Goal: Task Accomplishment & Management: Manage account settings

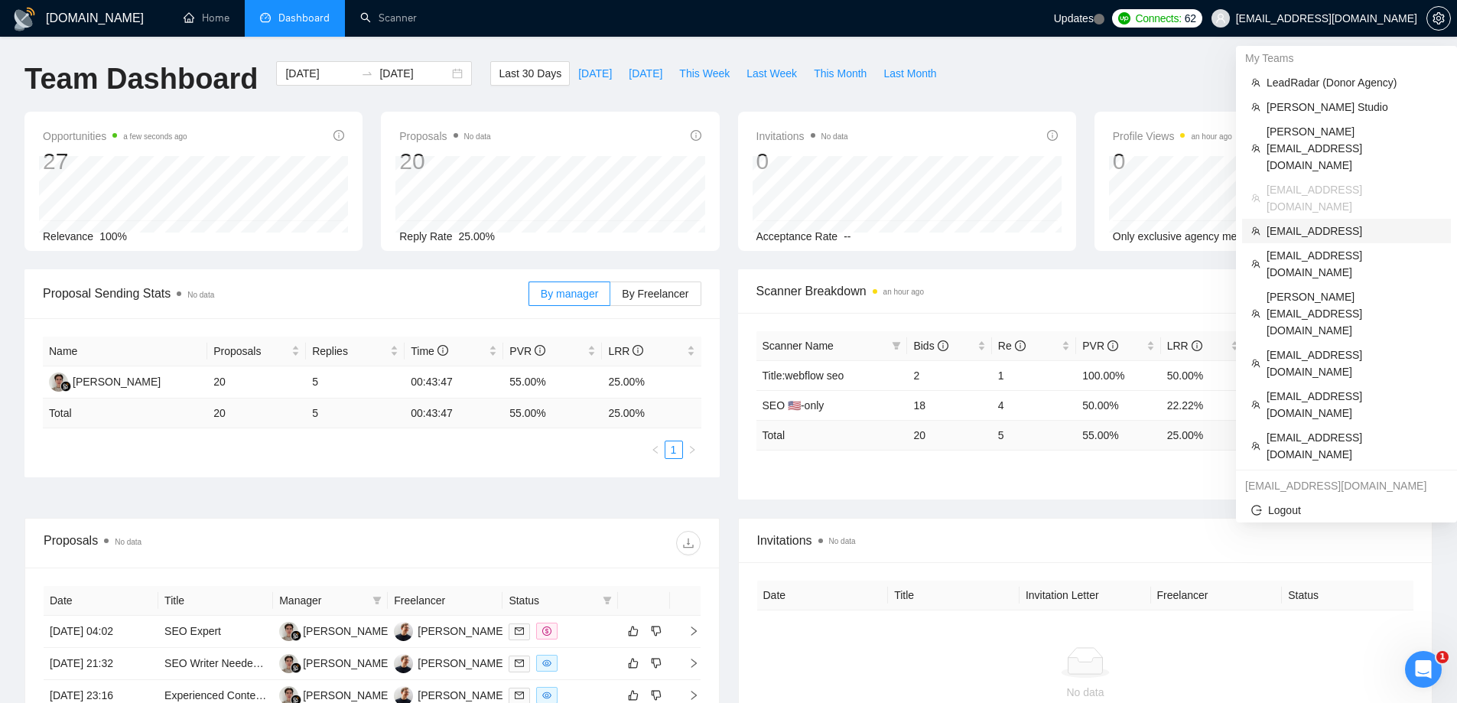
click at [1294, 223] on span "[EMAIL_ADDRESS]" at bounding box center [1354, 231] width 175 height 17
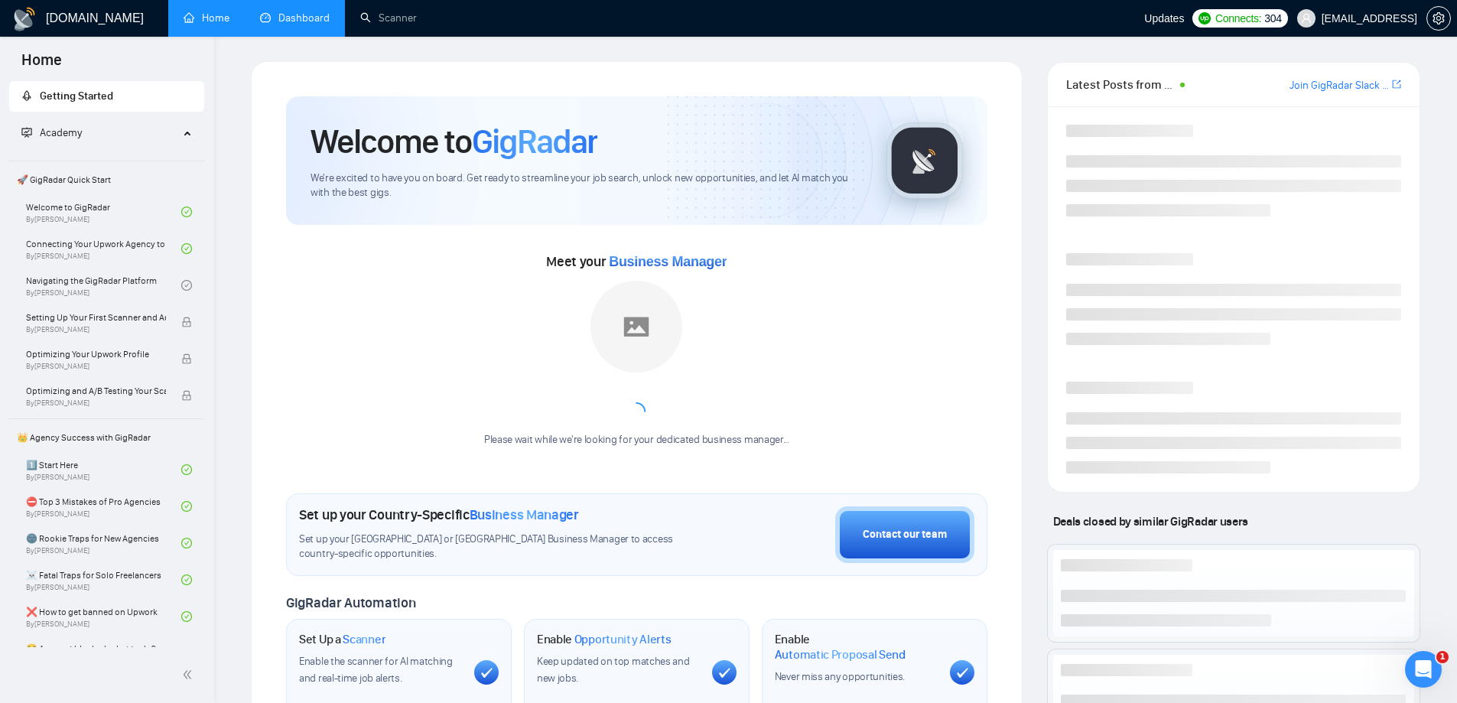
click at [315, 20] on link "Dashboard" at bounding box center [295, 17] width 70 height 13
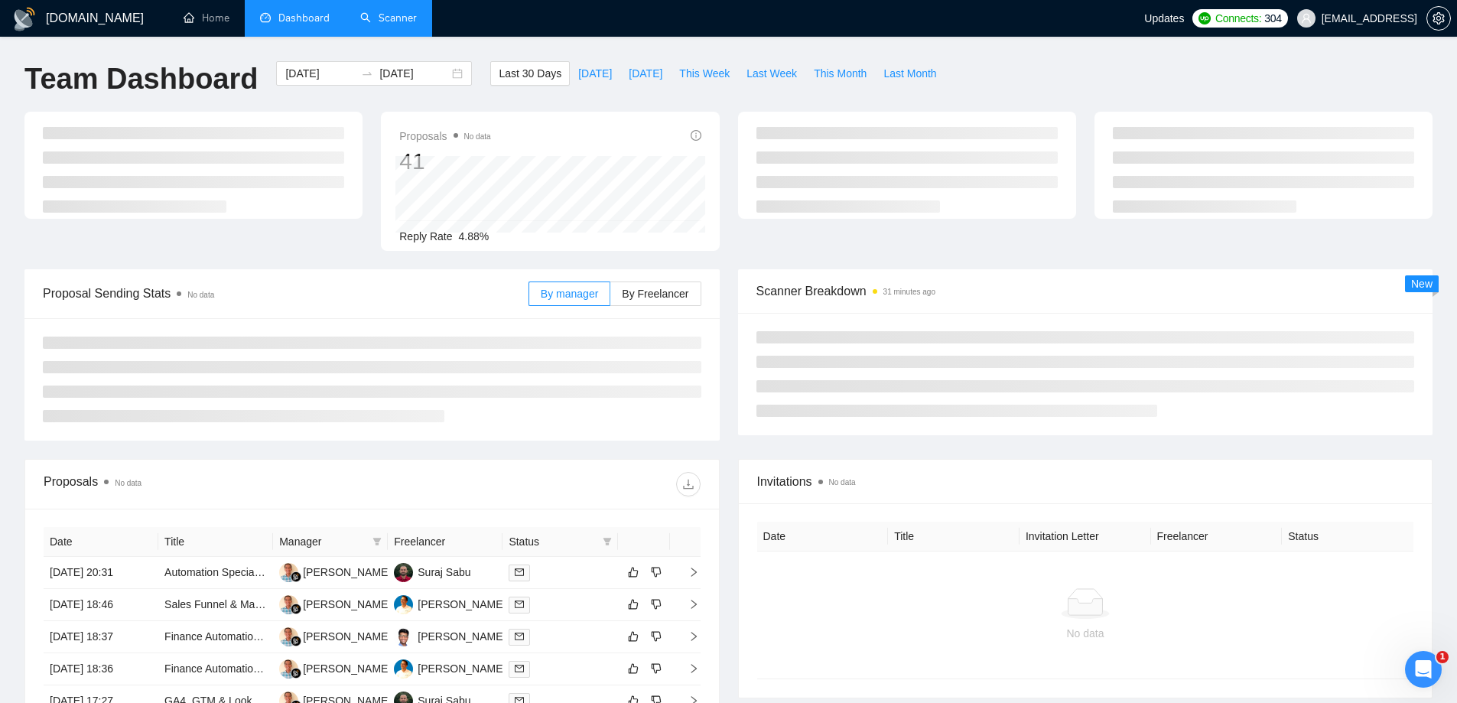
click at [392, 11] on link "Scanner" at bounding box center [388, 17] width 57 height 13
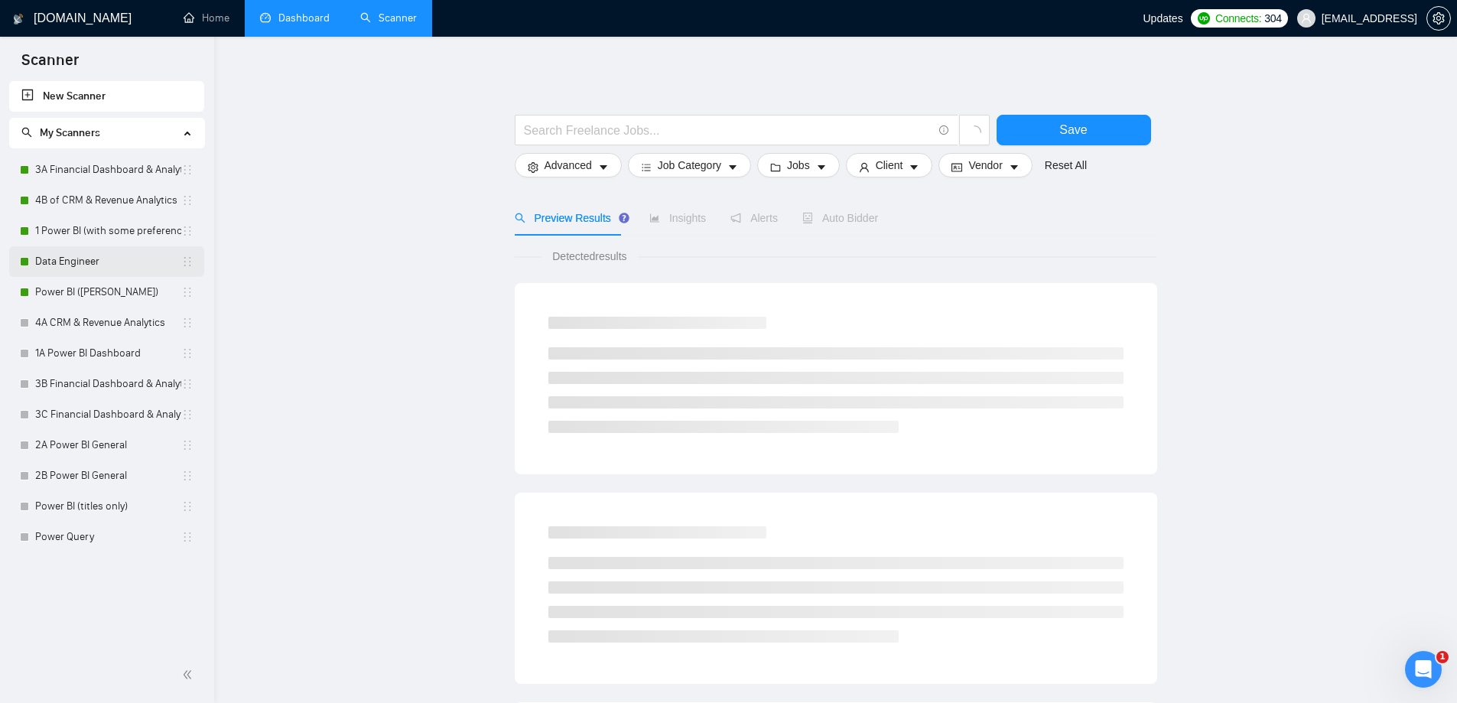
click at [83, 259] on link "Data Engineer" at bounding box center [108, 261] width 146 height 31
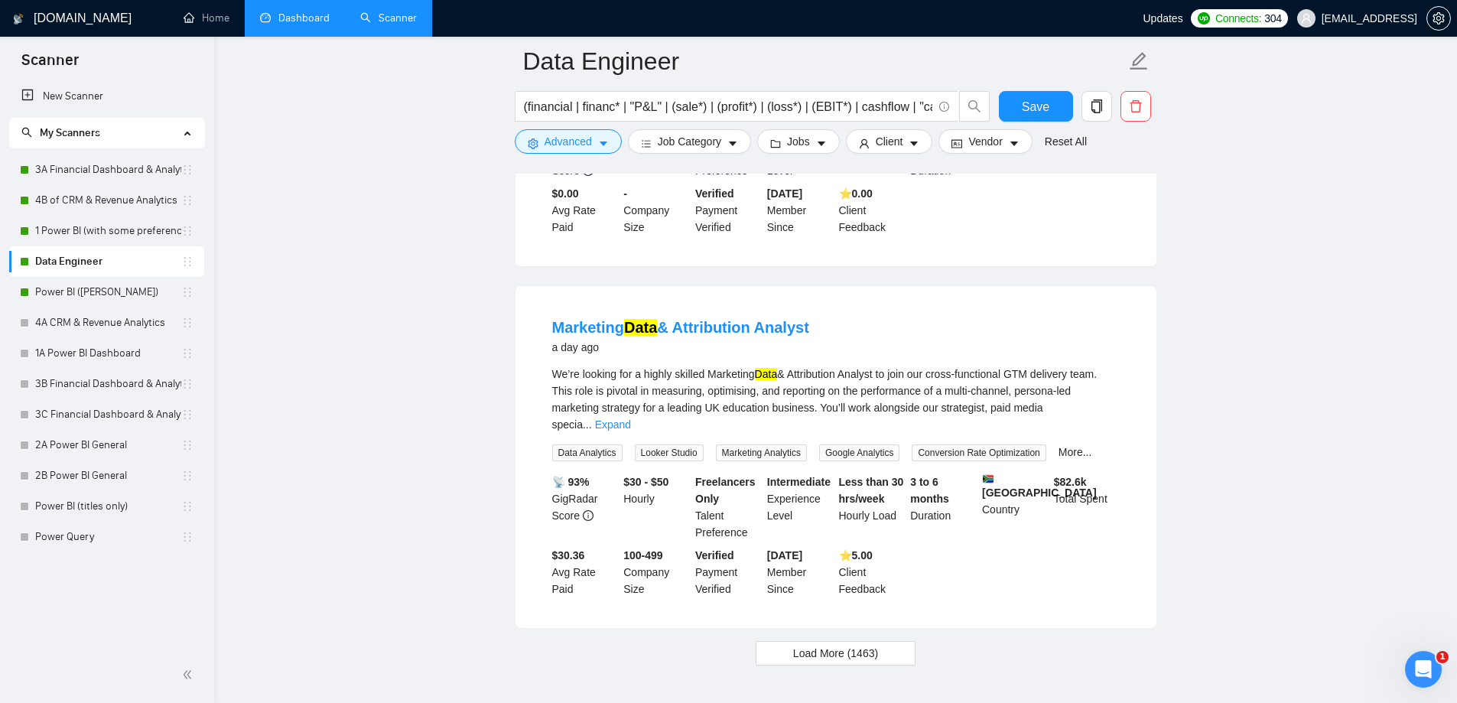
scroll to position [3118, 0]
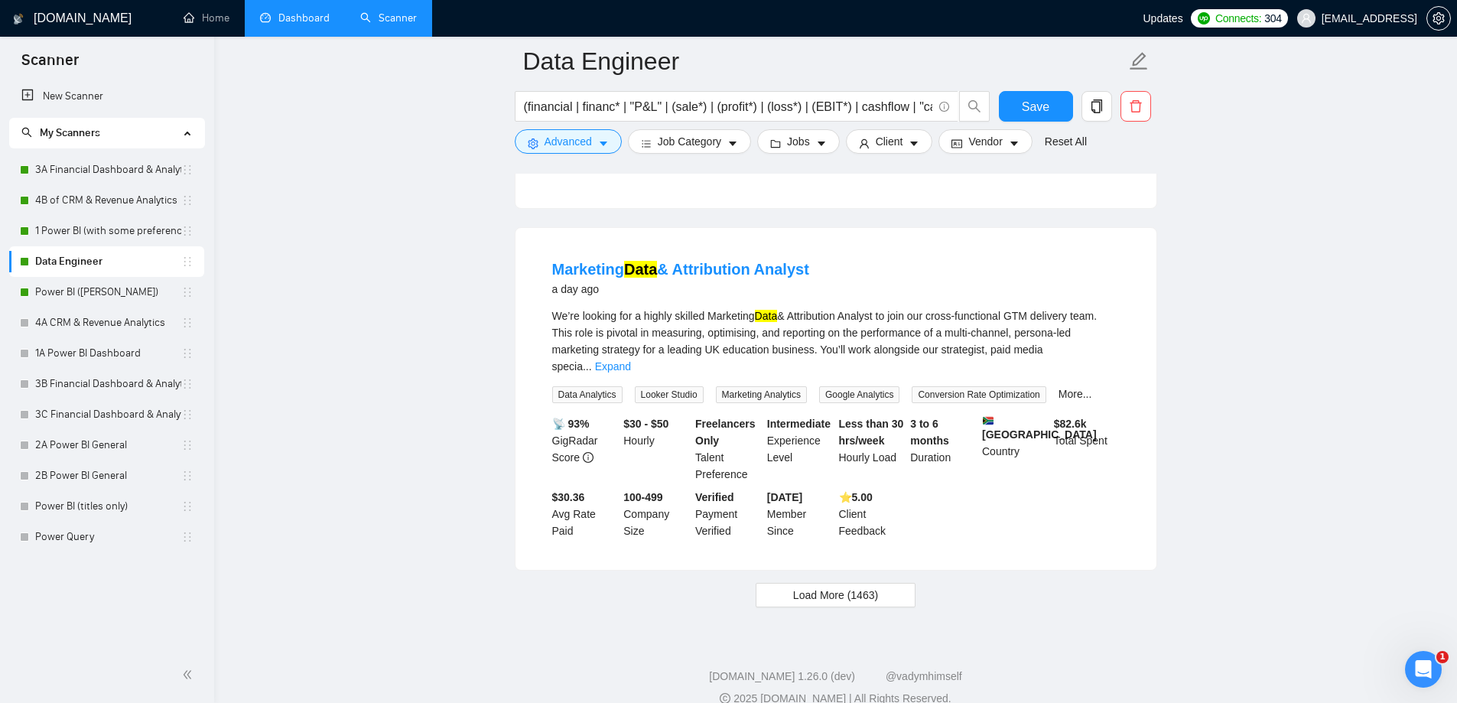
click at [299, 11] on link "Dashboard" at bounding box center [295, 17] width 70 height 13
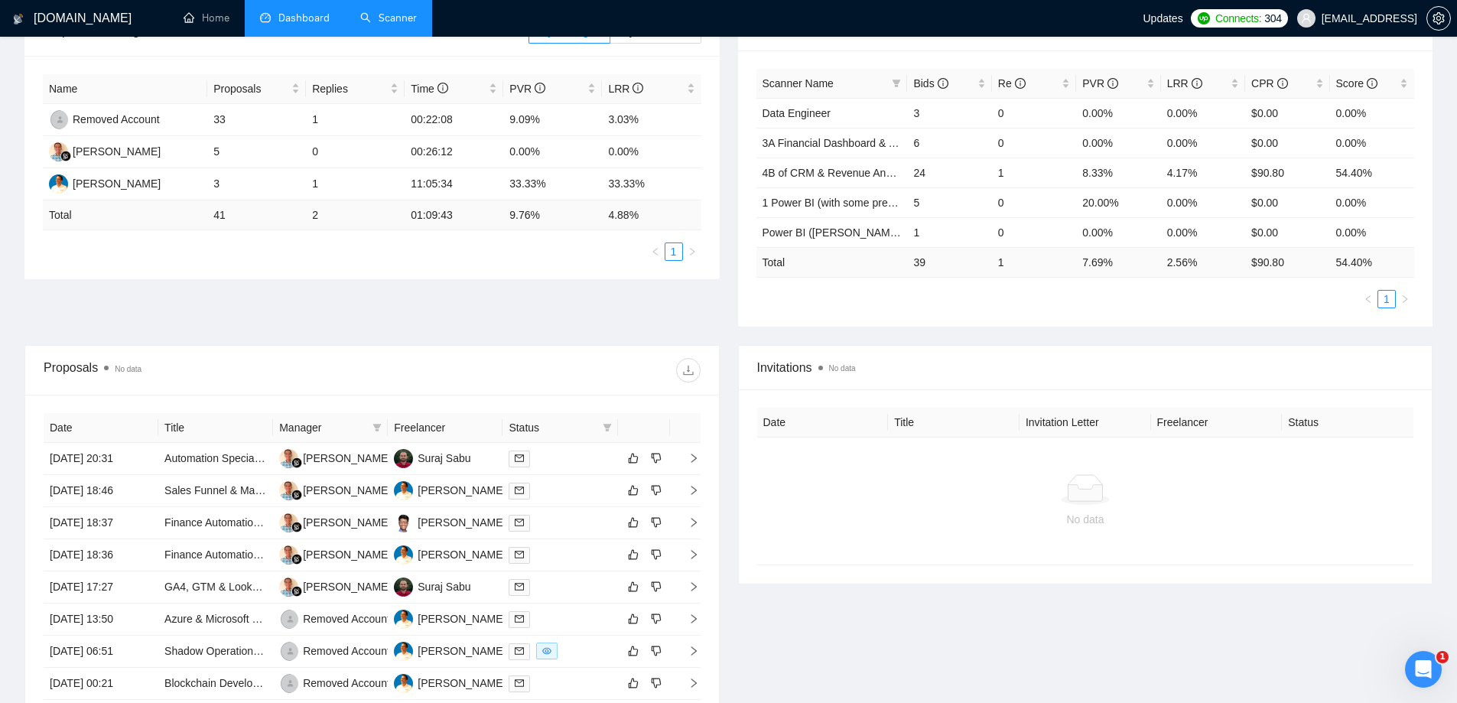
scroll to position [290, 0]
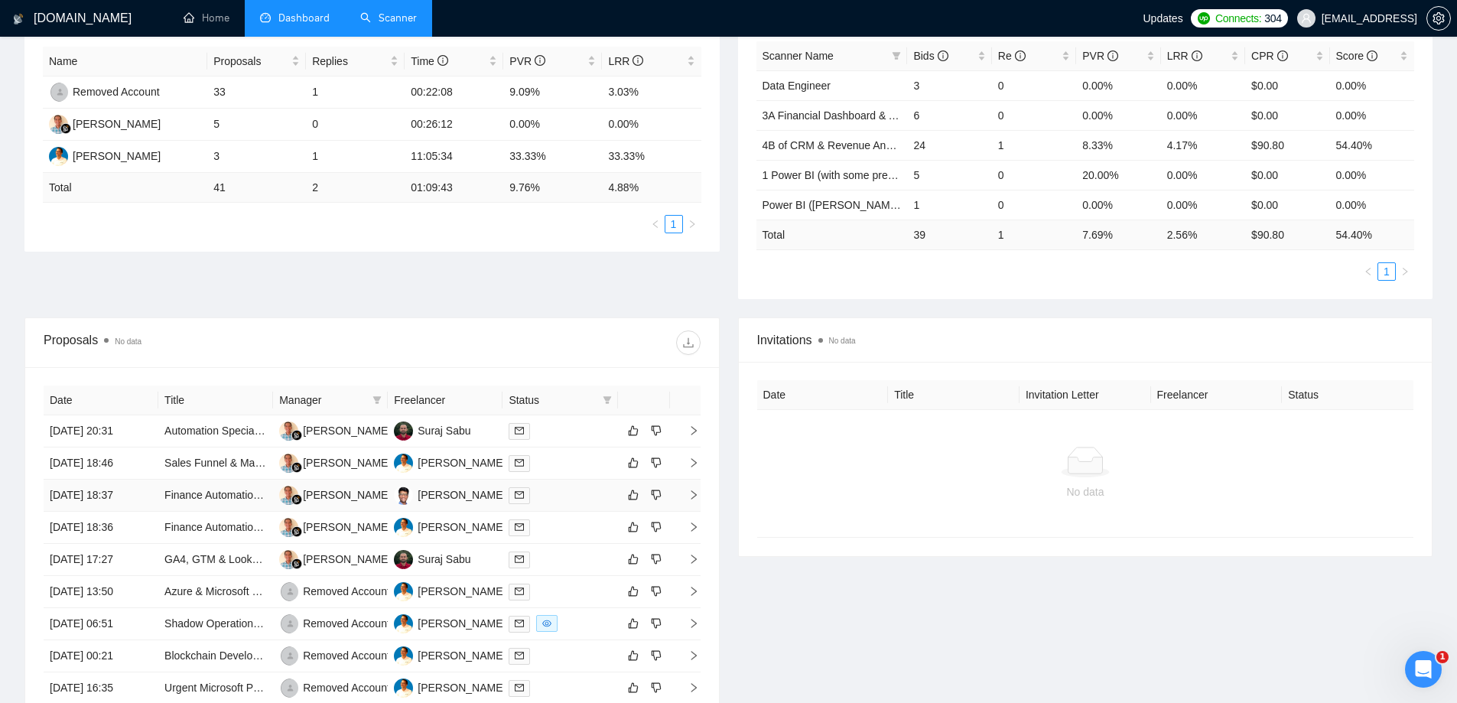
click at [86, 494] on td "[DATE] 18:37" at bounding box center [101, 496] width 115 height 32
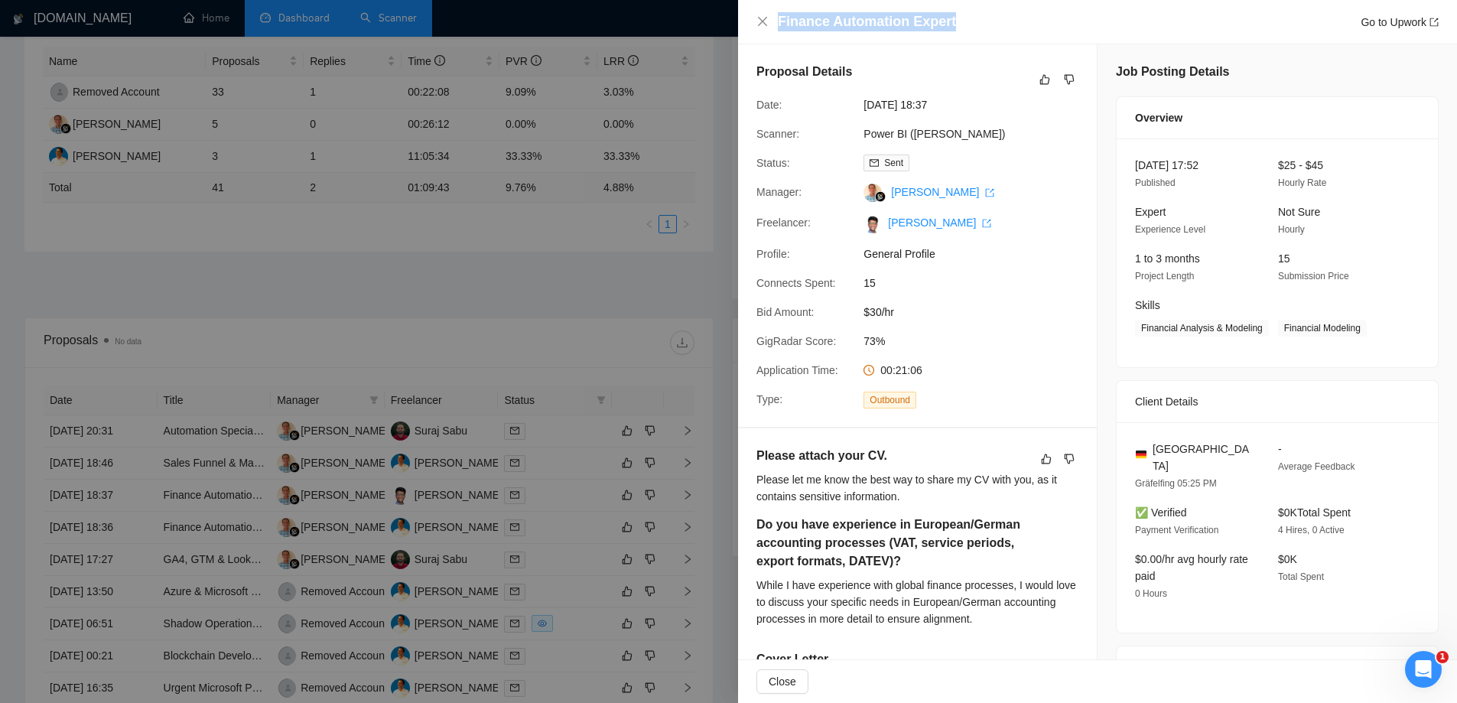
drag, startPoint x: 953, startPoint y: 21, endPoint x: 776, endPoint y: 17, distance: 176.7
click at [776, 17] on div "Finance Automation Expert Go to Upwork" at bounding box center [1098, 21] width 682 height 19
copy h4 "Finance Automation Expert"
click at [1391, 26] on link "Go to Upwork" at bounding box center [1400, 22] width 78 height 12
drag, startPoint x: 593, startPoint y: 268, endPoint x: 473, endPoint y: 126, distance: 186.2
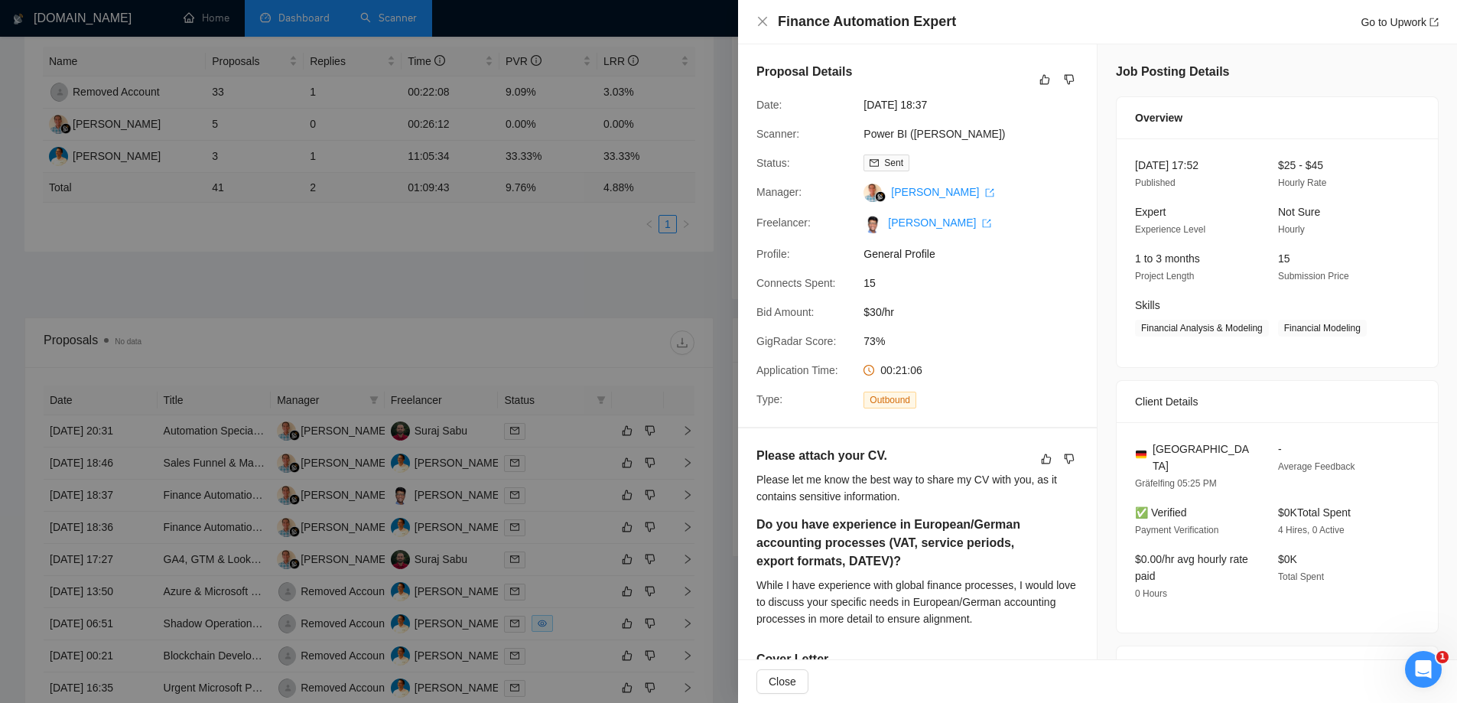
click at [587, 270] on div at bounding box center [728, 351] width 1457 height 703
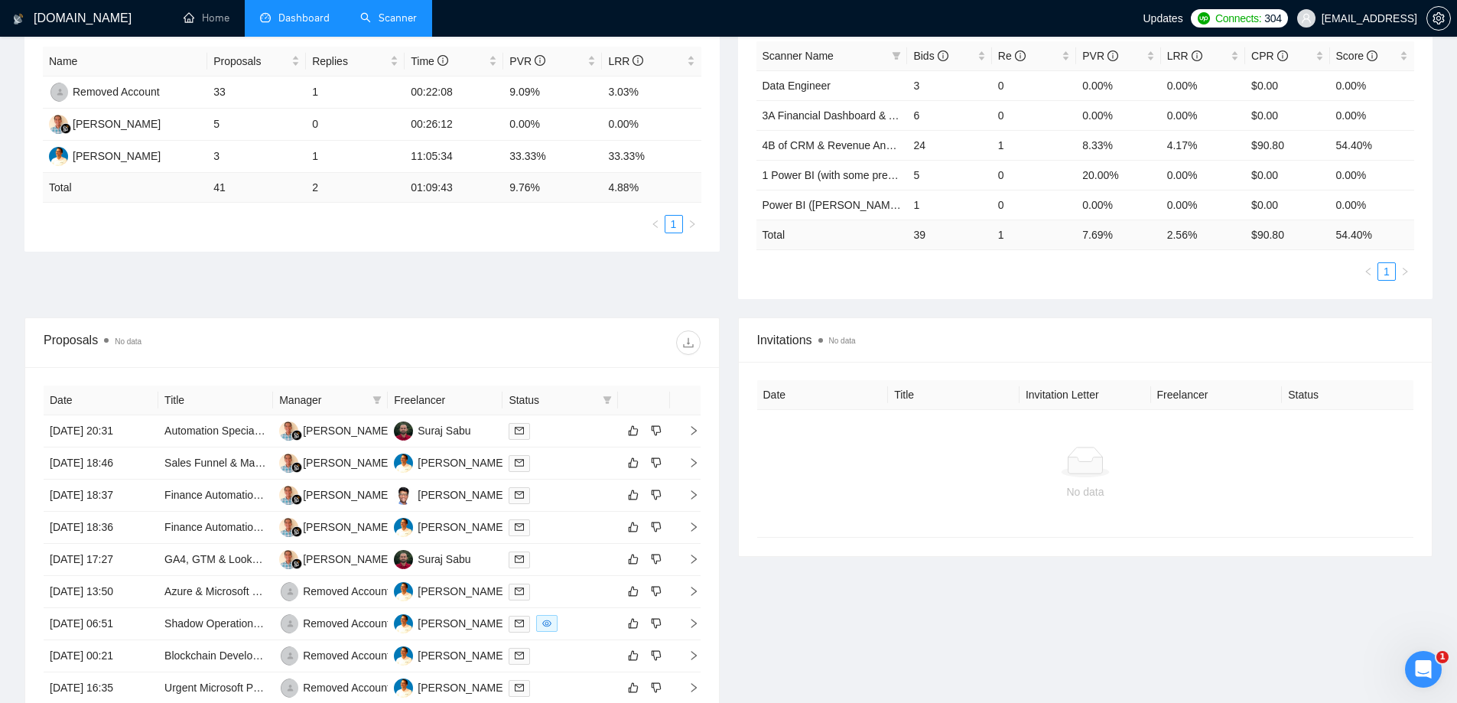
click at [382, 11] on link "Scanner" at bounding box center [388, 17] width 57 height 13
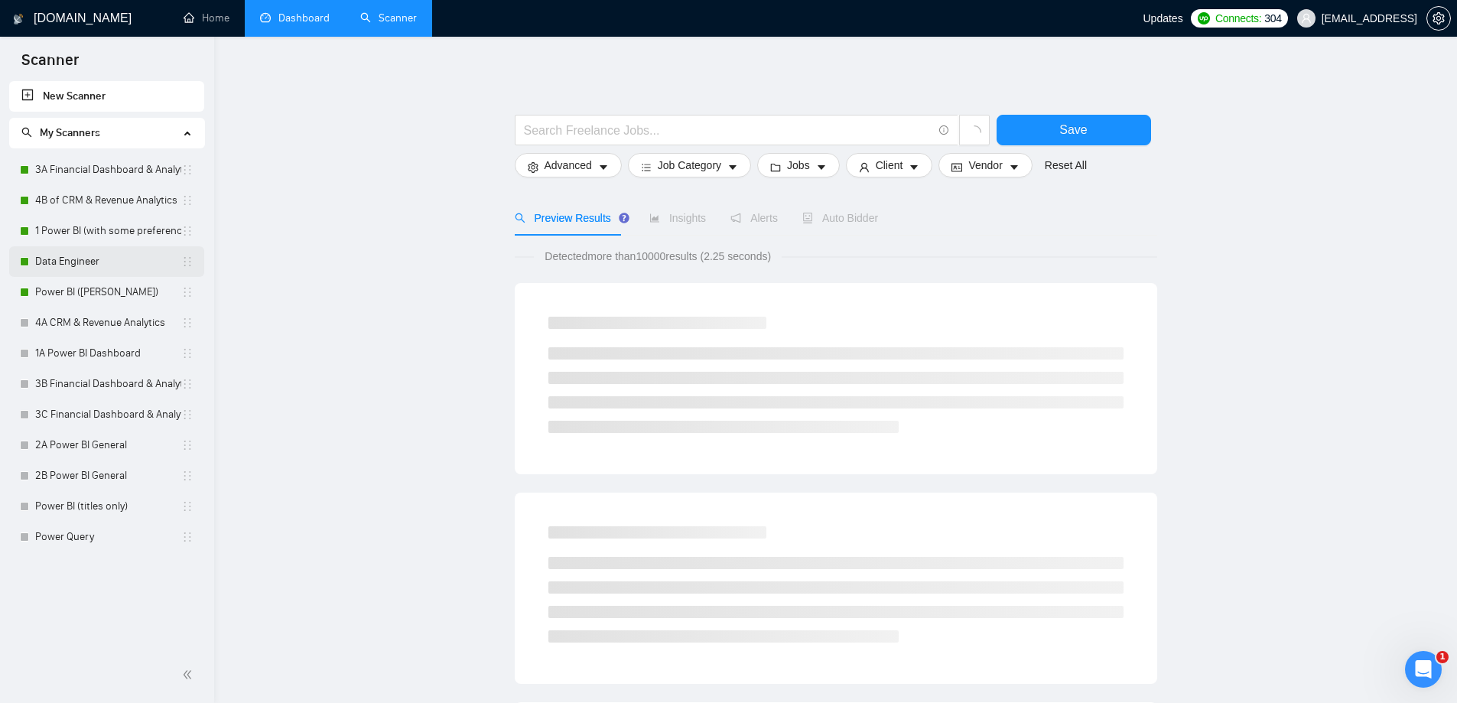
click at [72, 250] on link "Data Engineer" at bounding box center [108, 261] width 146 height 31
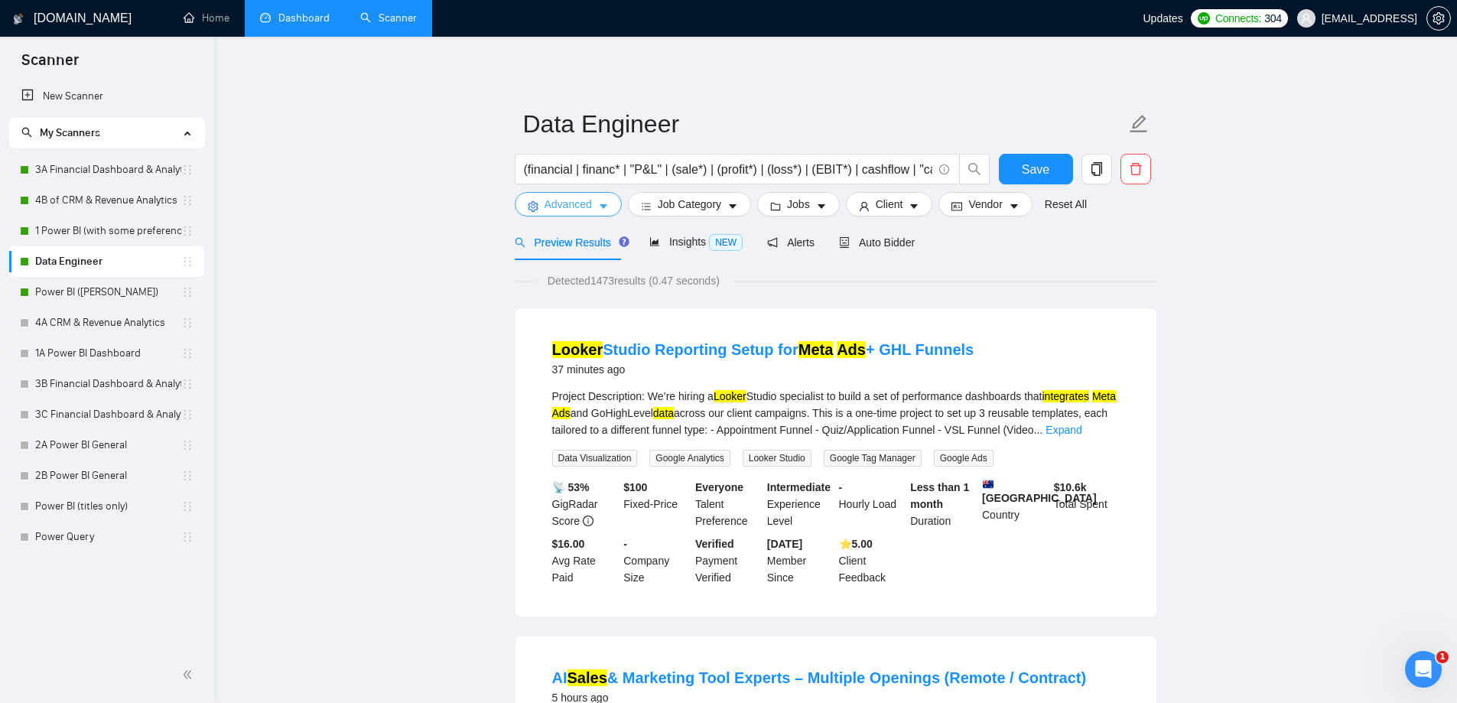
click at [608, 198] on button "Advanced" at bounding box center [568, 204] width 107 height 24
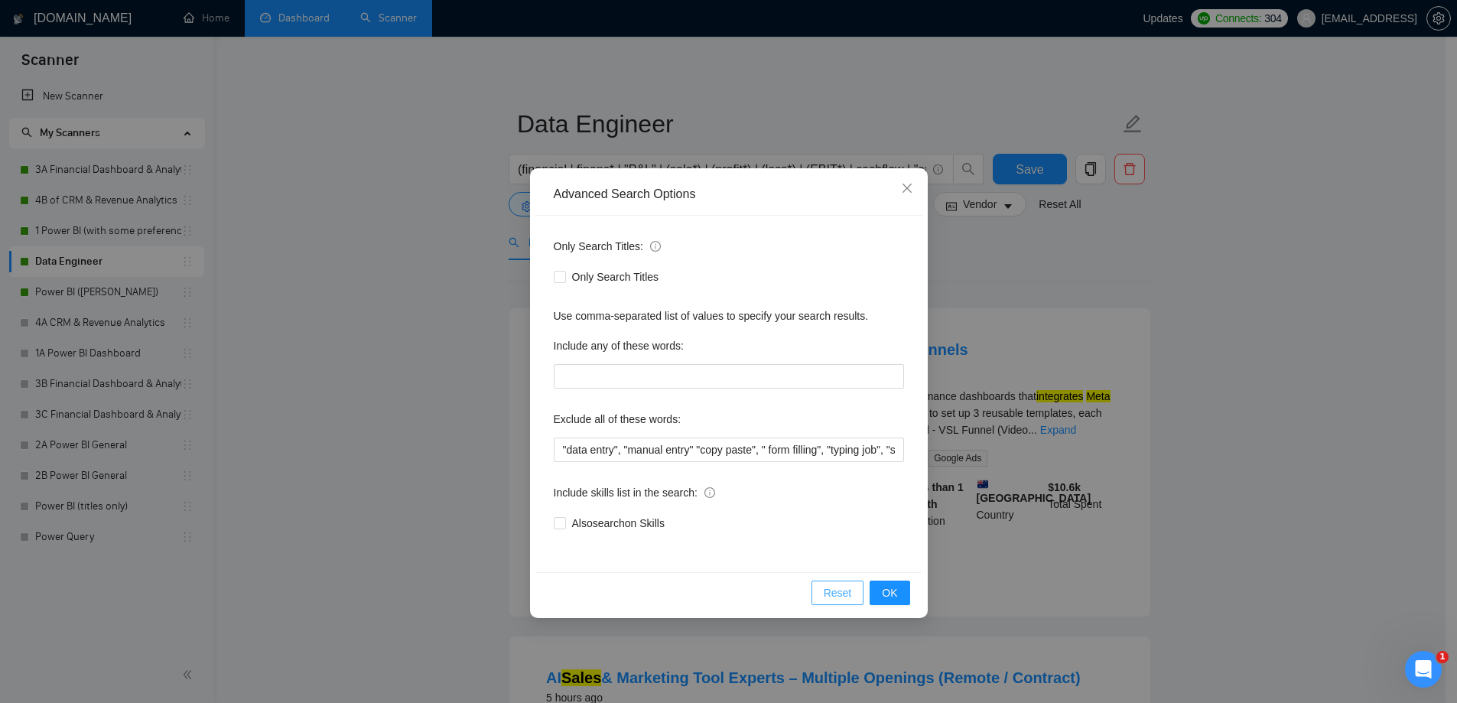
click at [841, 593] on span "Reset" at bounding box center [838, 592] width 28 height 17
click at [1310, 367] on div "Advanced Search Options Only Search Titles: Only Search Titles Use comma-separa…" at bounding box center [728, 351] width 1457 height 703
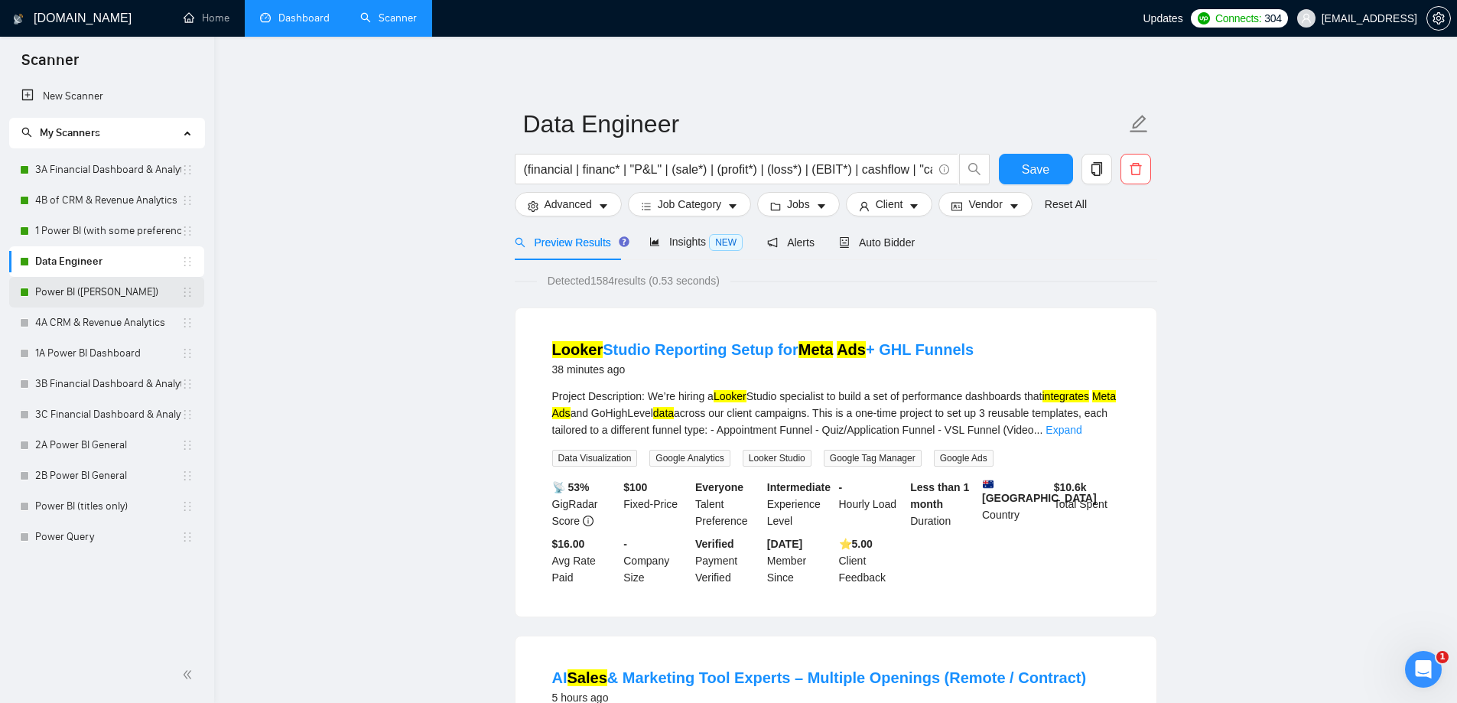
click at [98, 294] on link "Power BI ([PERSON_NAME])" at bounding box center [108, 292] width 146 height 31
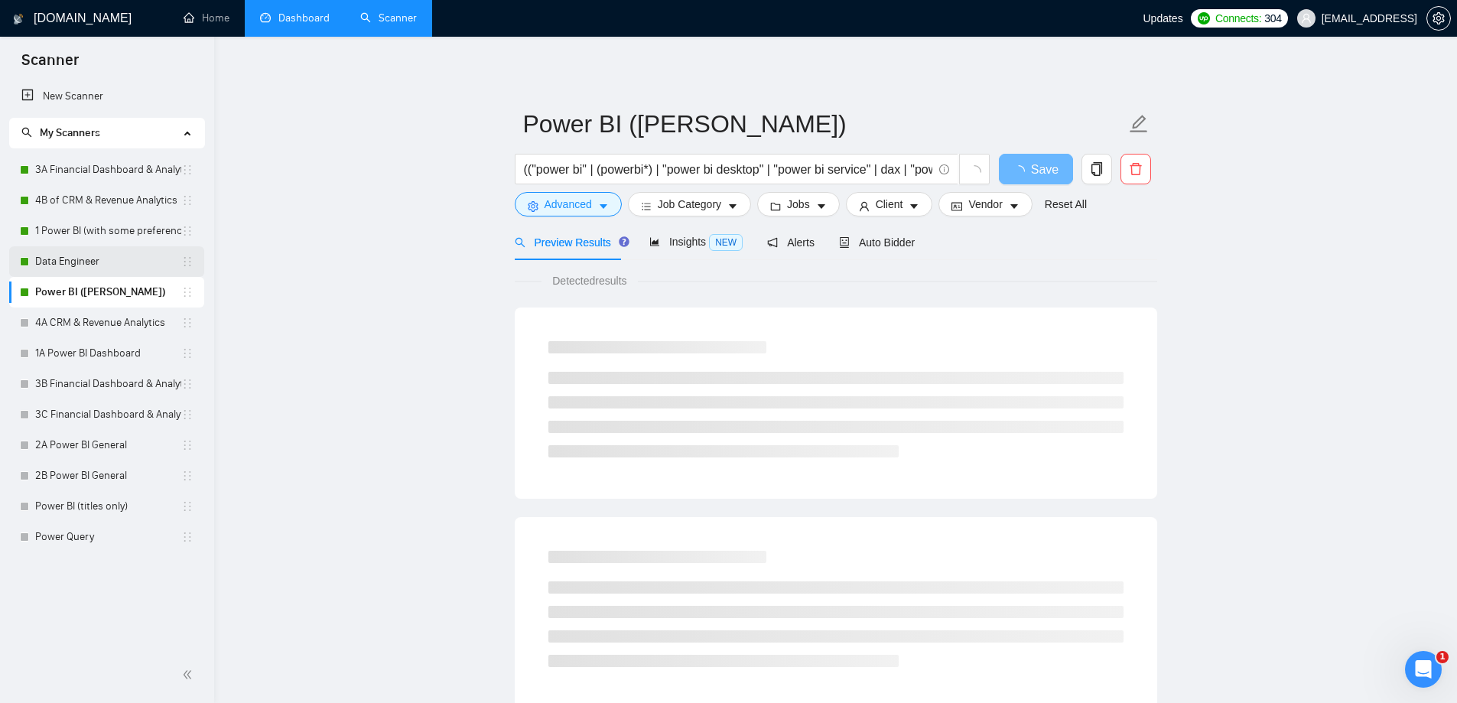
click at [70, 265] on link "Data Engineer" at bounding box center [108, 261] width 146 height 31
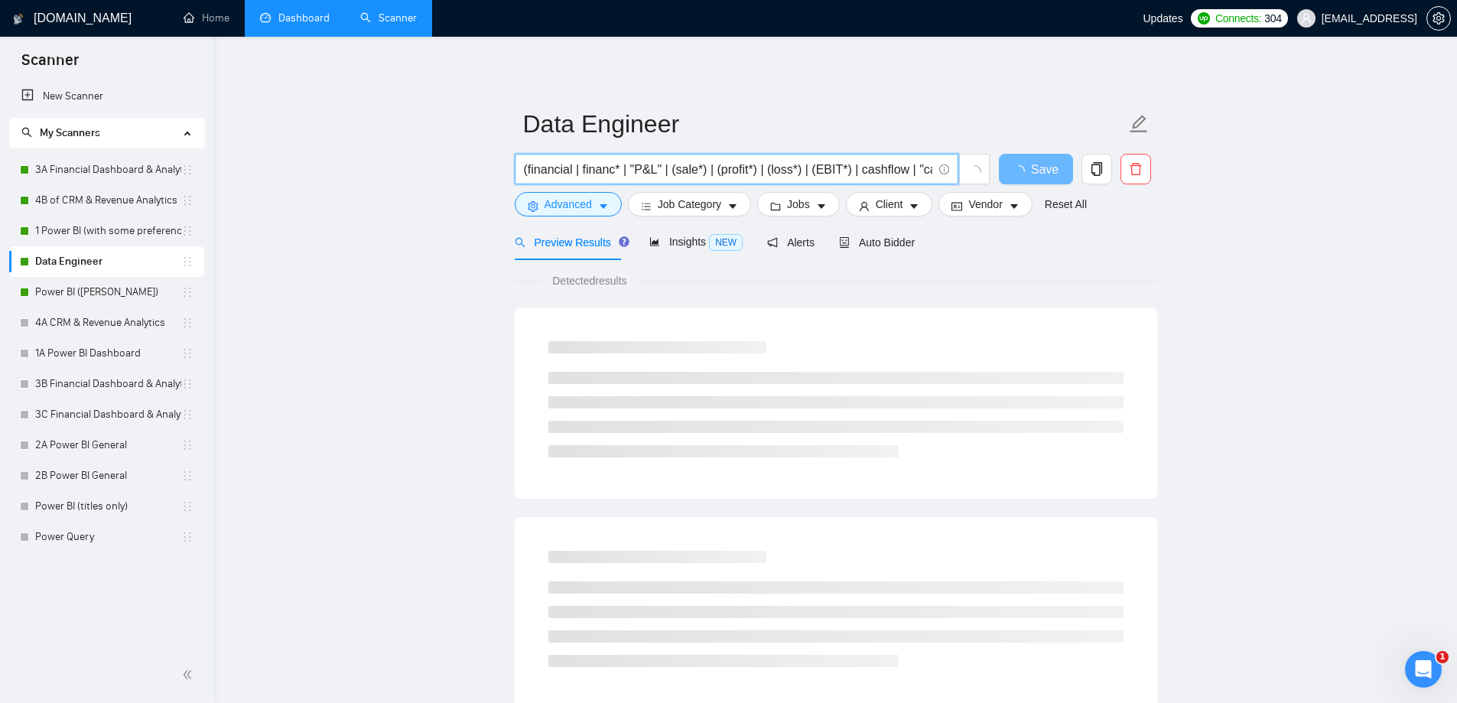
click at [831, 169] on input "(financial | financ* | "P&L" | (sale*) | (profit*) | (loss*) | (EBIT*) | cashfl…" at bounding box center [728, 169] width 408 height 19
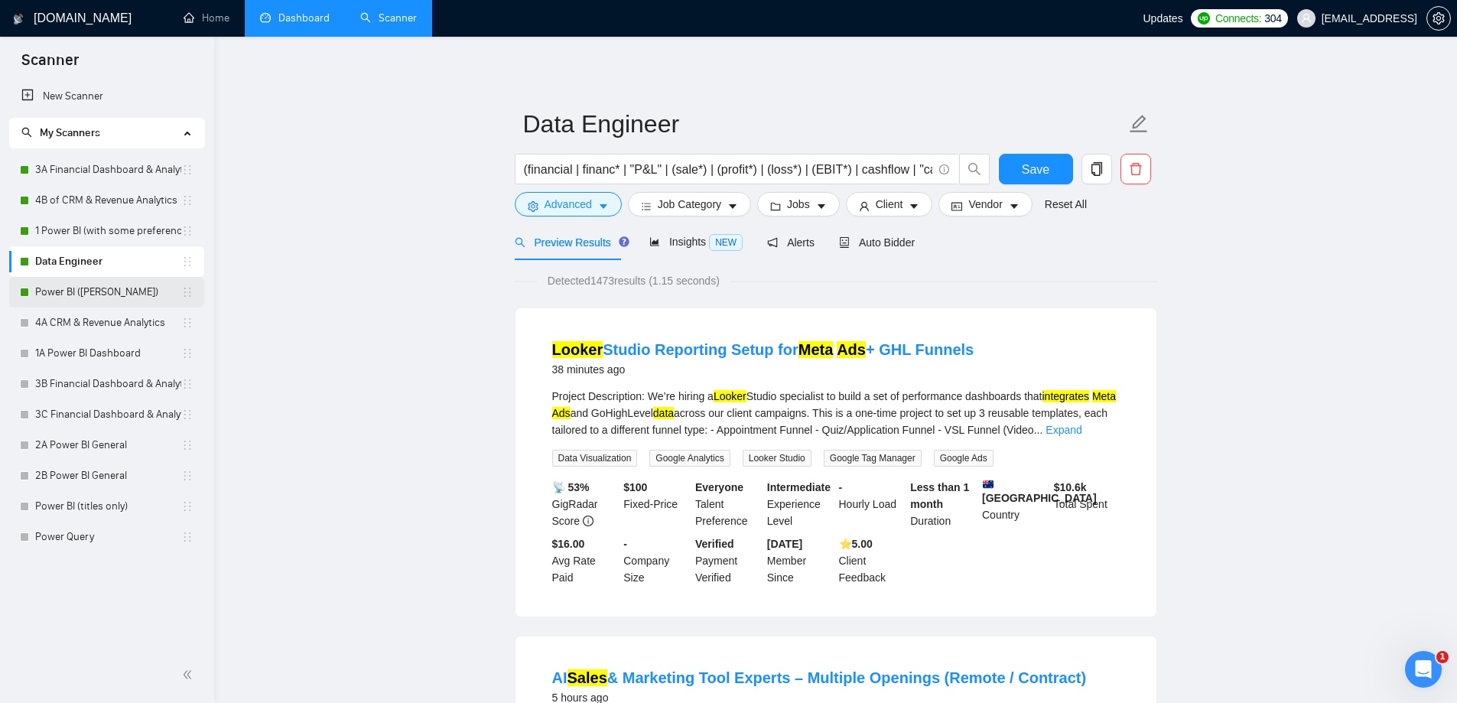
click at [88, 293] on link "Power BI ([PERSON_NAME])" at bounding box center [108, 292] width 146 height 31
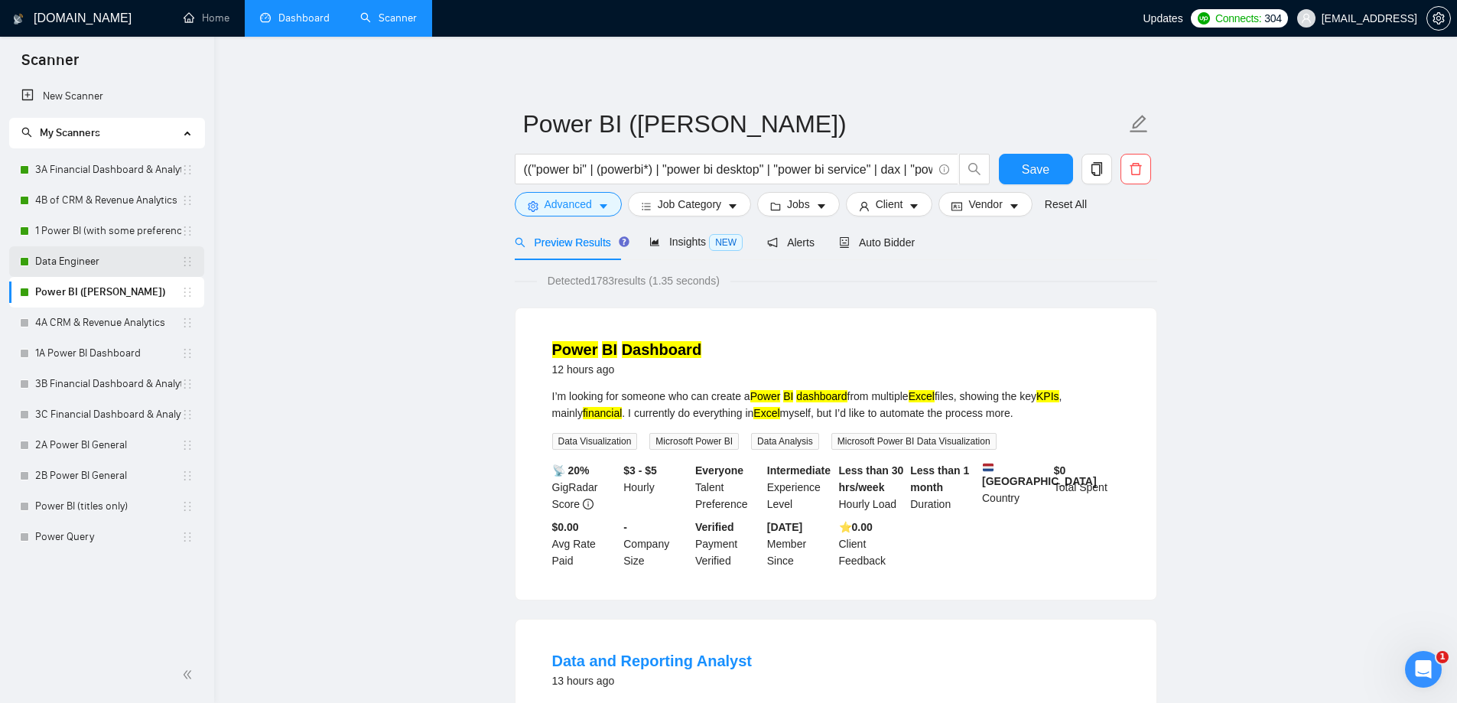
click at [95, 260] on link "Data Engineer" at bounding box center [108, 261] width 146 height 31
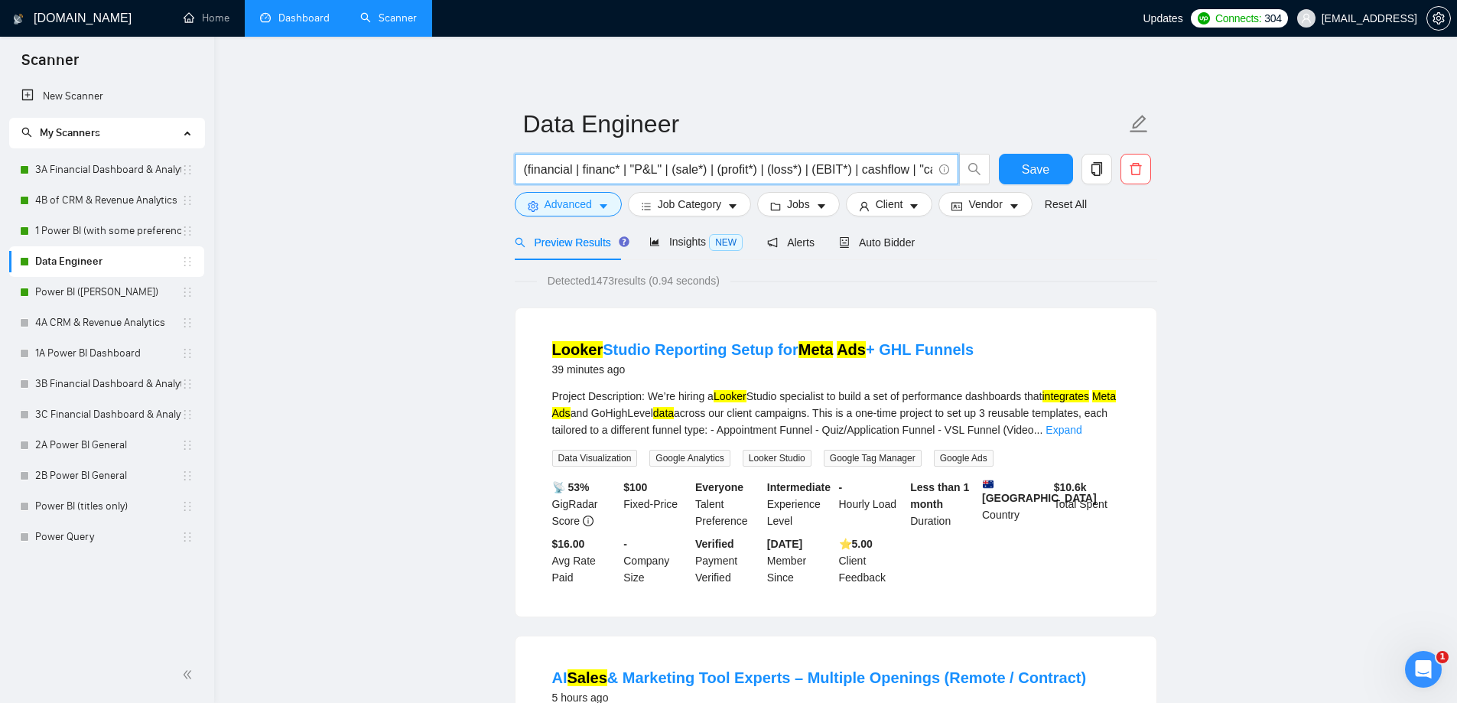
click at [668, 165] on input "(financial | financ* | "P&L" | (sale*) | (profit*) | (loss*) | (EBIT*) | cashfl…" at bounding box center [728, 169] width 408 height 19
paste input "Finance Automation Expert"
type input "ЄFinance Automation ExpertЄ"
paste input "Finance Automation Expert"
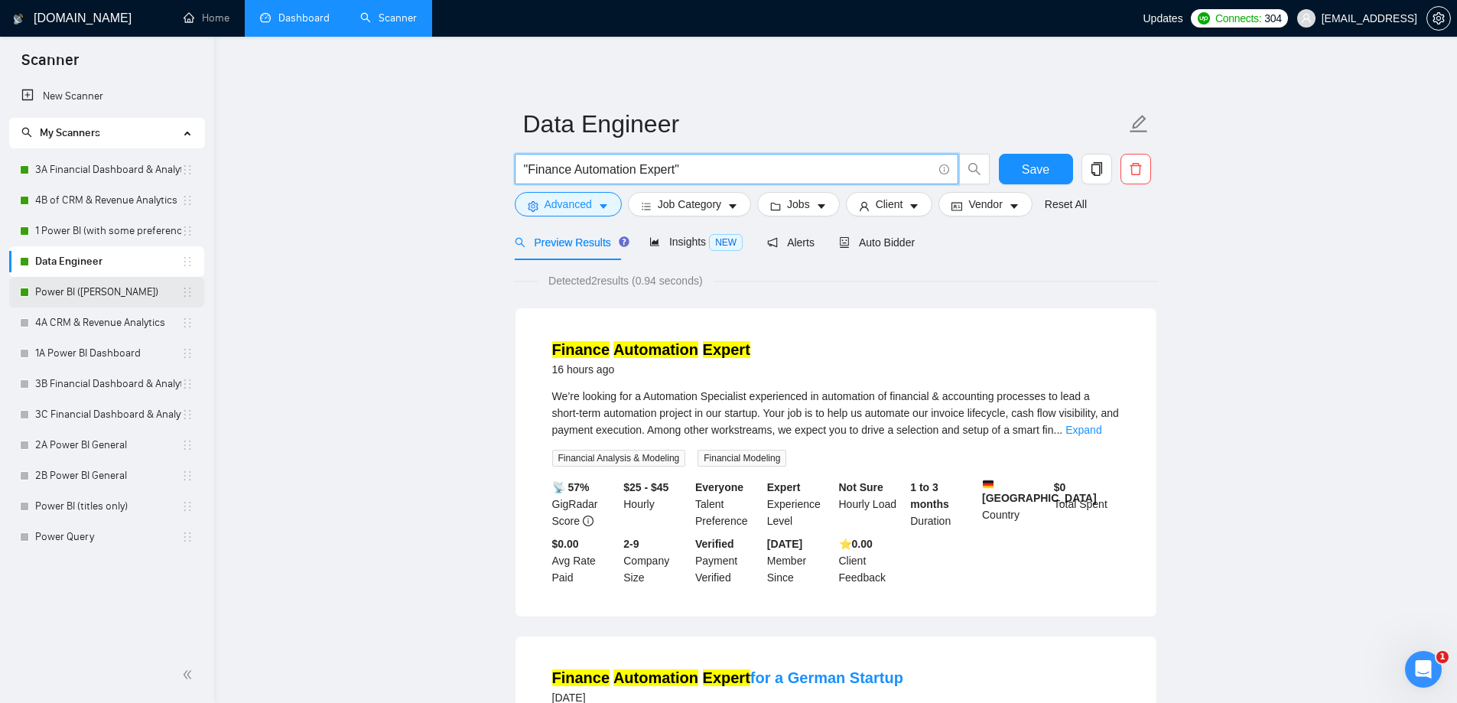
type input ""Finance Automation Expert""
click at [76, 294] on link "Power BI ([PERSON_NAME])" at bounding box center [108, 292] width 146 height 31
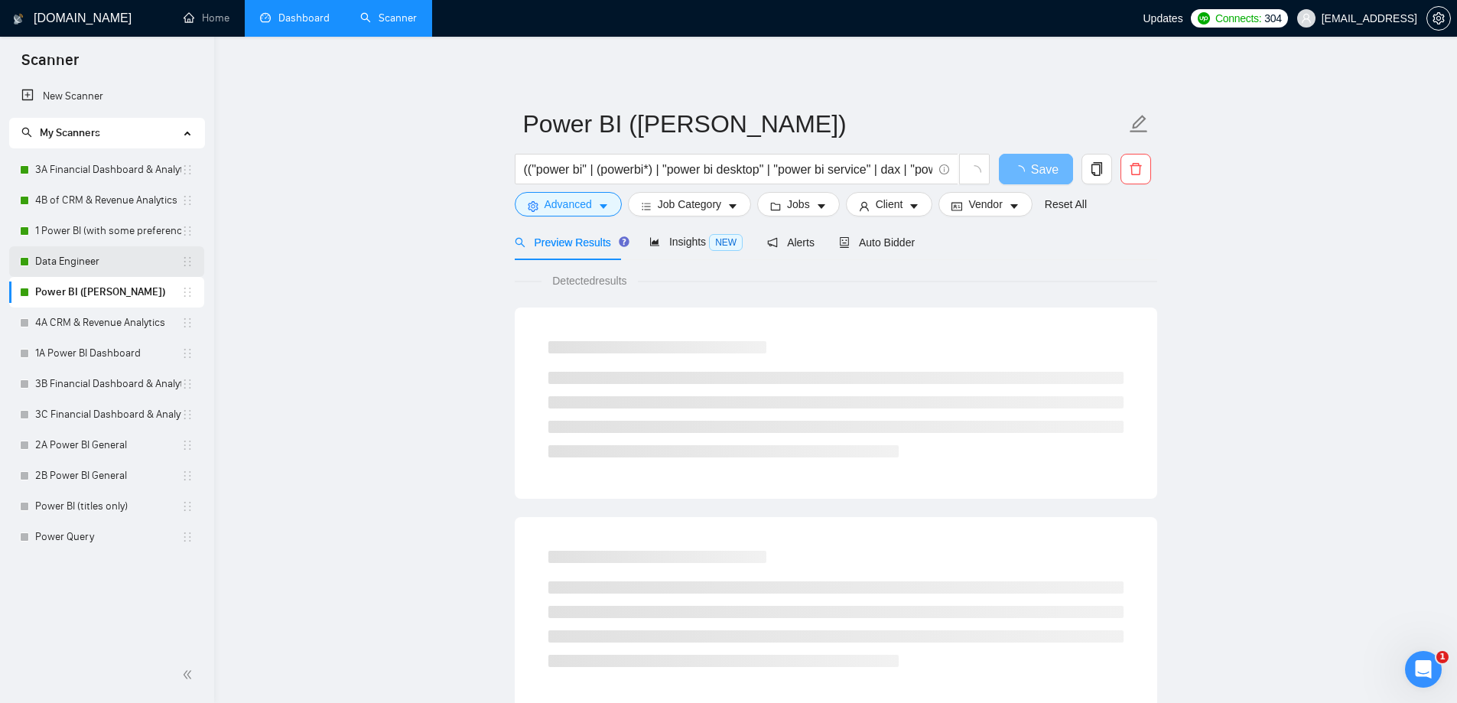
click at [70, 249] on link "Data Engineer" at bounding box center [108, 261] width 146 height 31
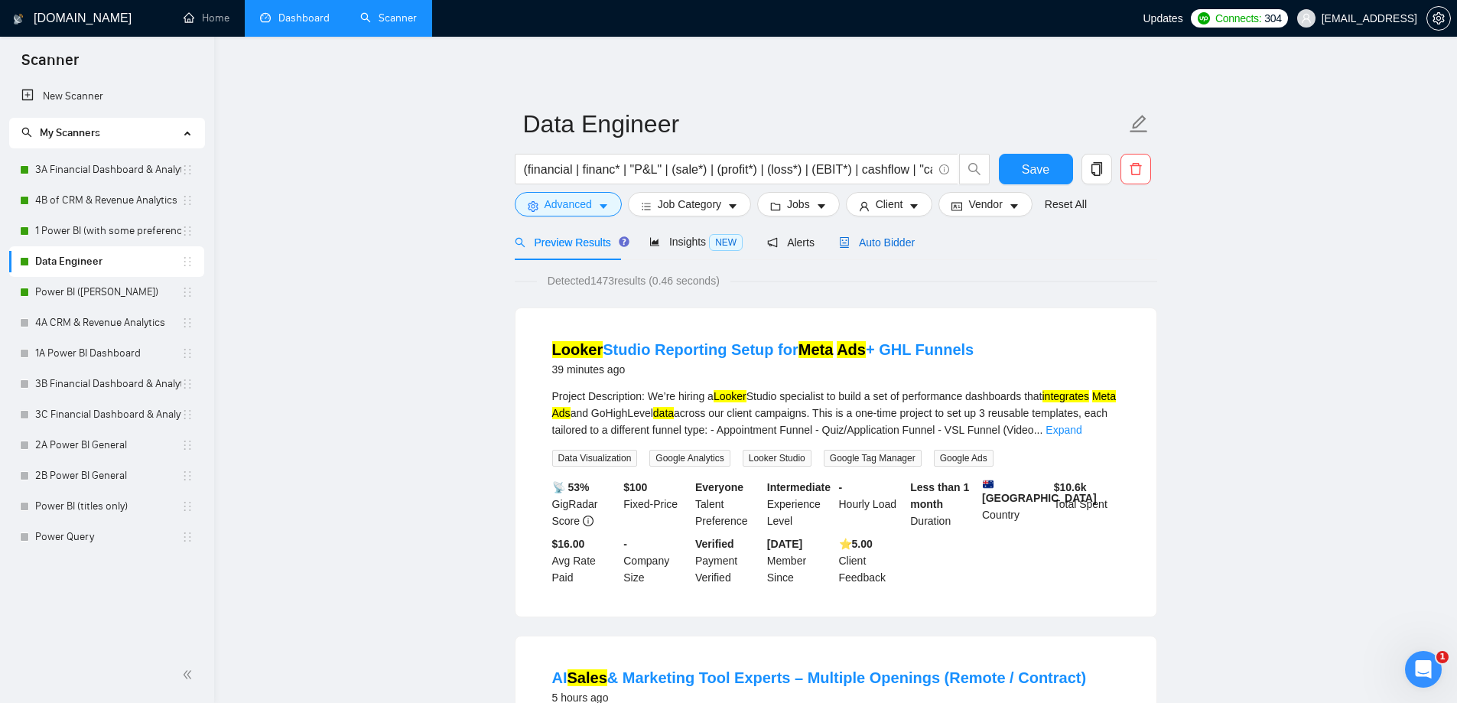
click at [896, 247] on span "Auto Bidder" at bounding box center [877, 242] width 76 height 12
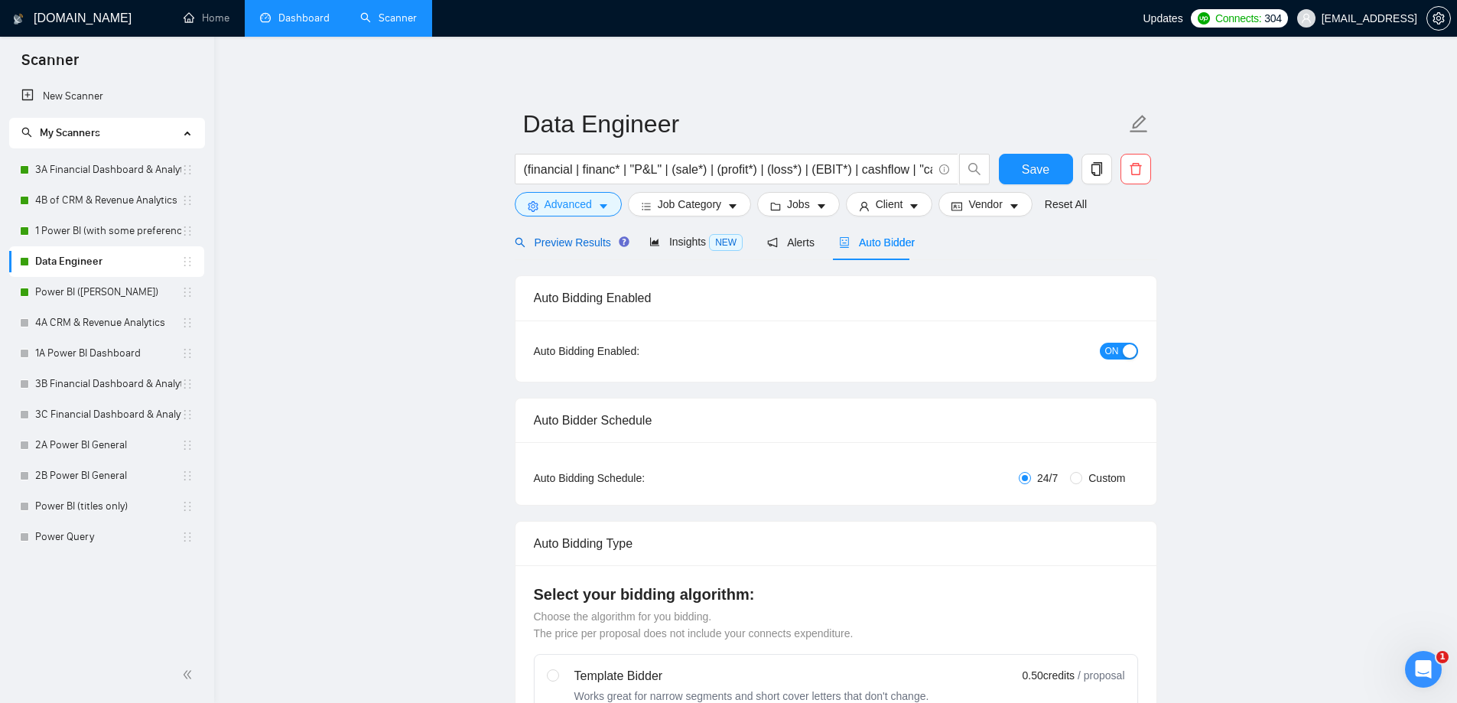
click at [586, 242] on span "Preview Results" at bounding box center [570, 242] width 110 height 12
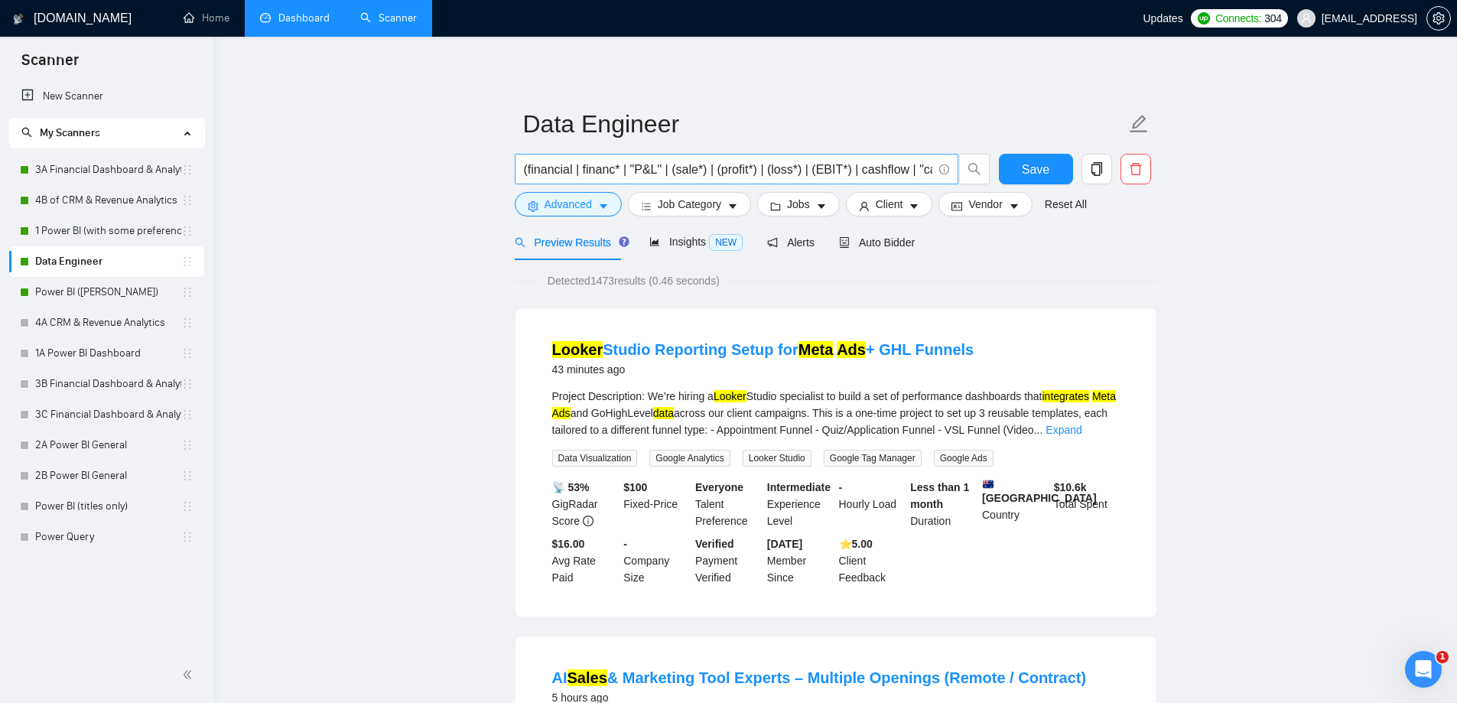
click at [762, 174] on input "(financial | financ* | "P&L" | (sale*) | (profit*) | (loss*) | (EBIT*) | cashfl…" at bounding box center [728, 169] width 408 height 19
paste input "Finance Automation Expert"
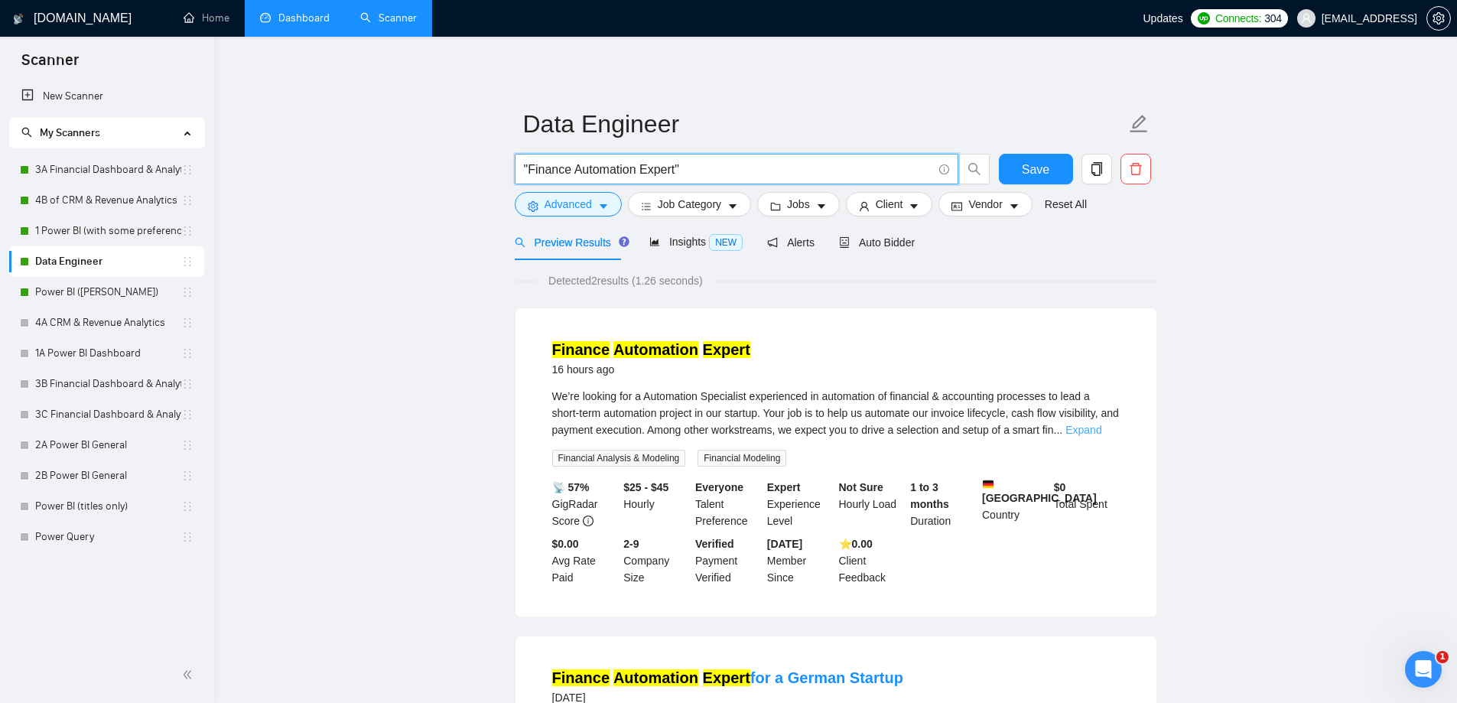
type input ""Finance Automation Expert""
click at [1098, 428] on link "Expand" at bounding box center [1084, 430] width 36 height 12
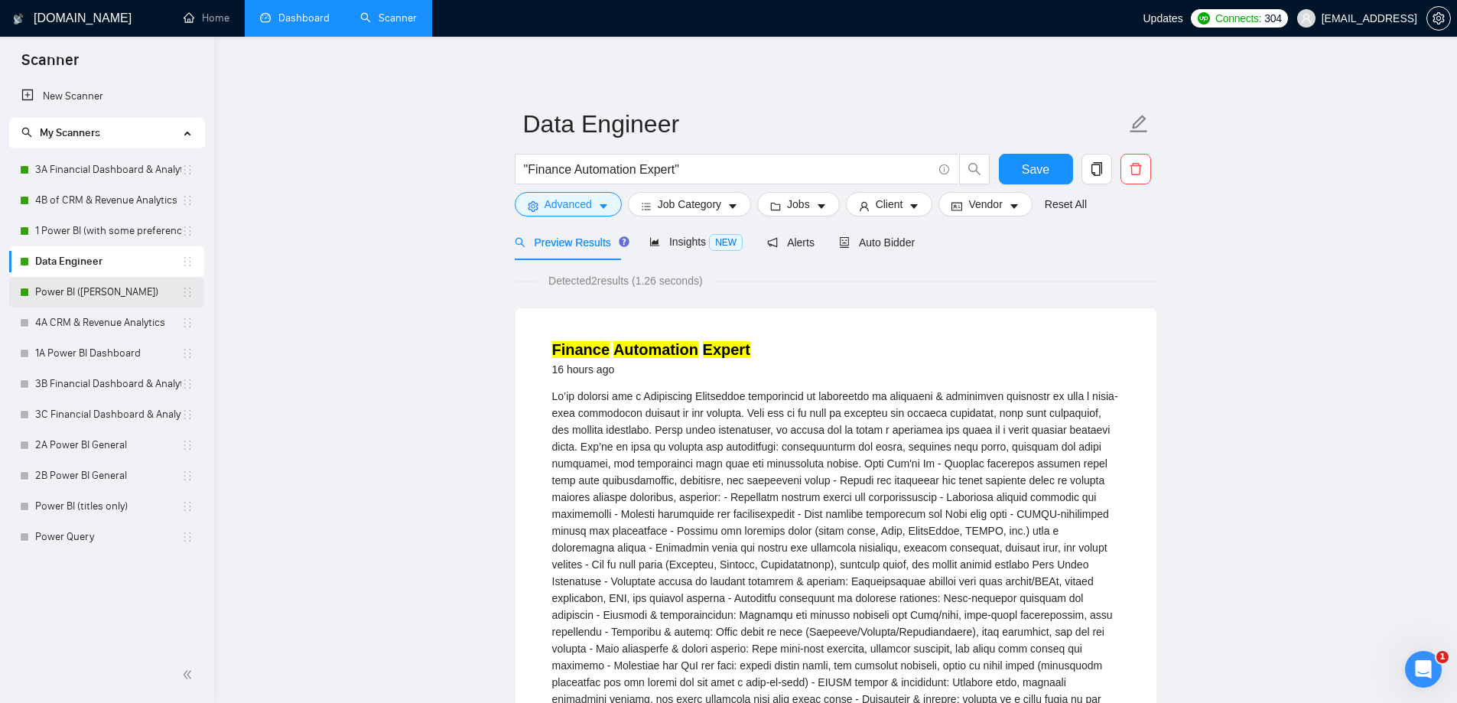
click at [83, 286] on link "Power BI ([PERSON_NAME])" at bounding box center [108, 292] width 146 height 31
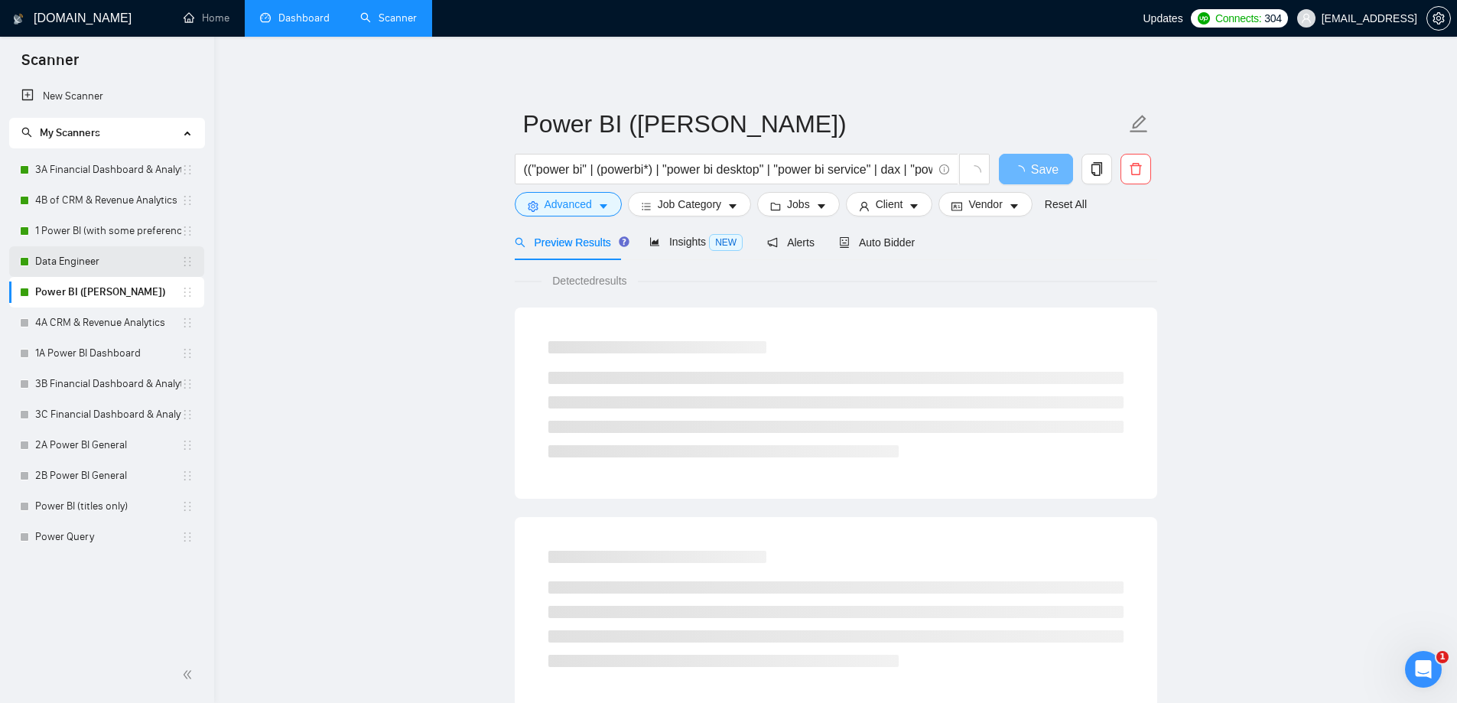
click at [85, 261] on link "Data Engineer" at bounding box center [108, 261] width 146 height 31
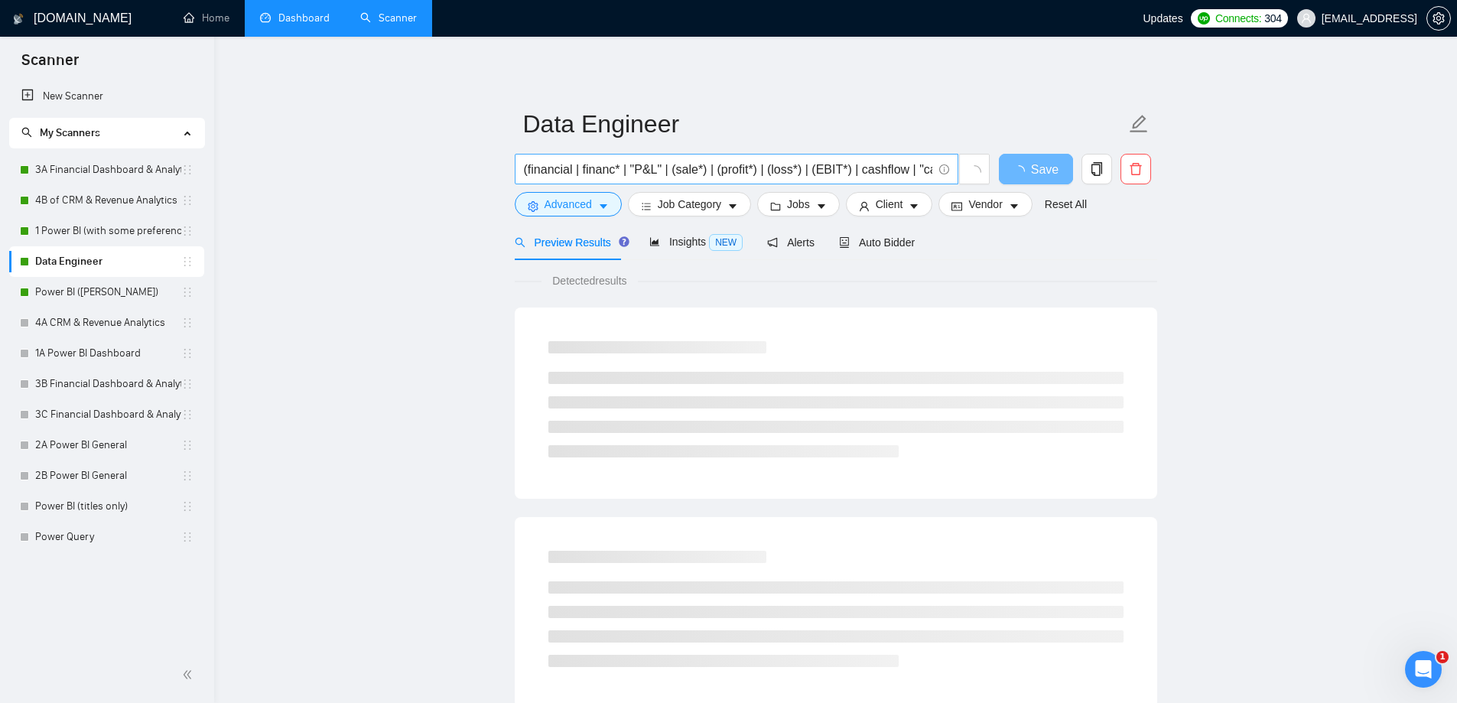
click at [744, 177] on input "(financial | financ* | "P&L" | (sale*) | (profit*) | (loss*) | (EBIT*) | cashfl…" at bounding box center [728, 169] width 408 height 19
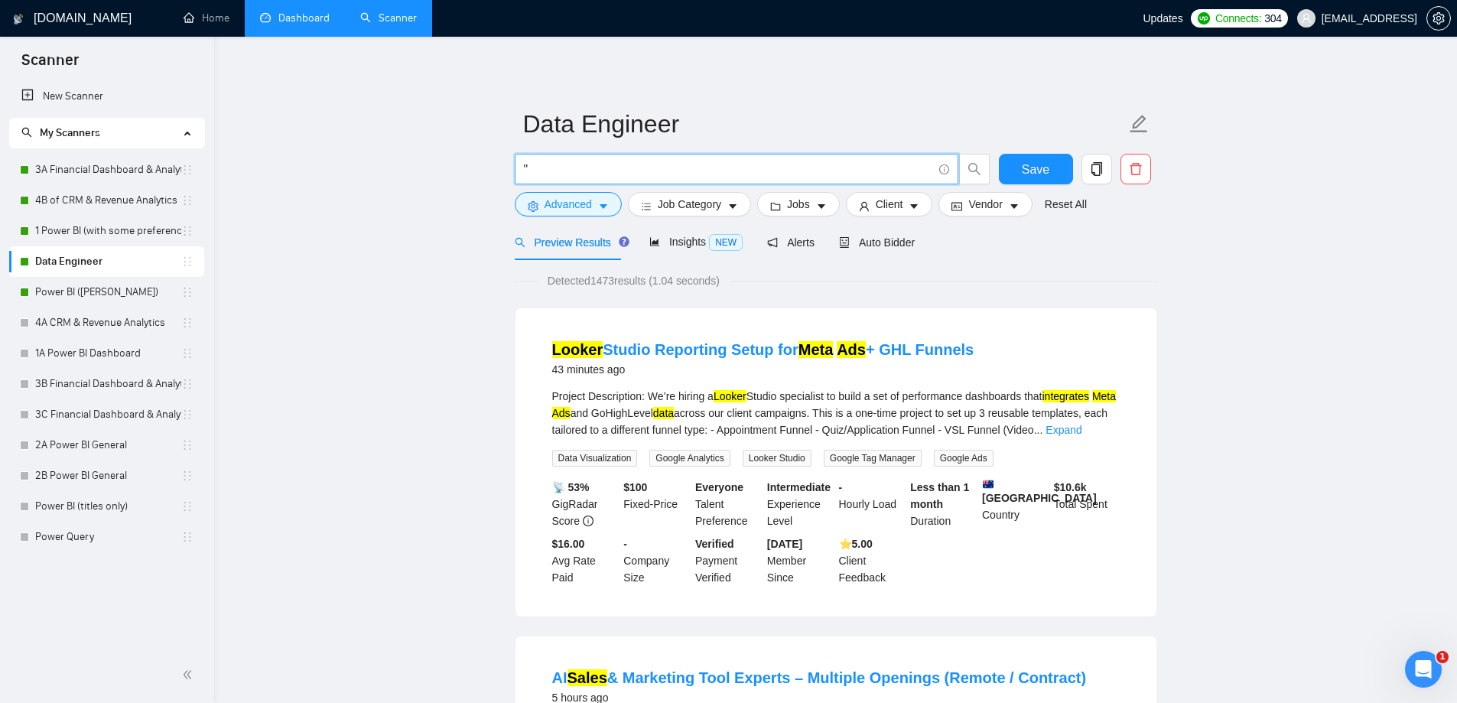
paste input "Finance Automation Expert"
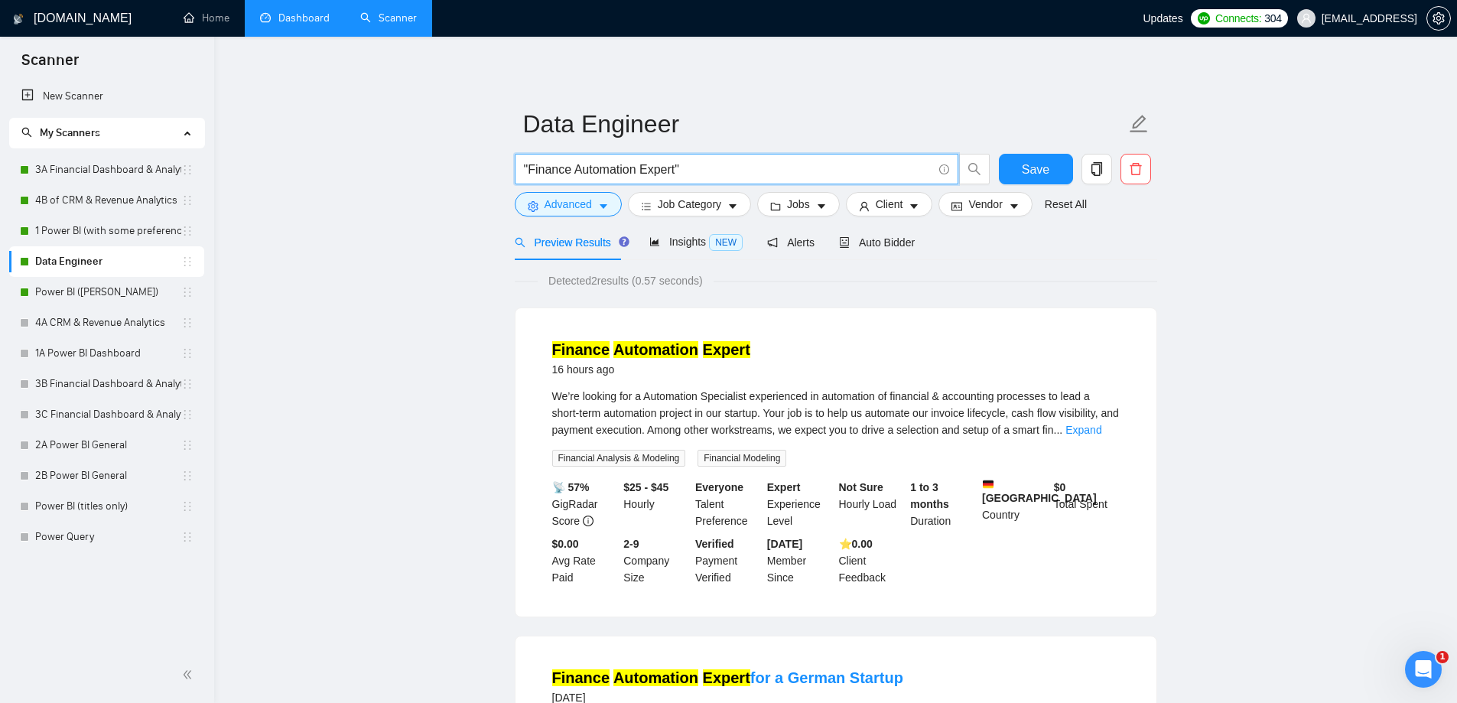
type input ""Finance Automation Expert""
click at [328, 24] on link "Dashboard" at bounding box center [295, 17] width 70 height 13
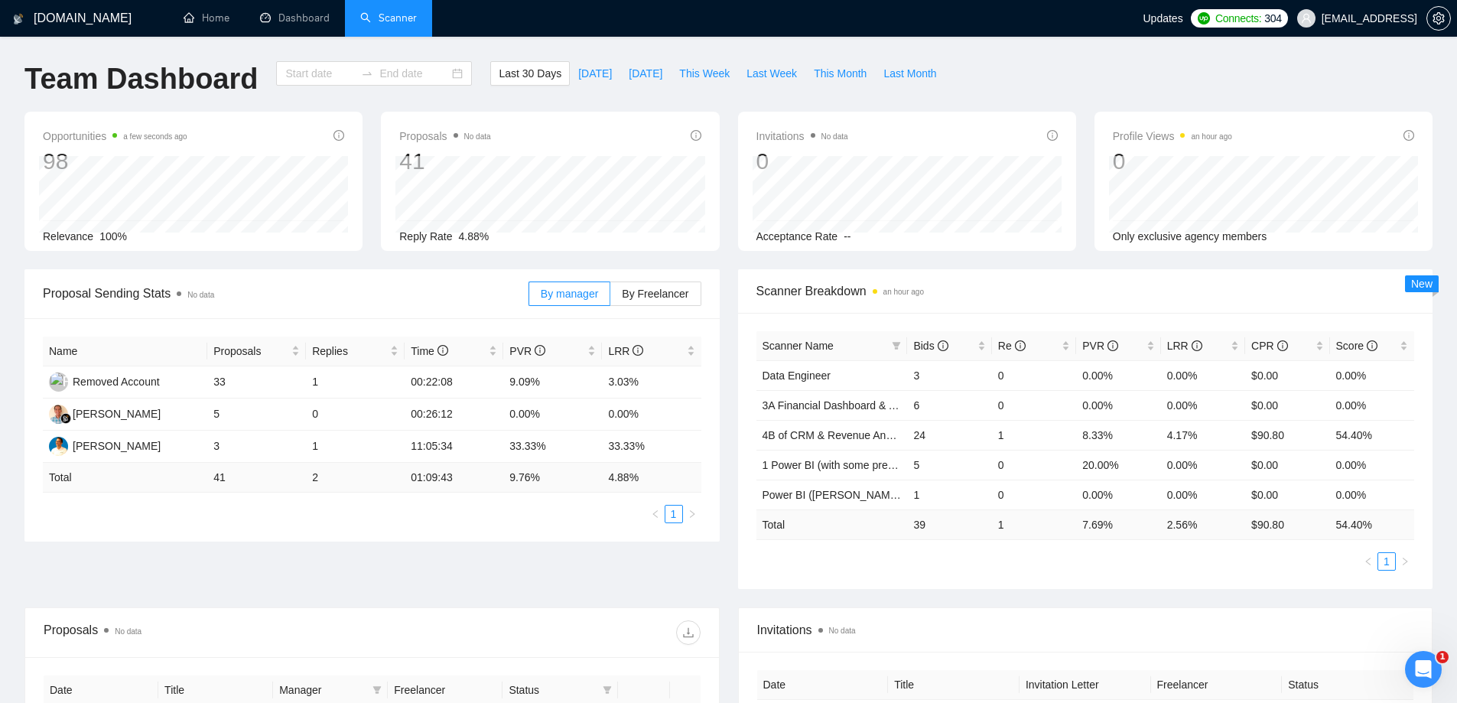
type input "[DATE]"
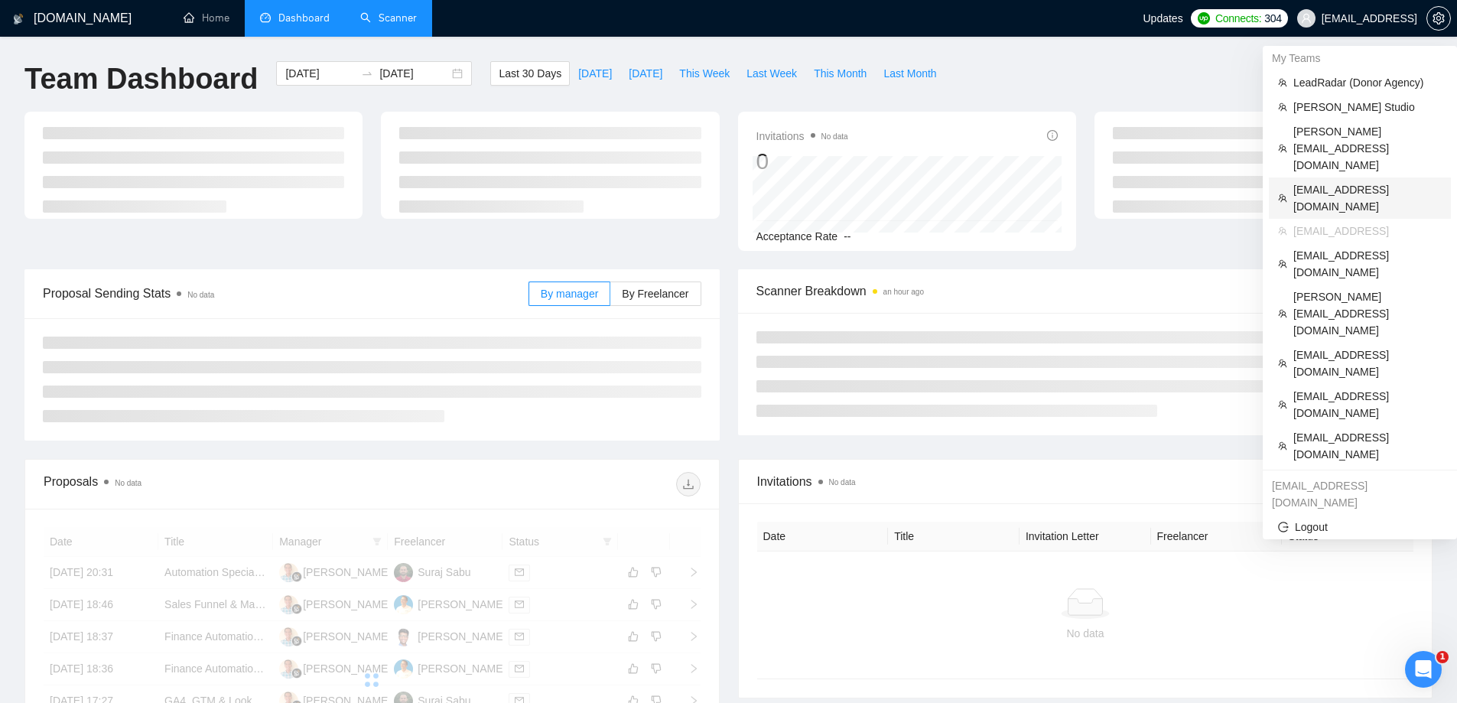
click at [1329, 181] on span "[EMAIL_ADDRESS][DOMAIN_NAME]" at bounding box center [1368, 198] width 148 height 34
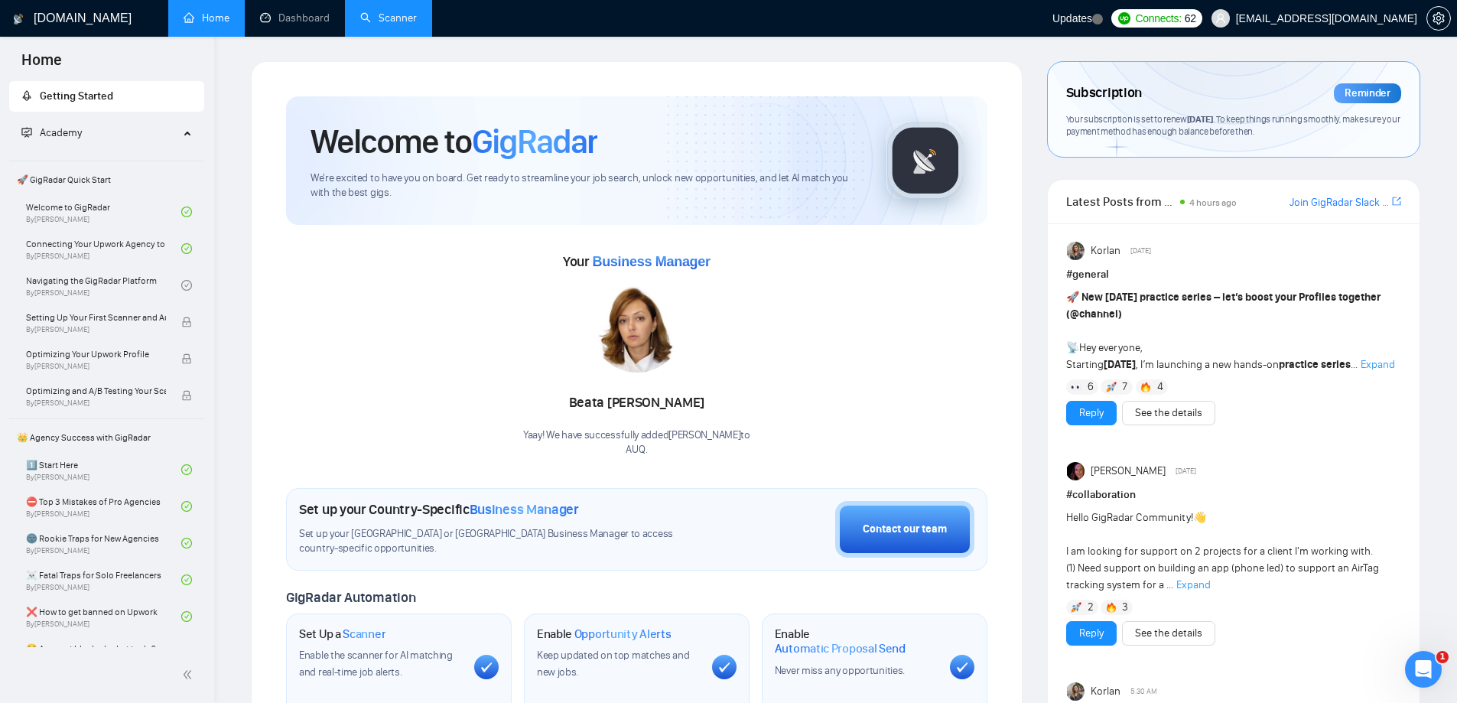
click at [389, 21] on link "Scanner" at bounding box center [388, 17] width 57 height 13
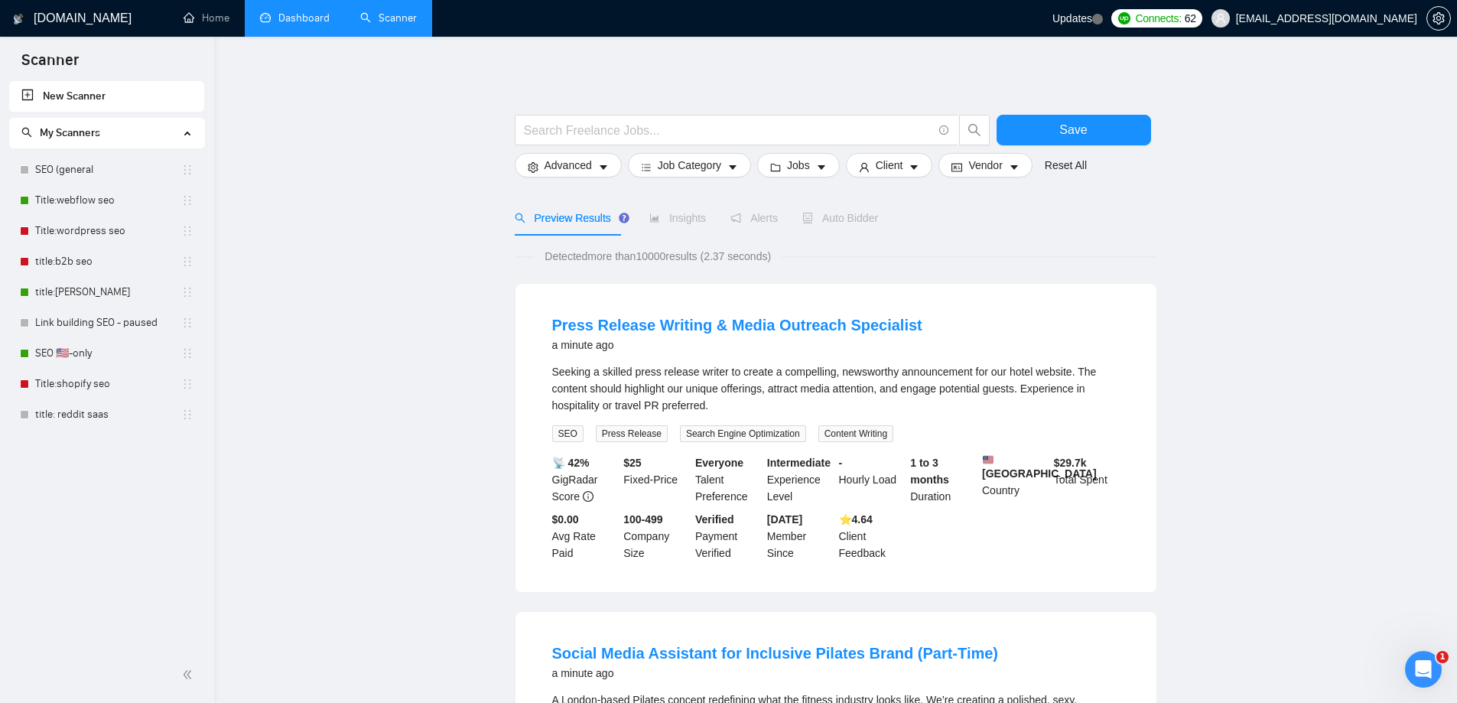
click at [313, 15] on link "Dashboard" at bounding box center [295, 17] width 70 height 13
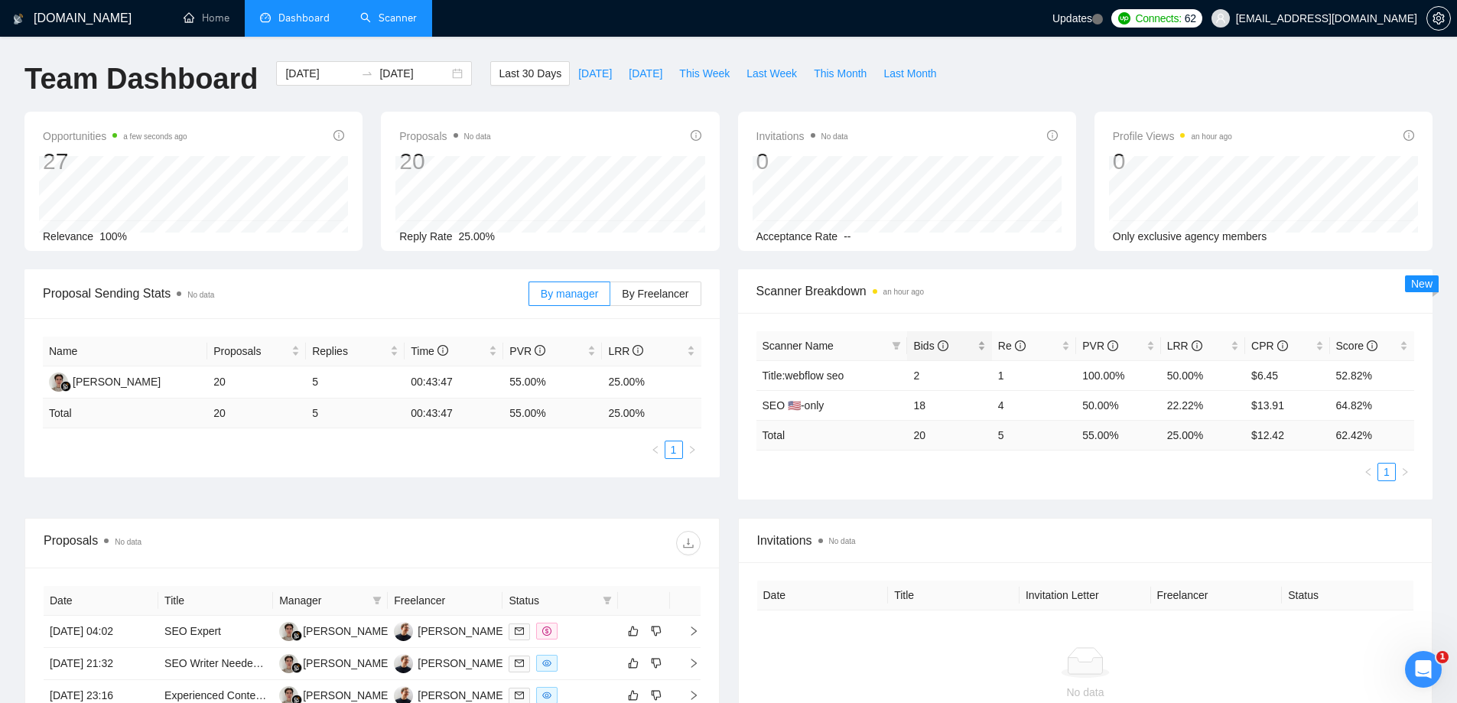
click at [923, 349] on span "Bids" at bounding box center [930, 346] width 34 height 12
click at [926, 350] on span "Bids" at bounding box center [930, 346] width 34 height 12
click at [789, 373] on link "SEO 🇺🇸-only" at bounding box center [794, 375] width 62 height 12
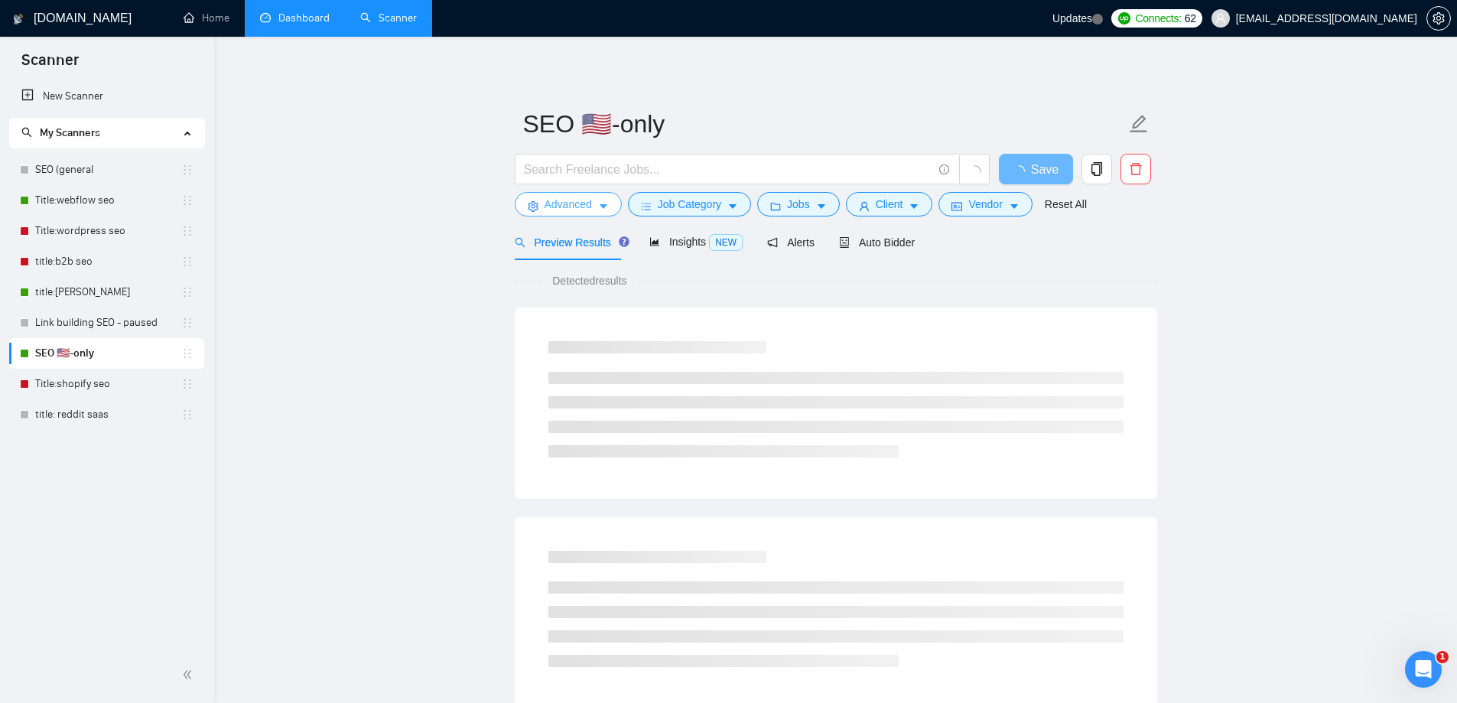
click at [600, 200] on button "Advanced" at bounding box center [568, 204] width 107 height 24
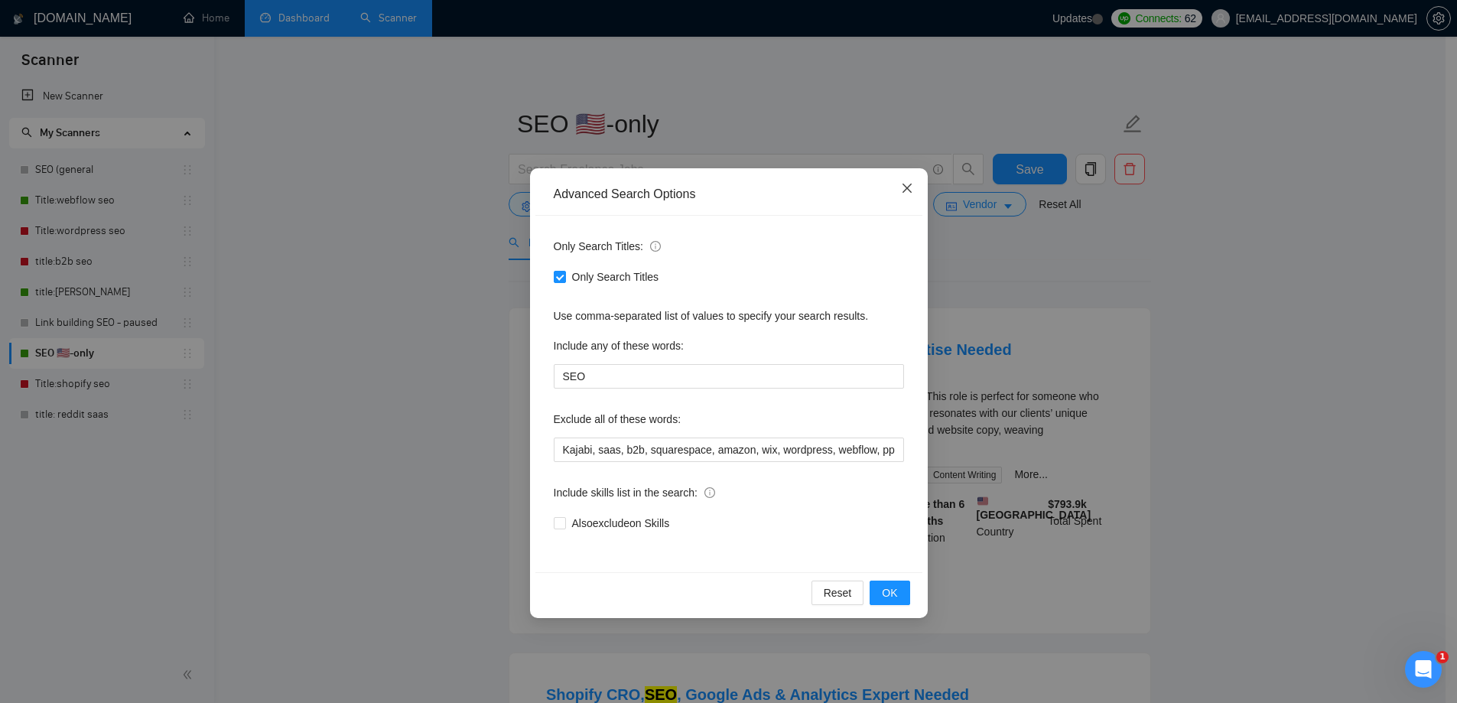
click at [913, 187] on icon "close" at bounding box center [907, 188] width 12 height 12
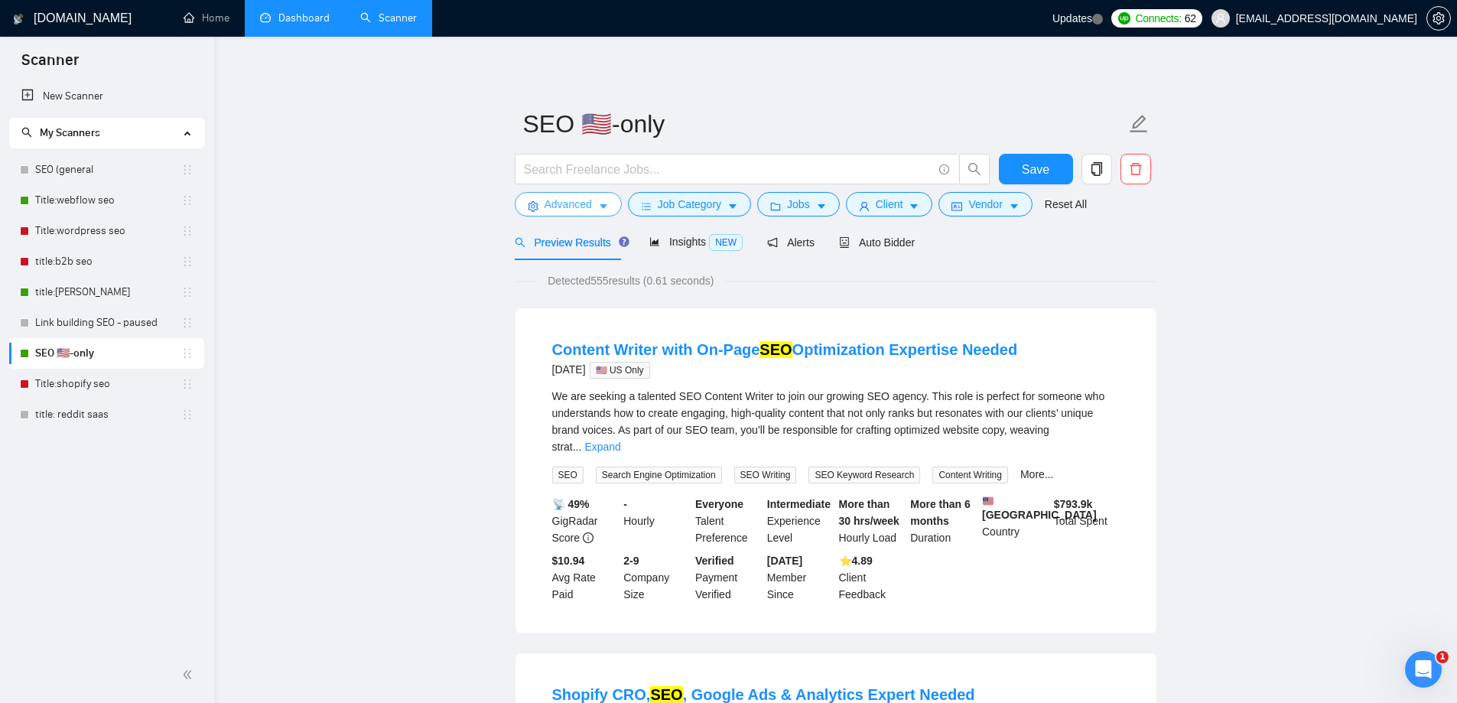
click at [571, 209] on span "Advanced" at bounding box center [568, 204] width 47 height 17
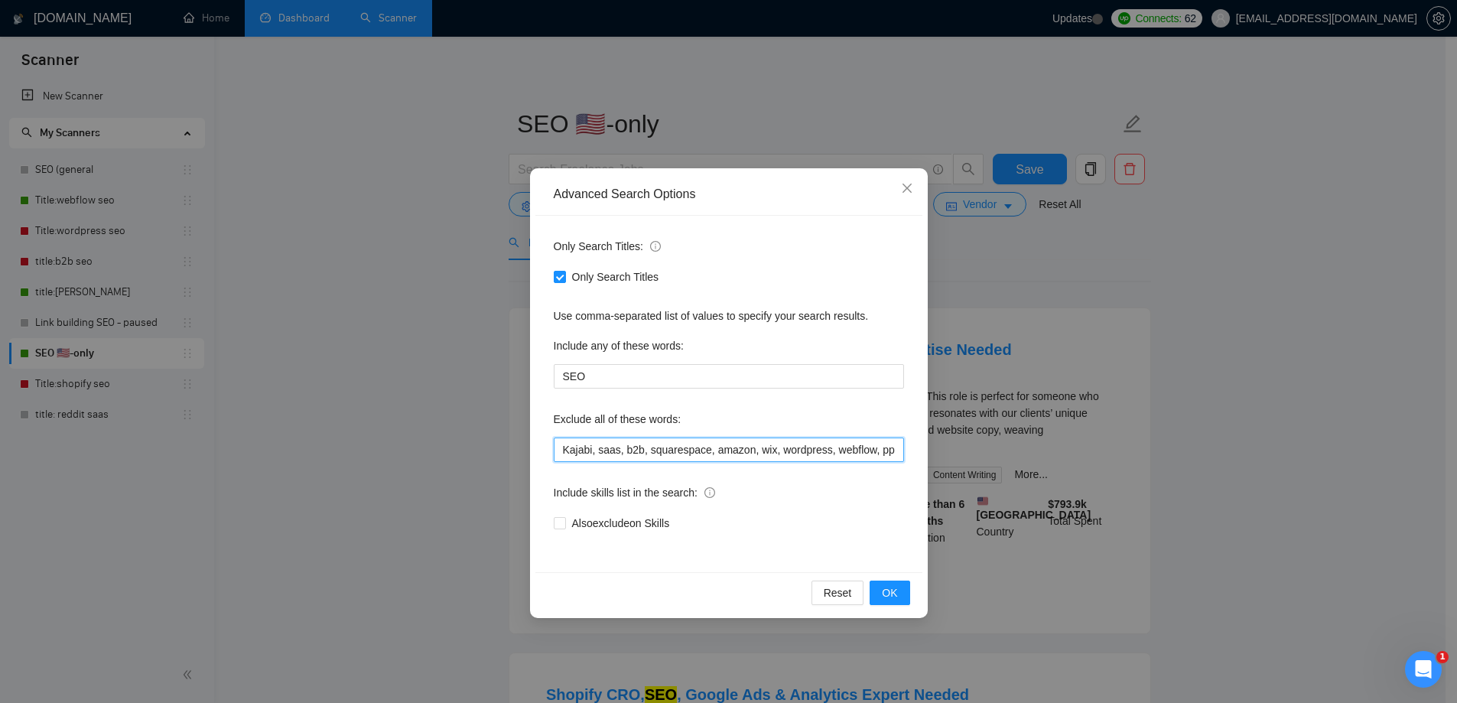
click at [721, 454] on input "Kajabi, saas, b2b, squarespace, amazon, wix, wordpress, webflow, ppc, adwords, …" at bounding box center [729, 450] width 350 height 24
click at [912, 182] on span "Close" at bounding box center [907, 188] width 41 height 41
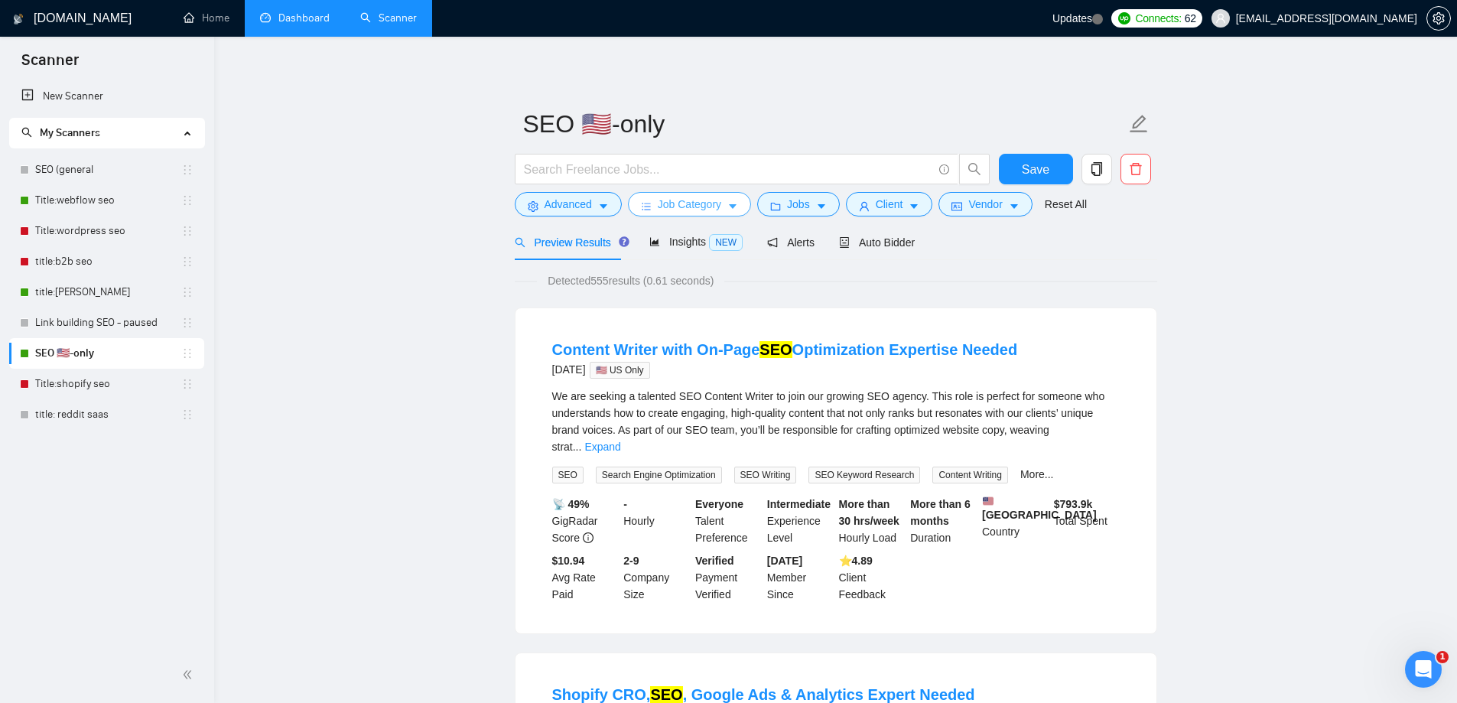
click at [729, 200] on button "Job Category" at bounding box center [689, 204] width 123 height 24
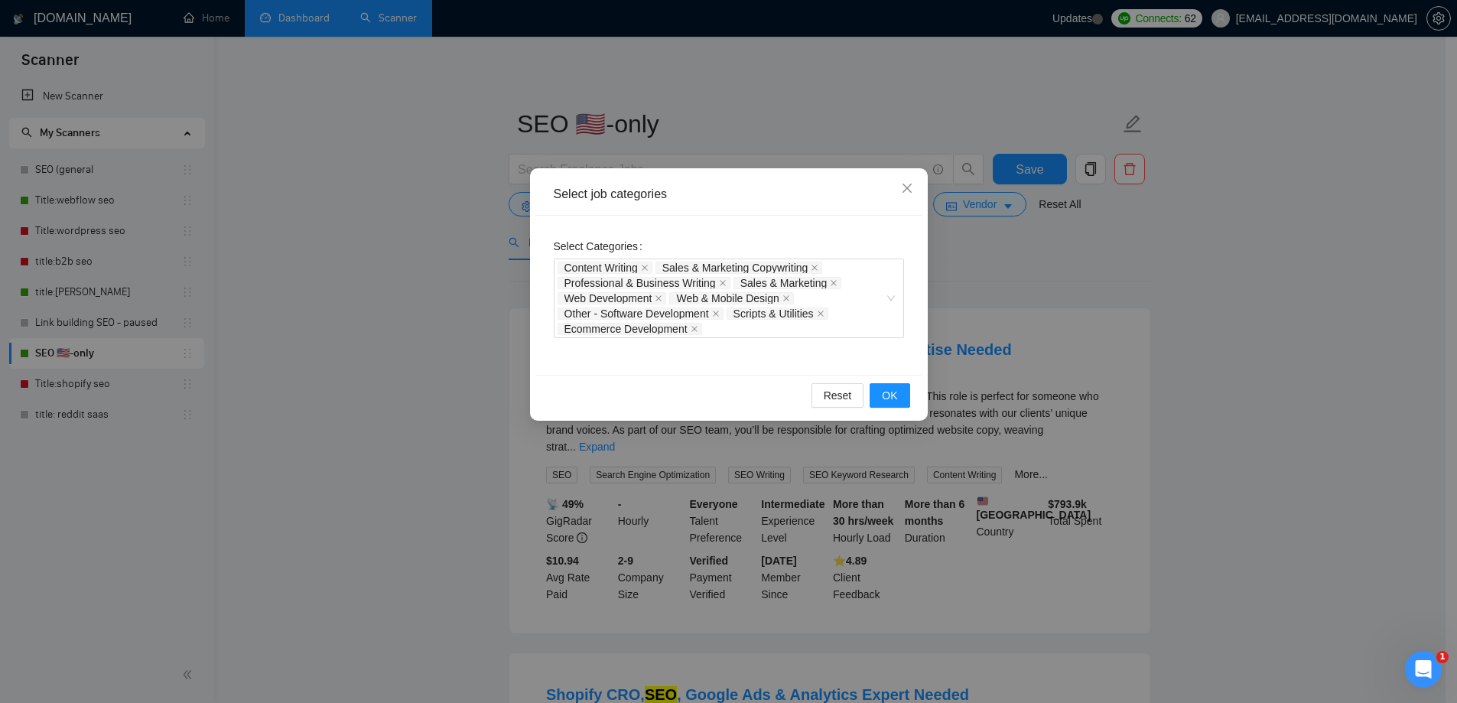
click at [1271, 303] on div "Select job categories Select Categories Content Writing Sales & Marketing Copyw…" at bounding box center [728, 351] width 1457 height 703
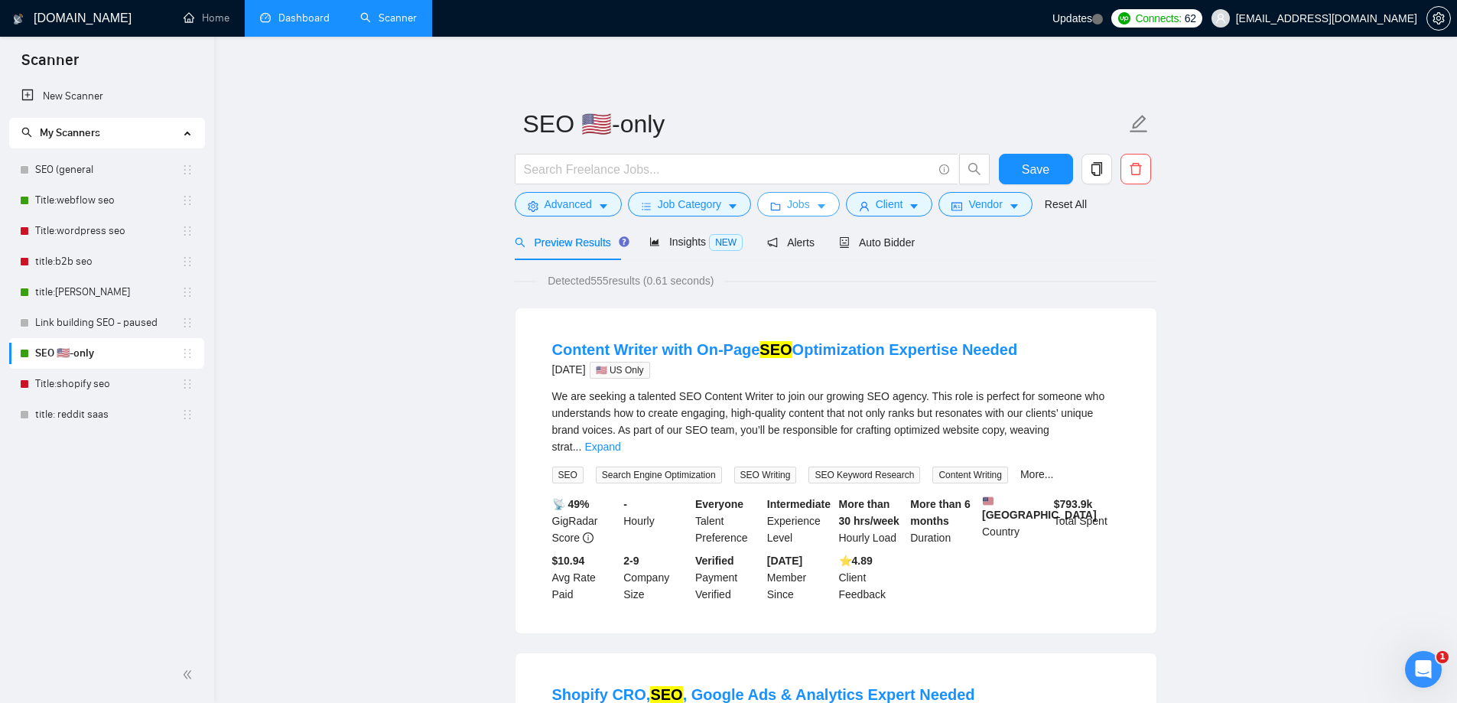
click at [776, 207] on icon "folder" at bounding box center [775, 206] width 11 height 11
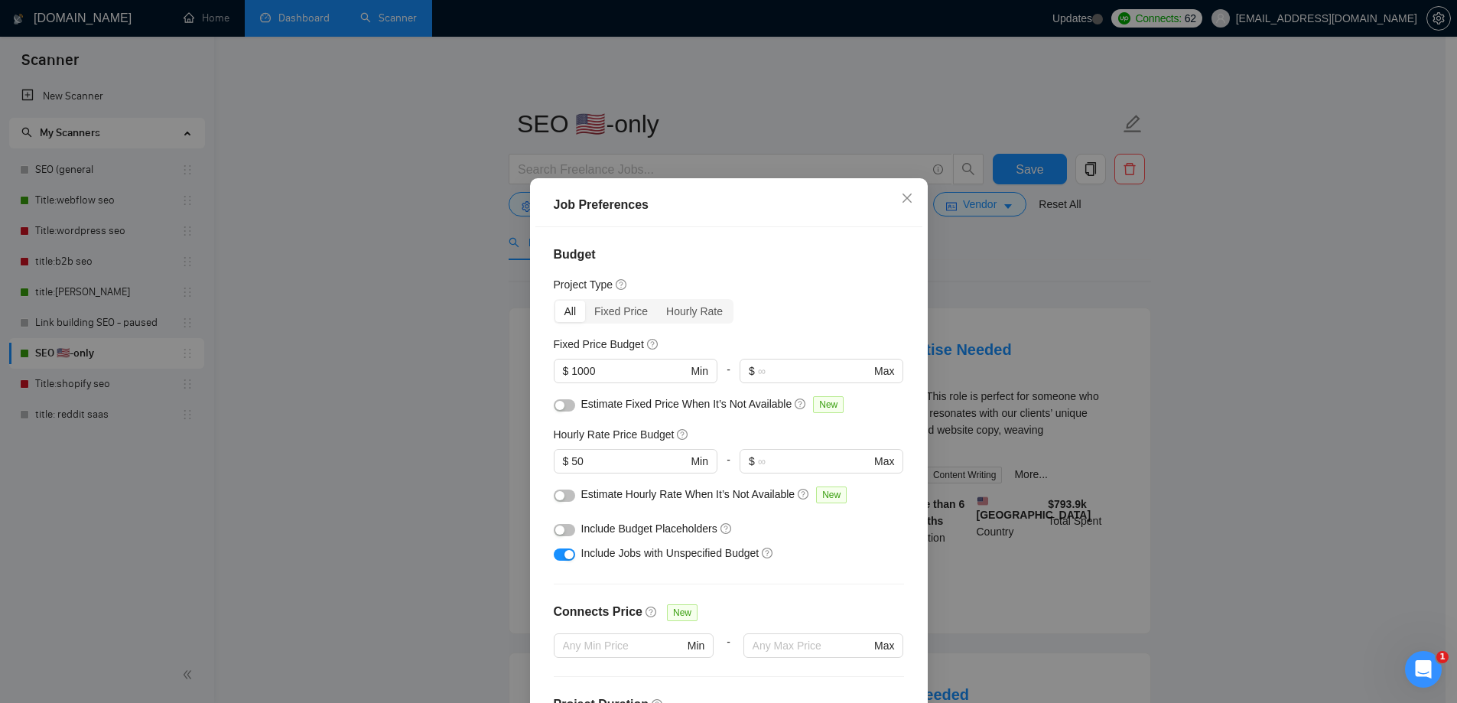
click at [1274, 337] on div "Job Preferences Budget Project Type All Fixed Price Hourly Rate Fixed Price Bud…" at bounding box center [728, 351] width 1457 height 703
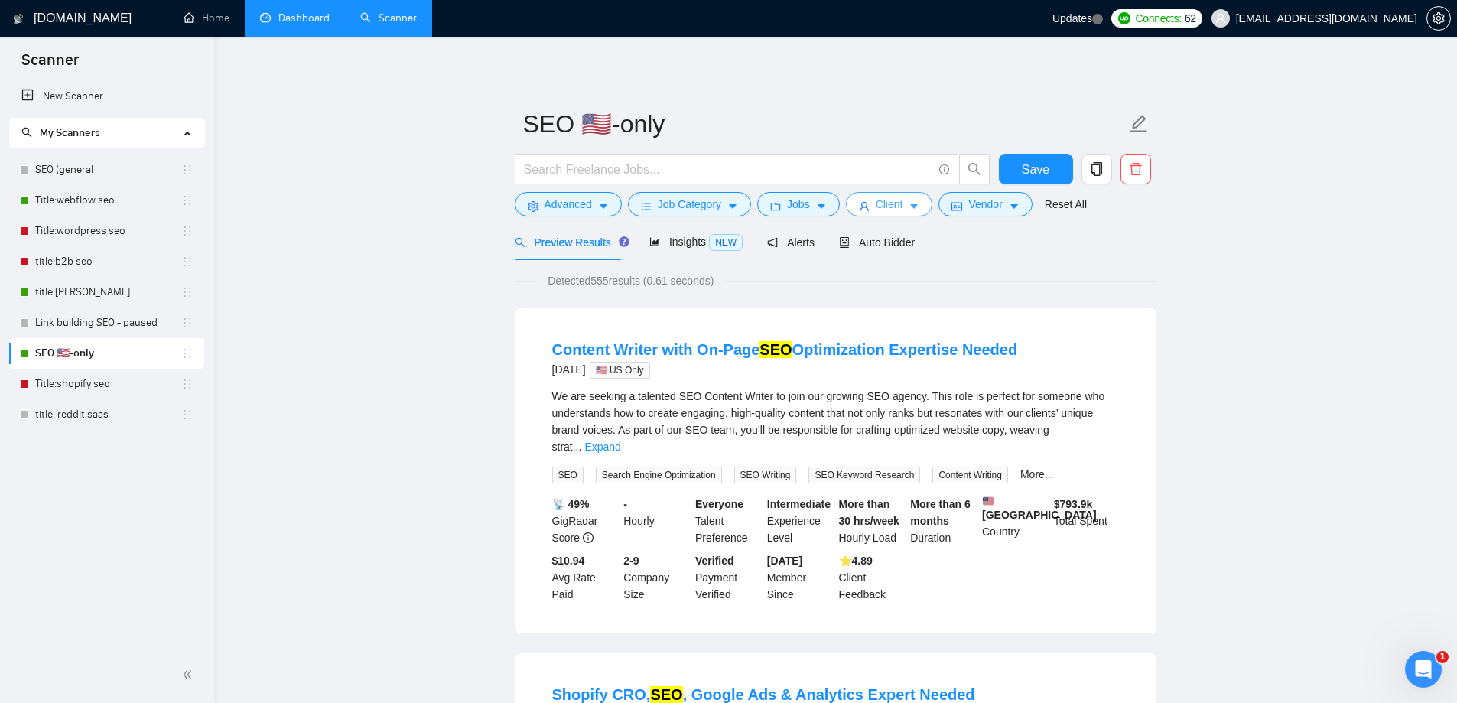
click at [900, 198] on button "Client" at bounding box center [889, 204] width 87 height 24
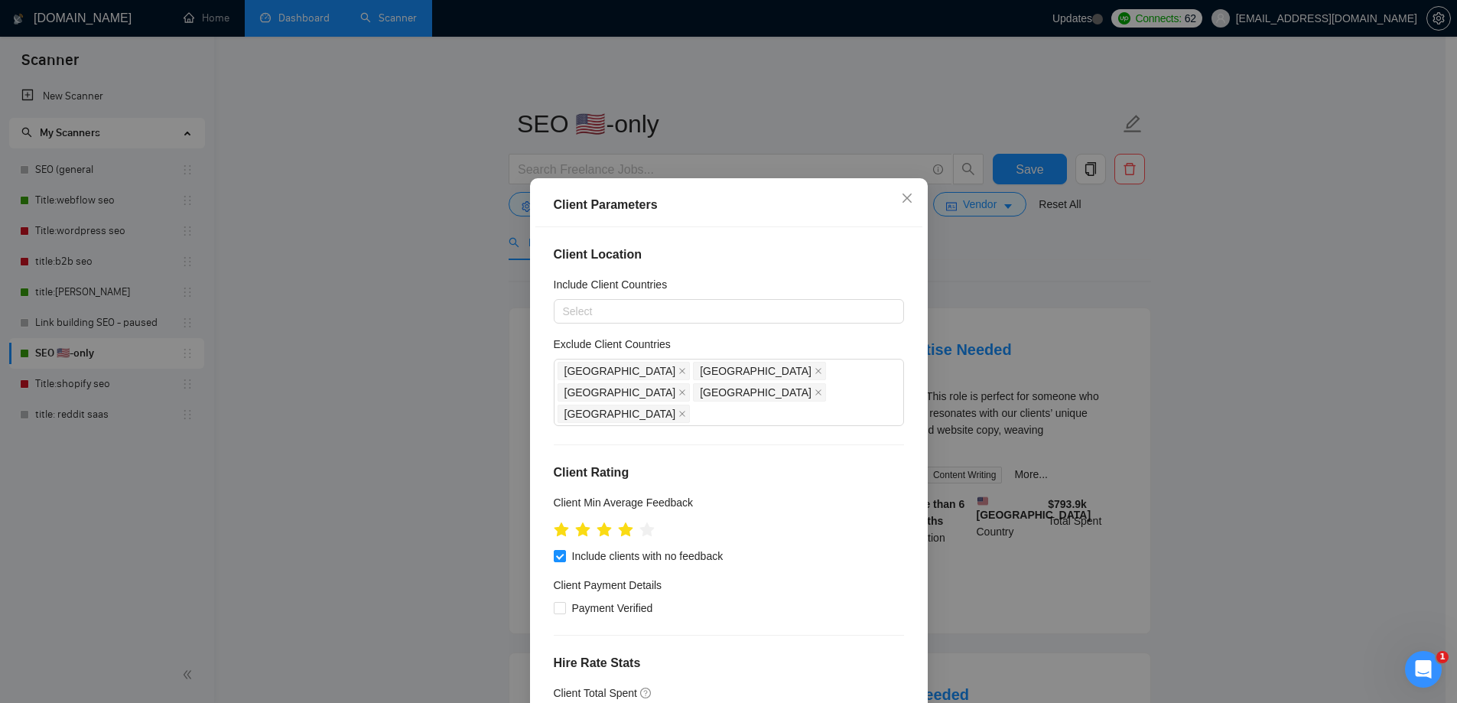
click at [1353, 304] on div "Client Parameters Client Location Include Client Countries Select Exclude Clien…" at bounding box center [728, 351] width 1457 height 703
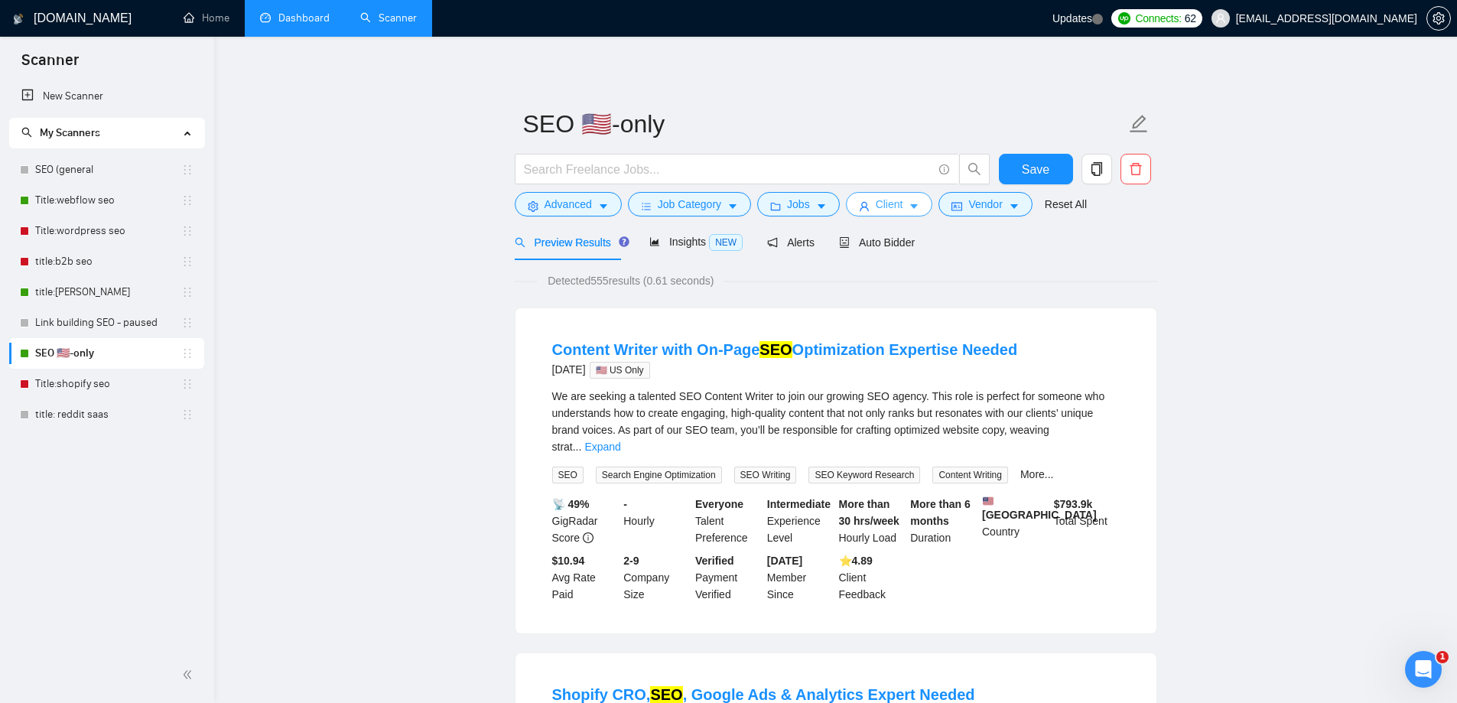
click at [890, 206] on span "Client" at bounding box center [890, 204] width 28 height 17
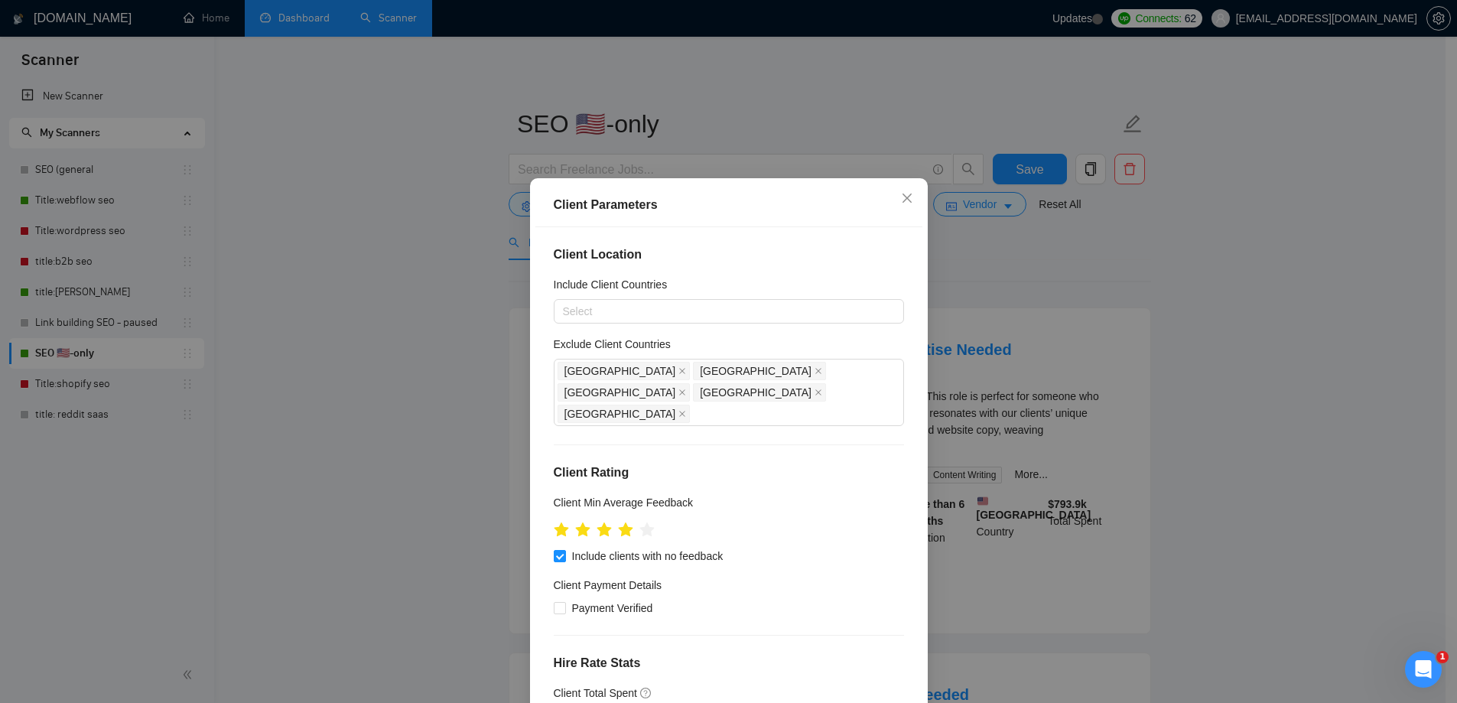
click at [1216, 303] on div "Client Parameters Client Location Include Client Countries Select Exclude Clien…" at bounding box center [728, 351] width 1457 height 703
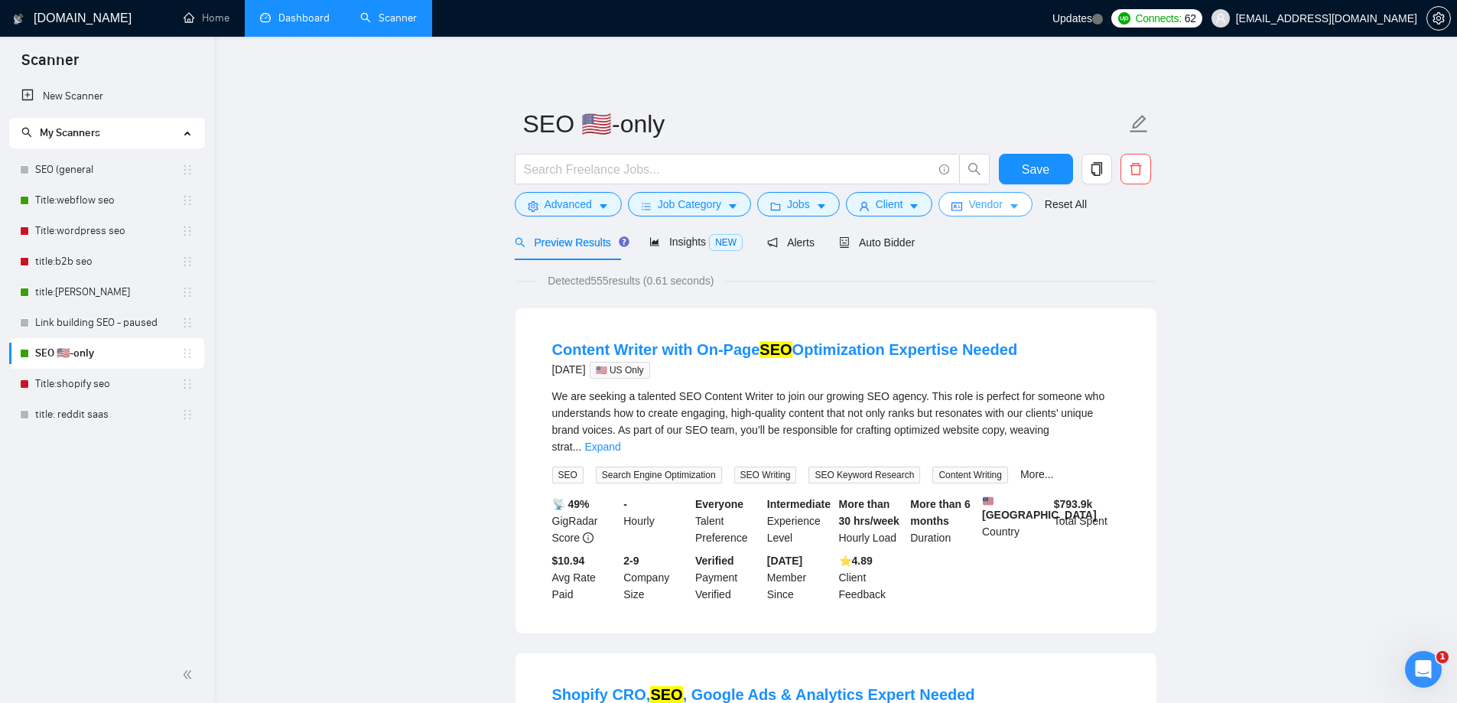
click at [1001, 213] on button "Vendor" at bounding box center [985, 204] width 93 height 24
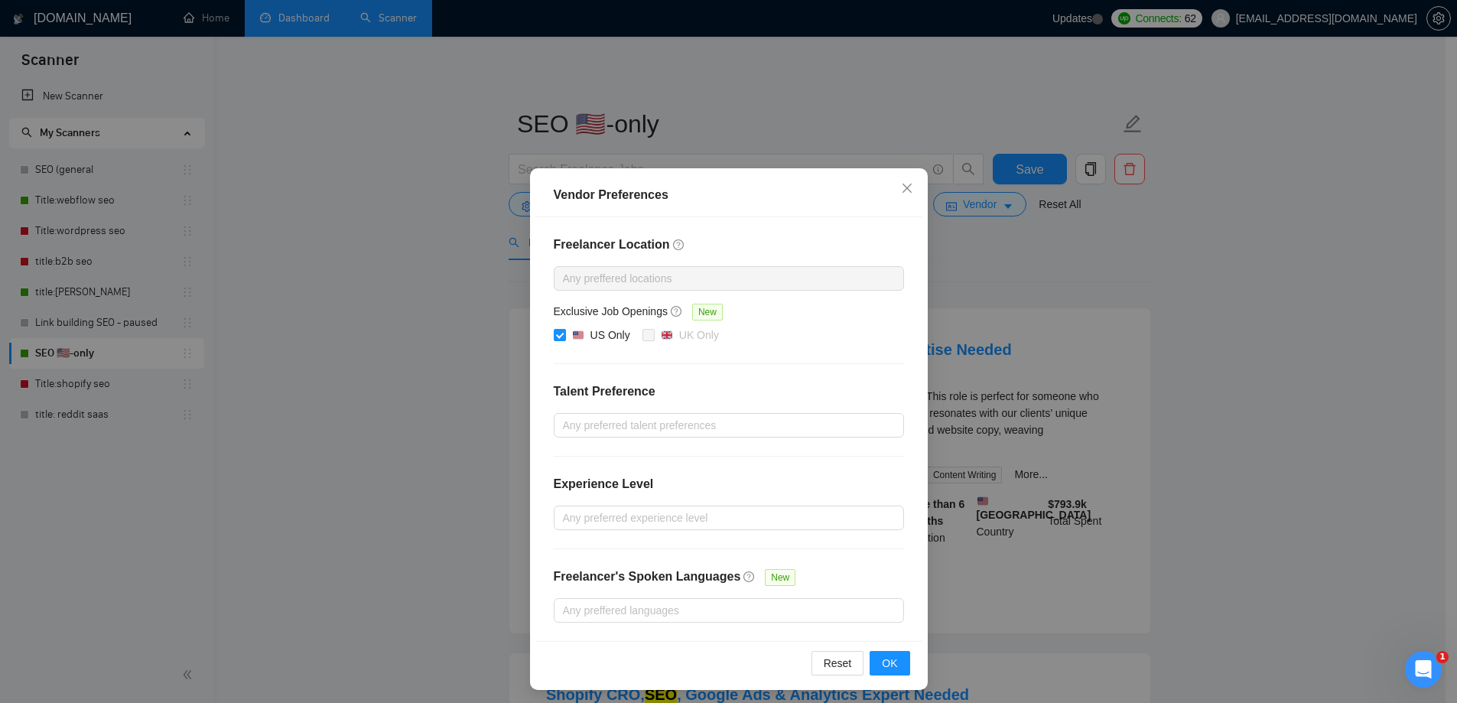
click at [1215, 352] on div "Vendor Preferences Freelancer Location Any preffered locations Exclusive Job Op…" at bounding box center [728, 351] width 1457 height 703
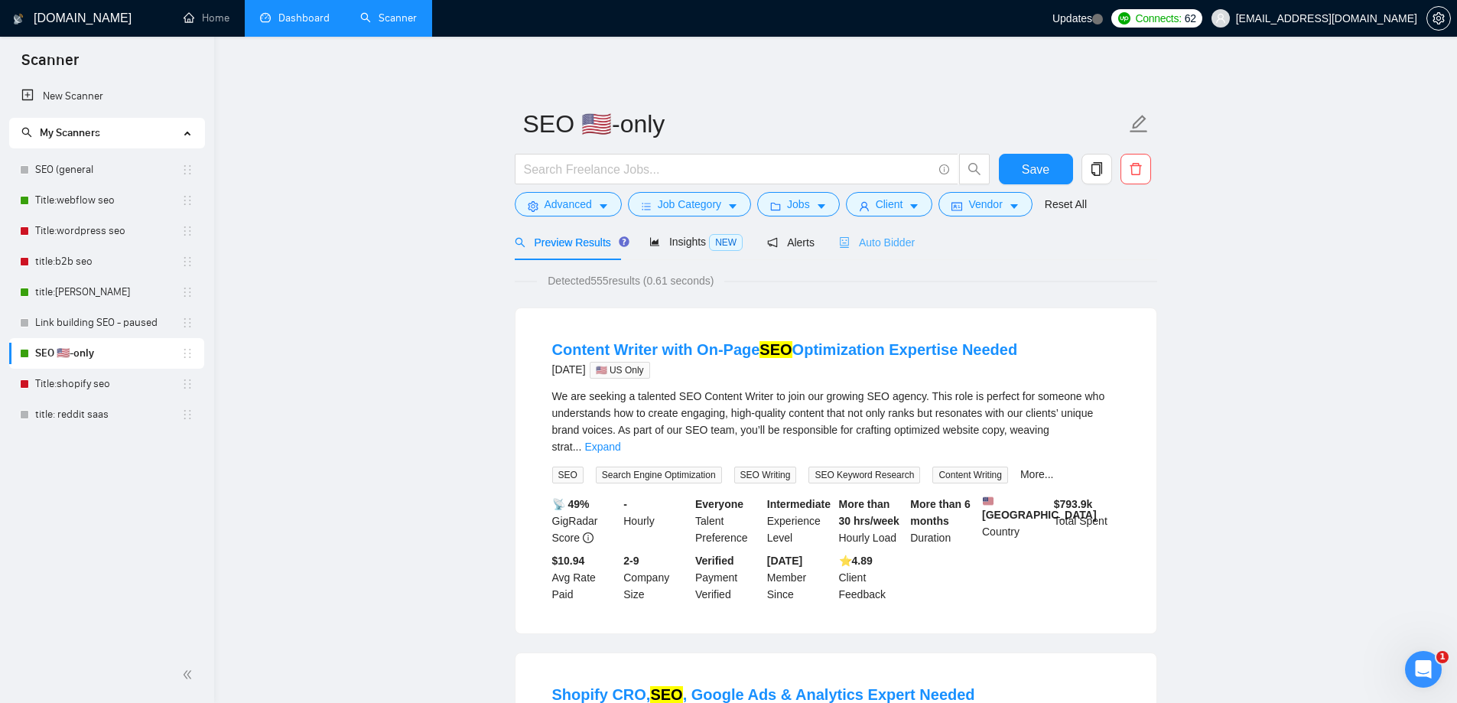
click at [876, 251] on div "Auto Bidder" at bounding box center [877, 242] width 76 height 36
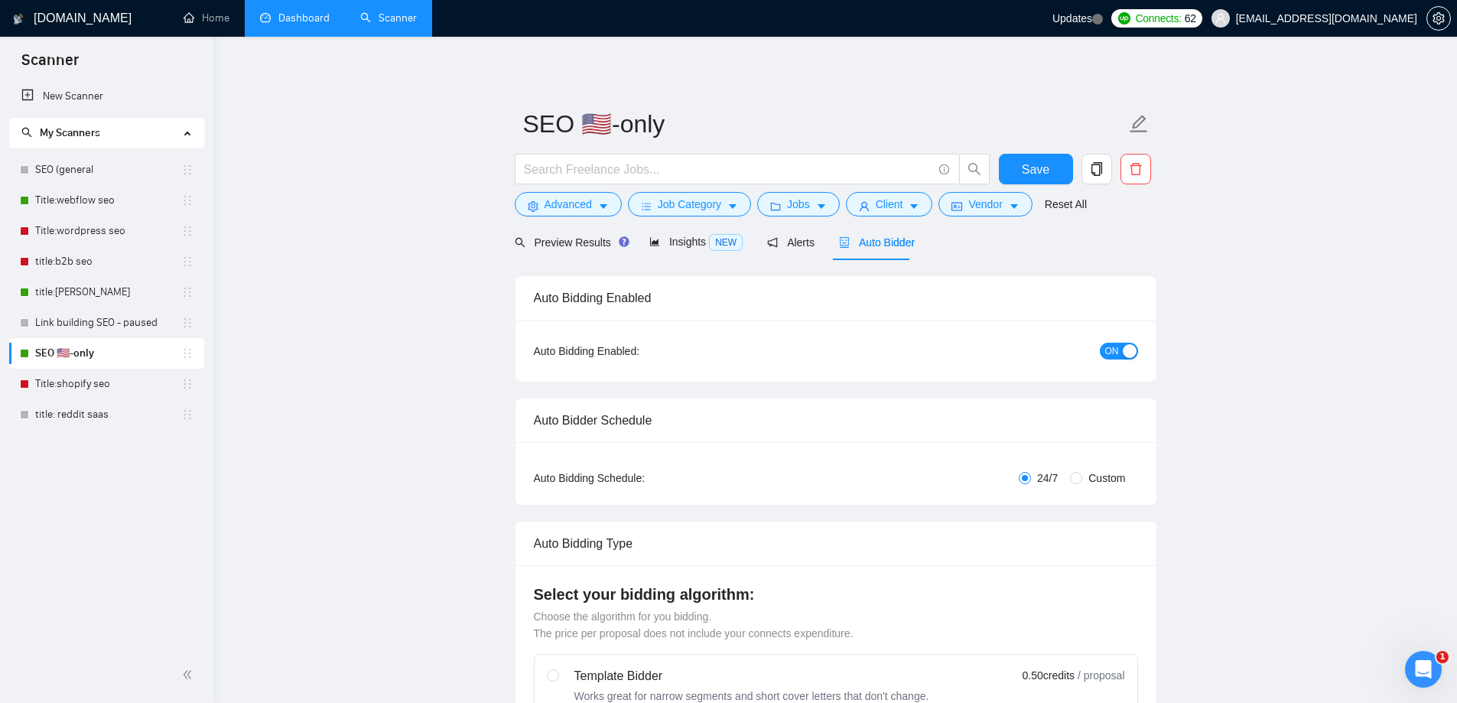
checkbox input "true"
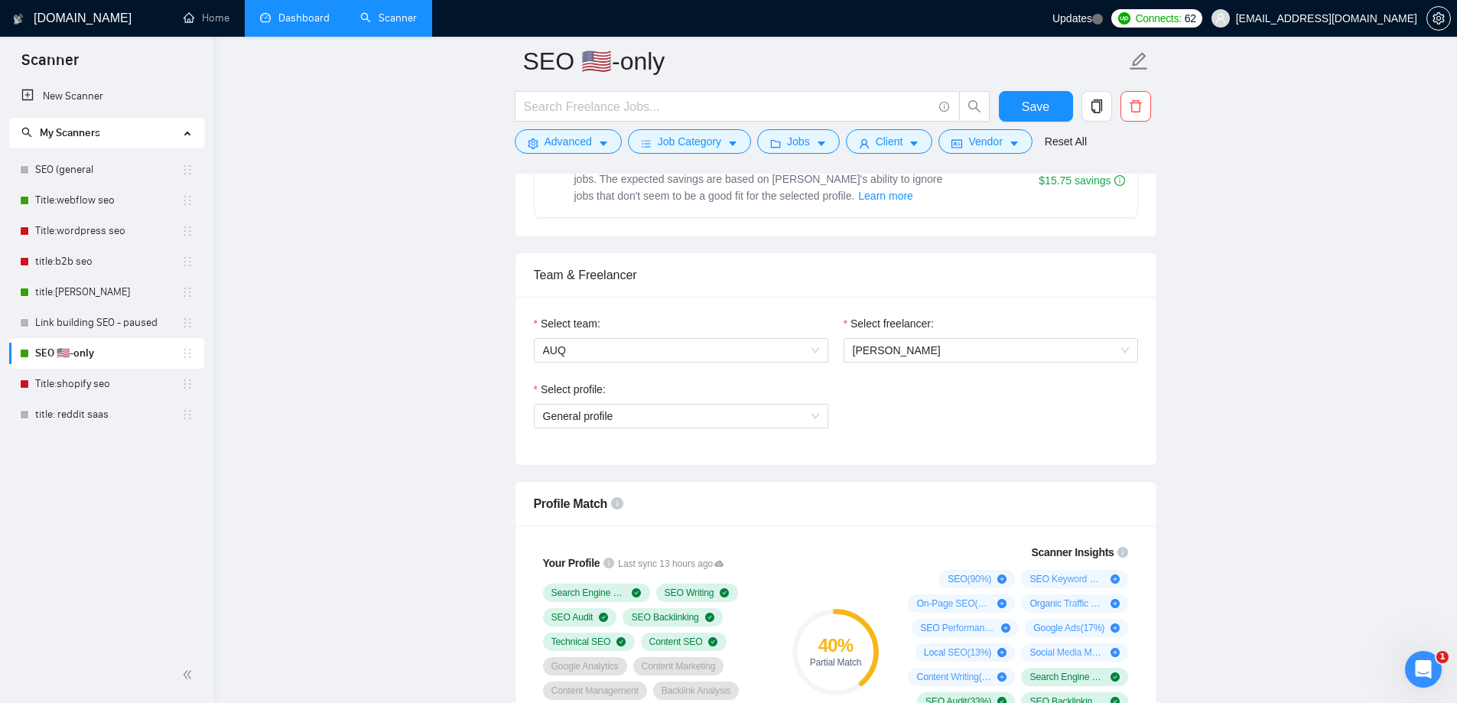
scroll to position [918, 0]
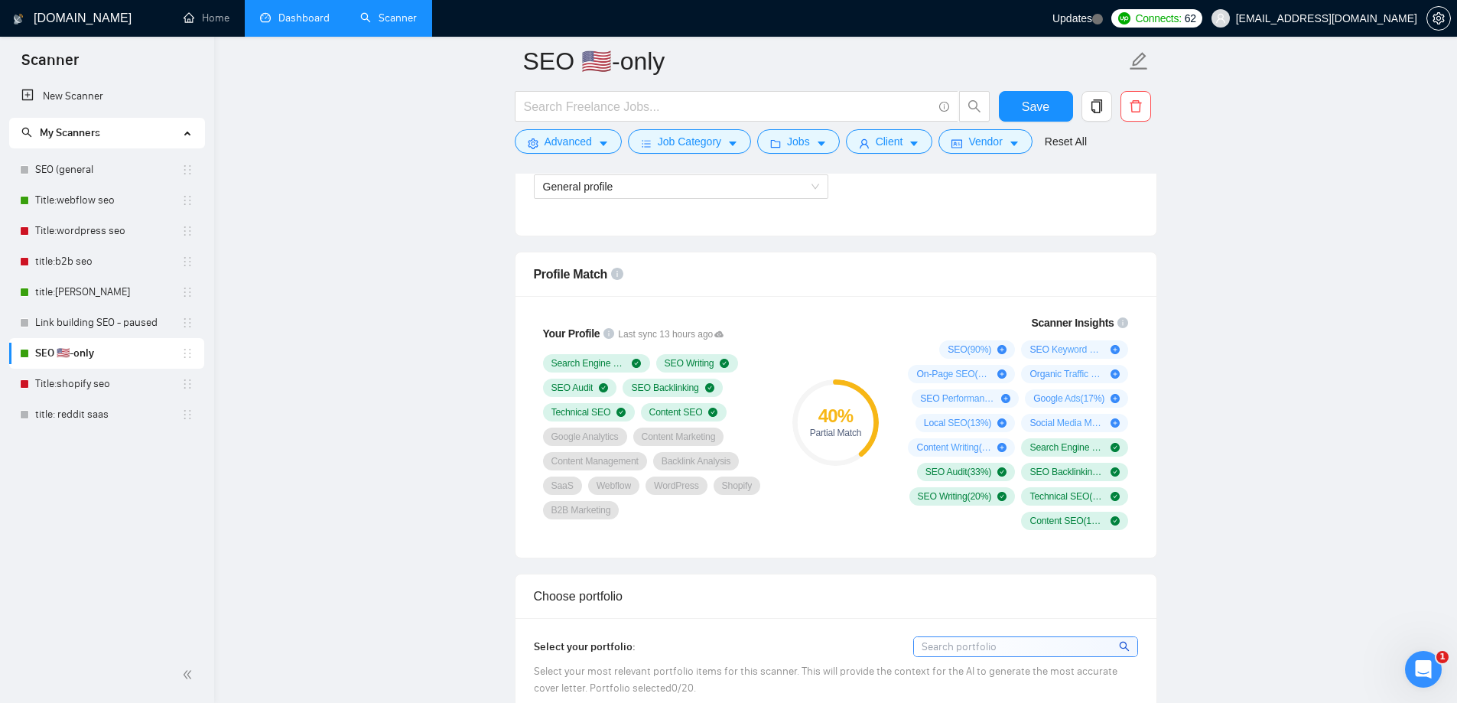
click at [291, 15] on link "Dashboard" at bounding box center [295, 17] width 70 height 13
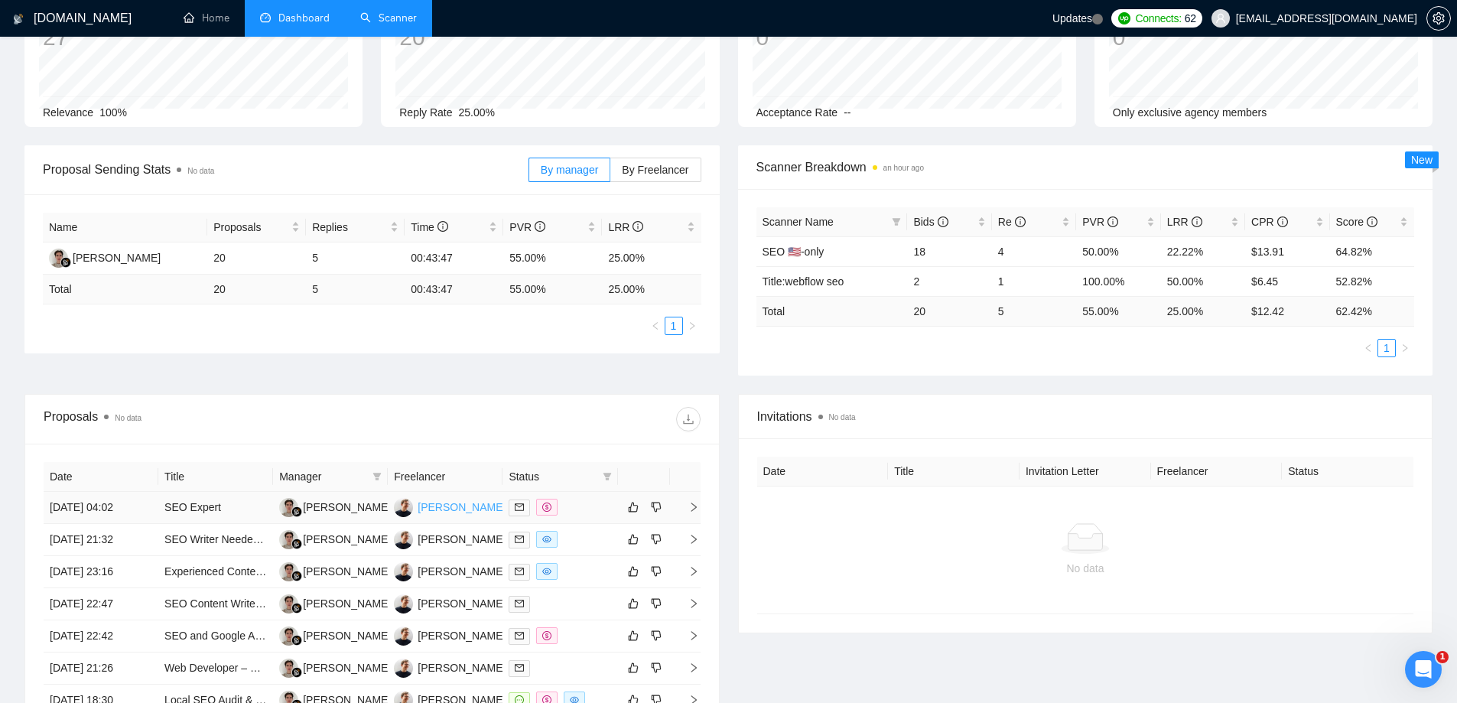
click at [432, 504] on div "[PERSON_NAME]" at bounding box center [462, 507] width 88 height 17
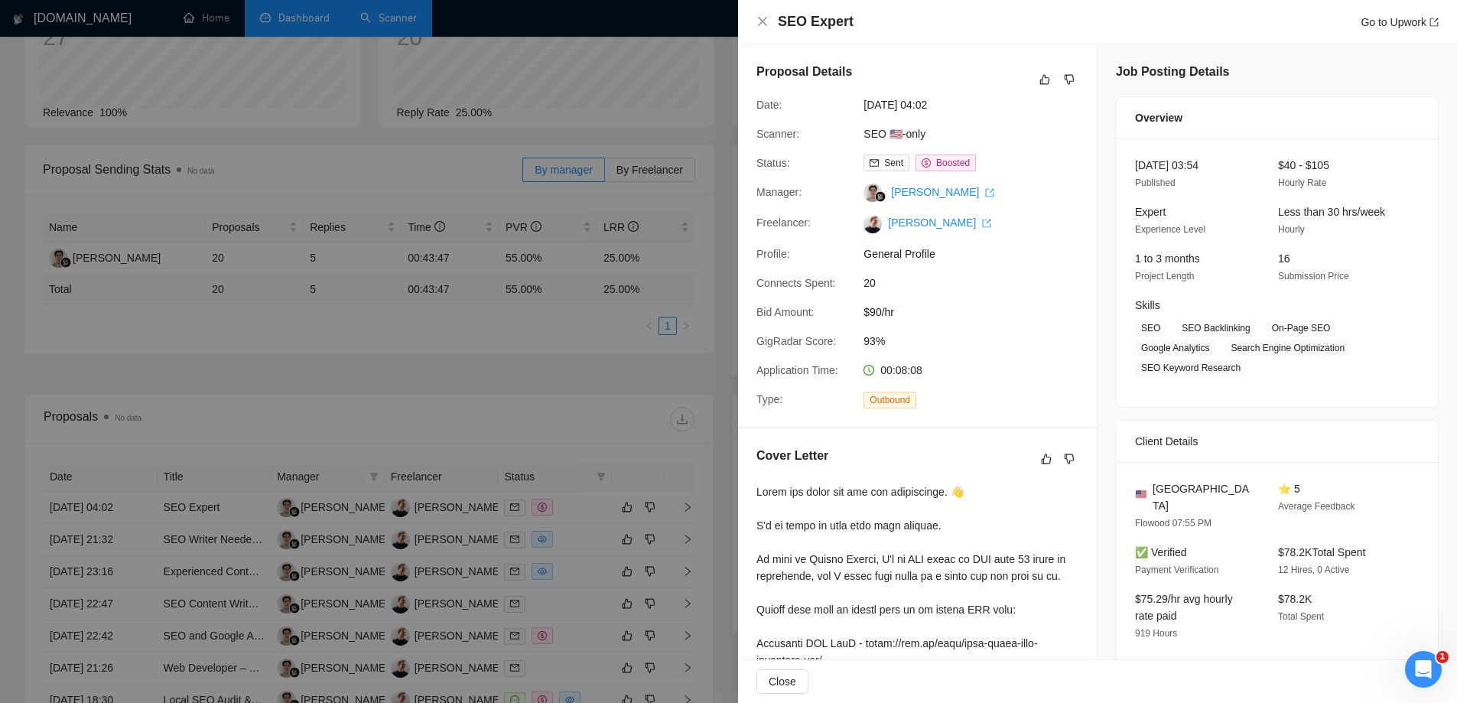
click at [711, 145] on div at bounding box center [728, 351] width 1457 height 703
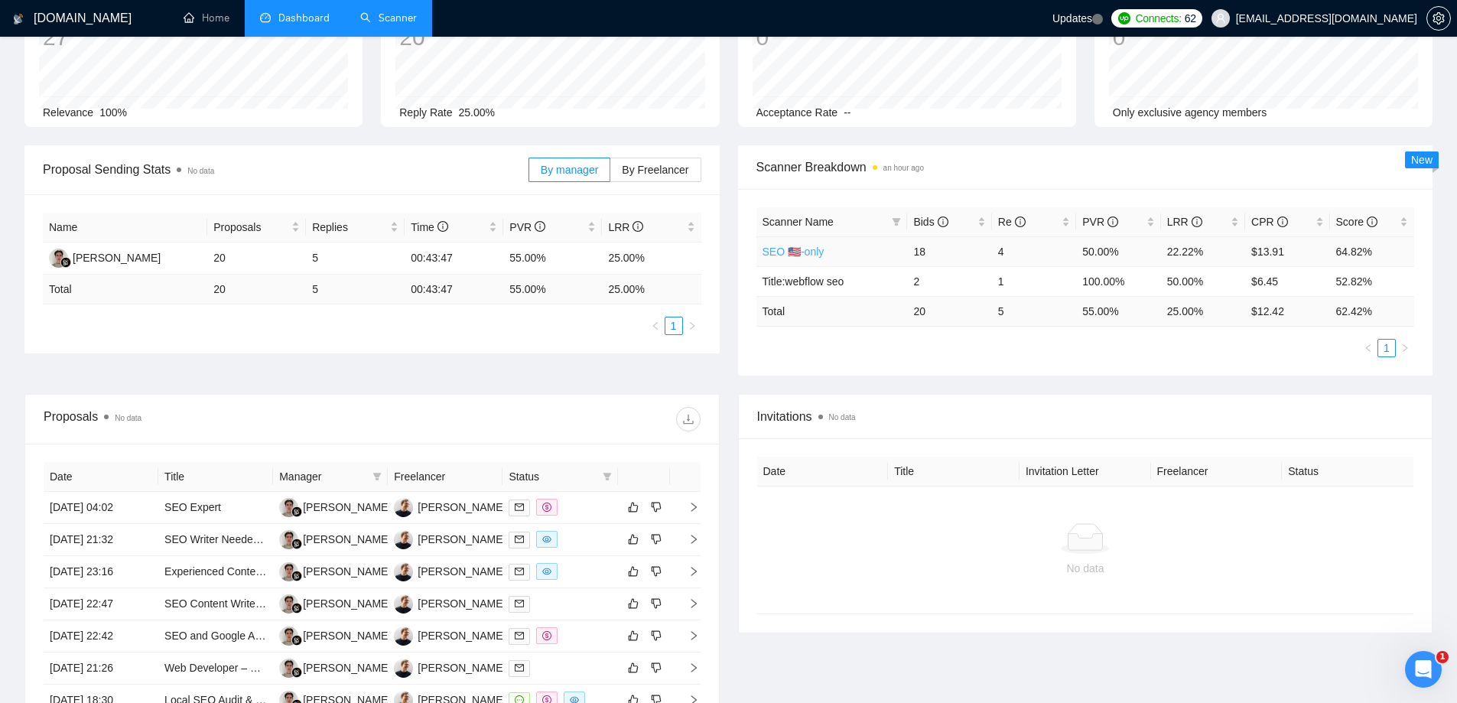
click at [799, 252] on link "SEO 🇺🇸-only" at bounding box center [794, 252] width 62 height 12
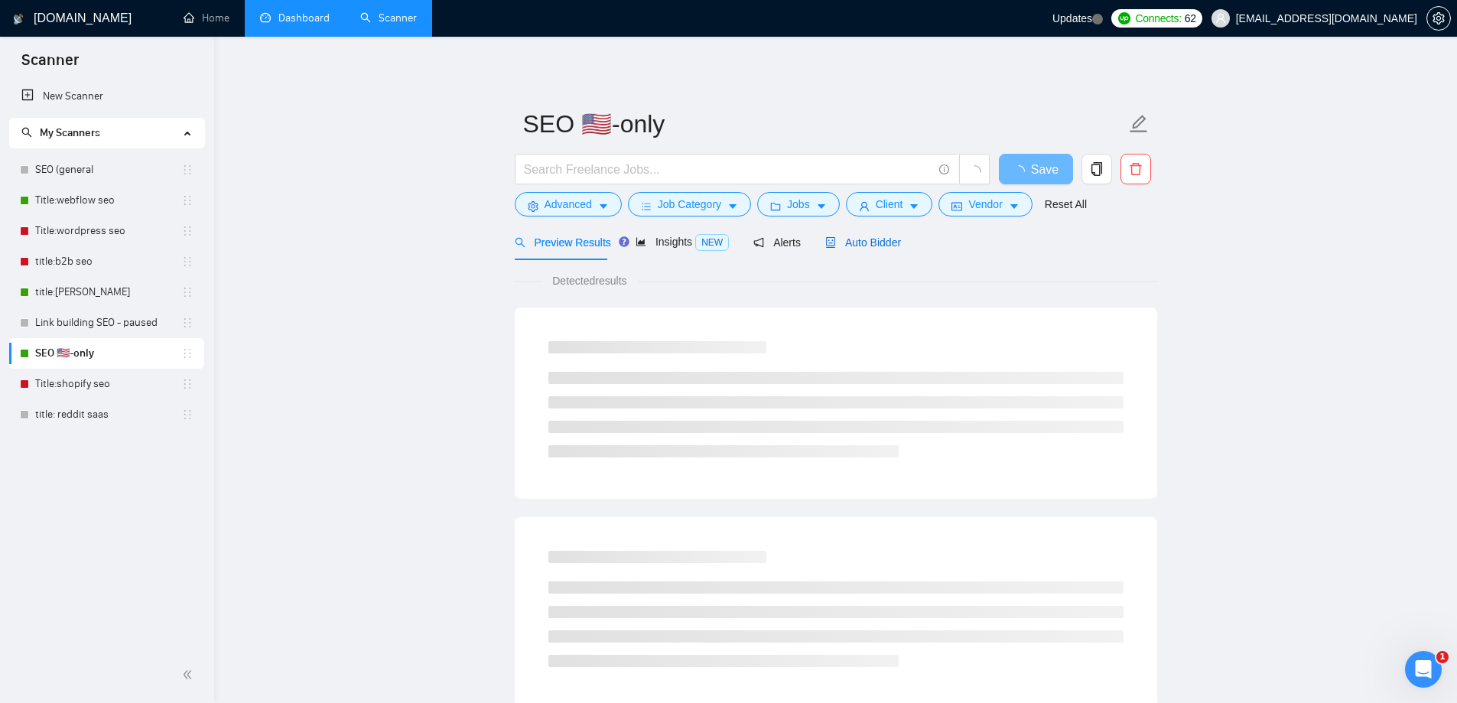
click at [873, 246] on span "Auto Bidder" at bounding box center [863, 242] width 76 height 12
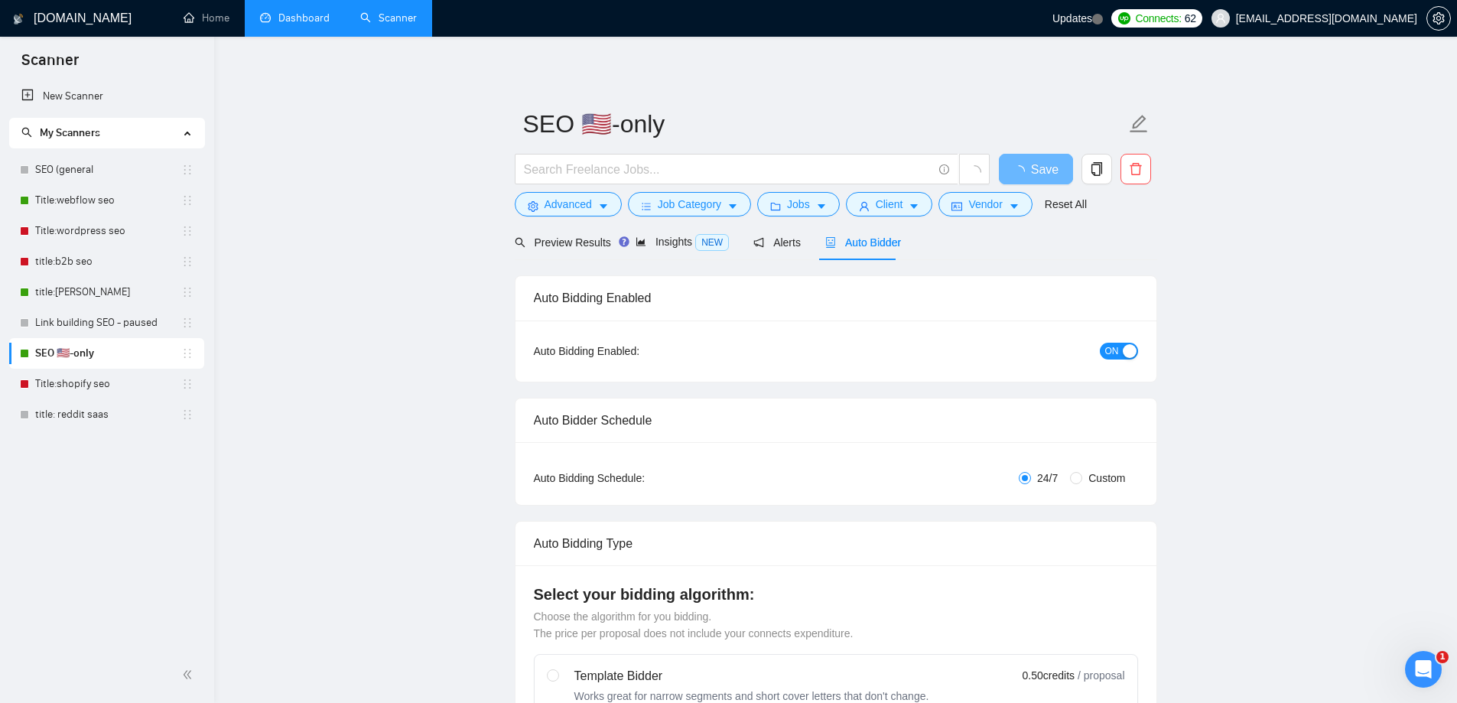
checkbox input "true"
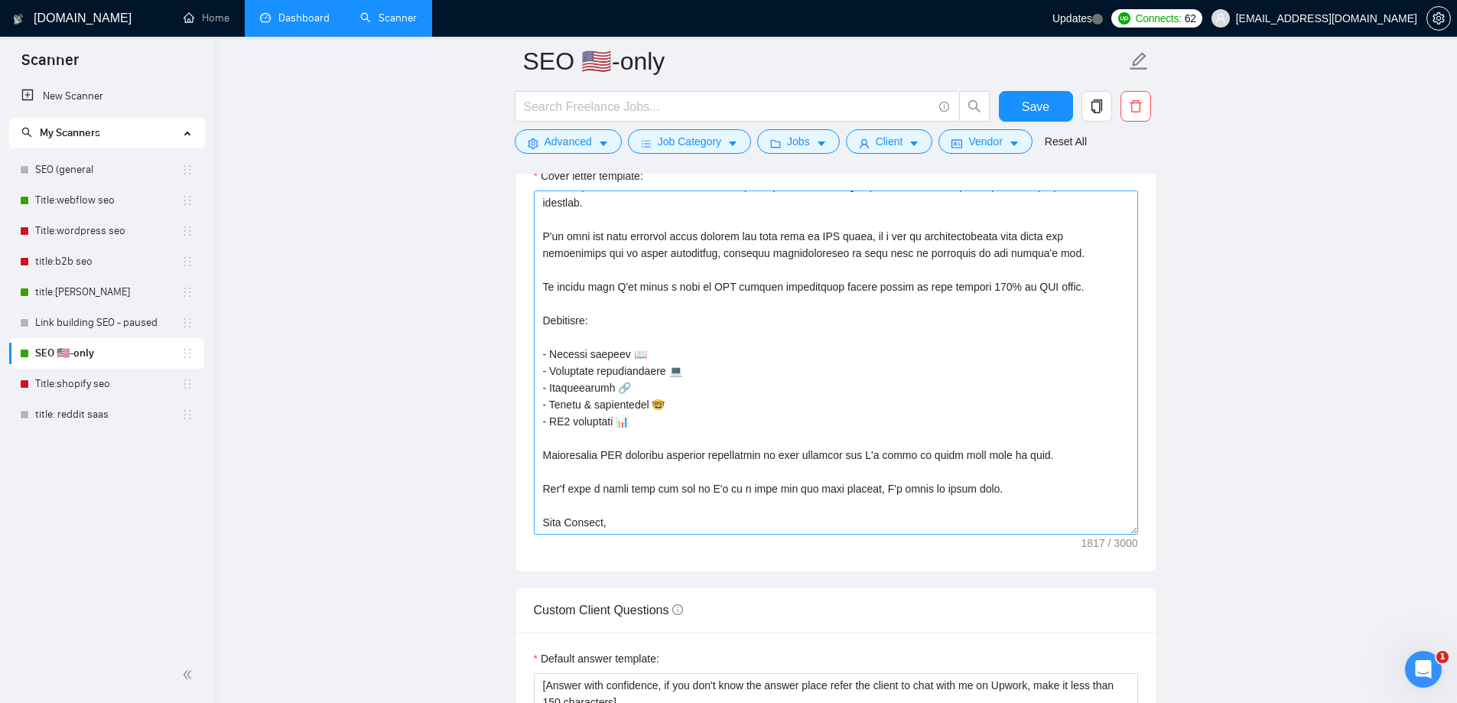
scroll to position [421, 0]
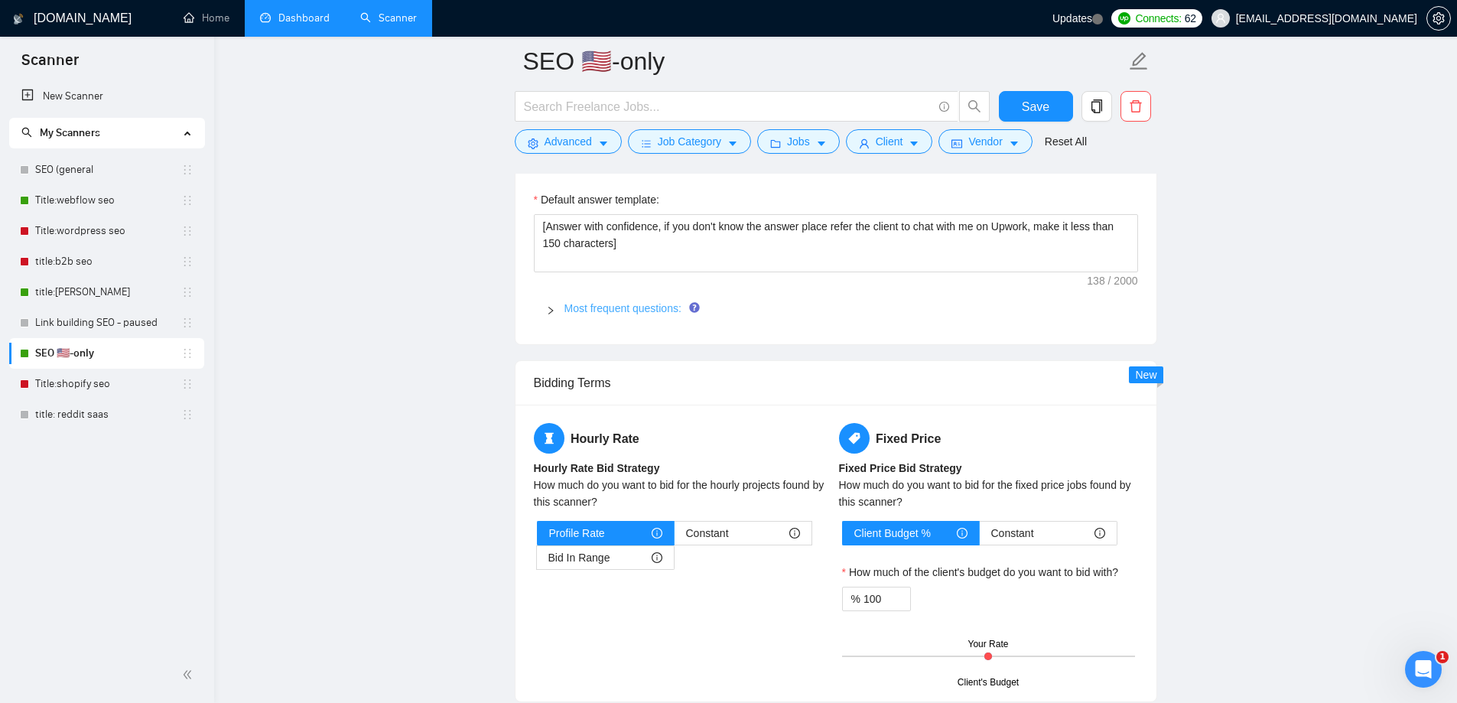
click at [607, 311] on link "Most frequent questions:" at bounding box center [623, 308] width 117 height 12
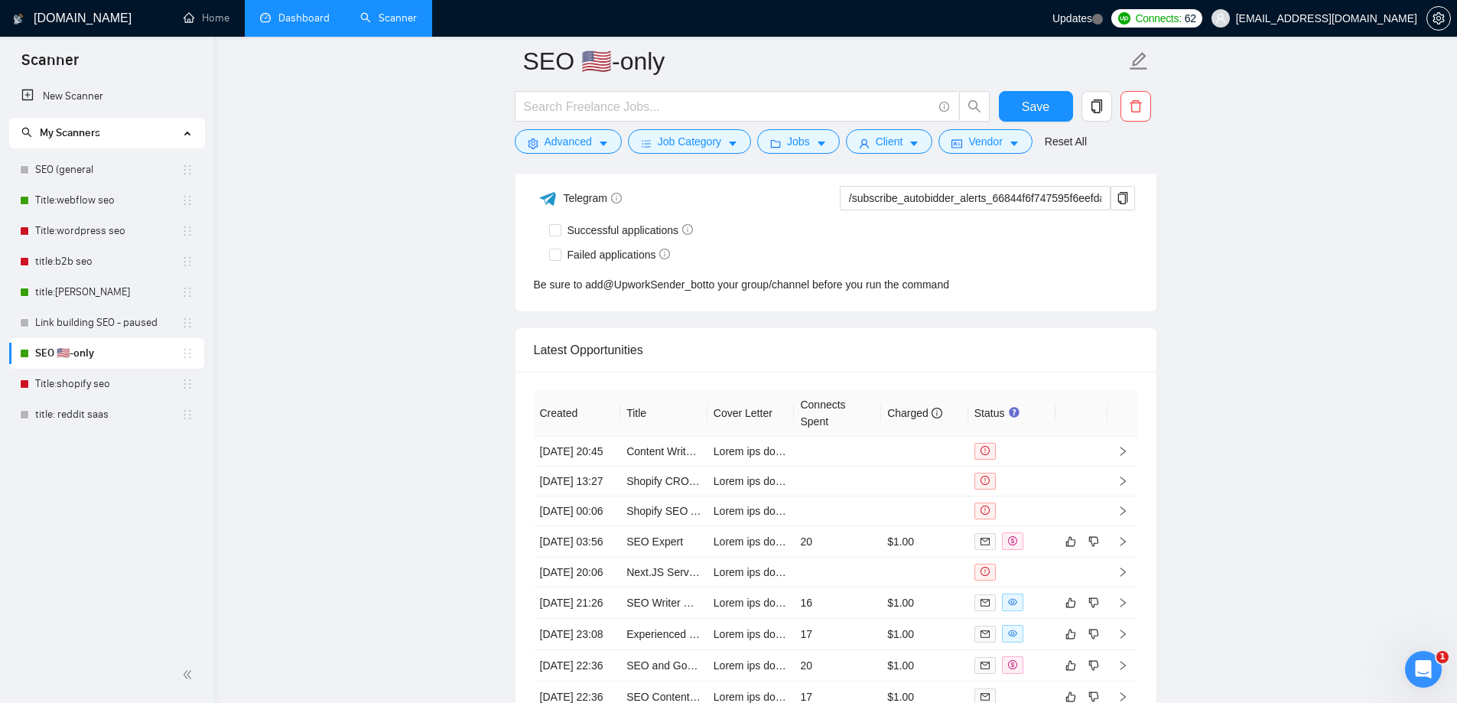
scroll to position [4666, 0]
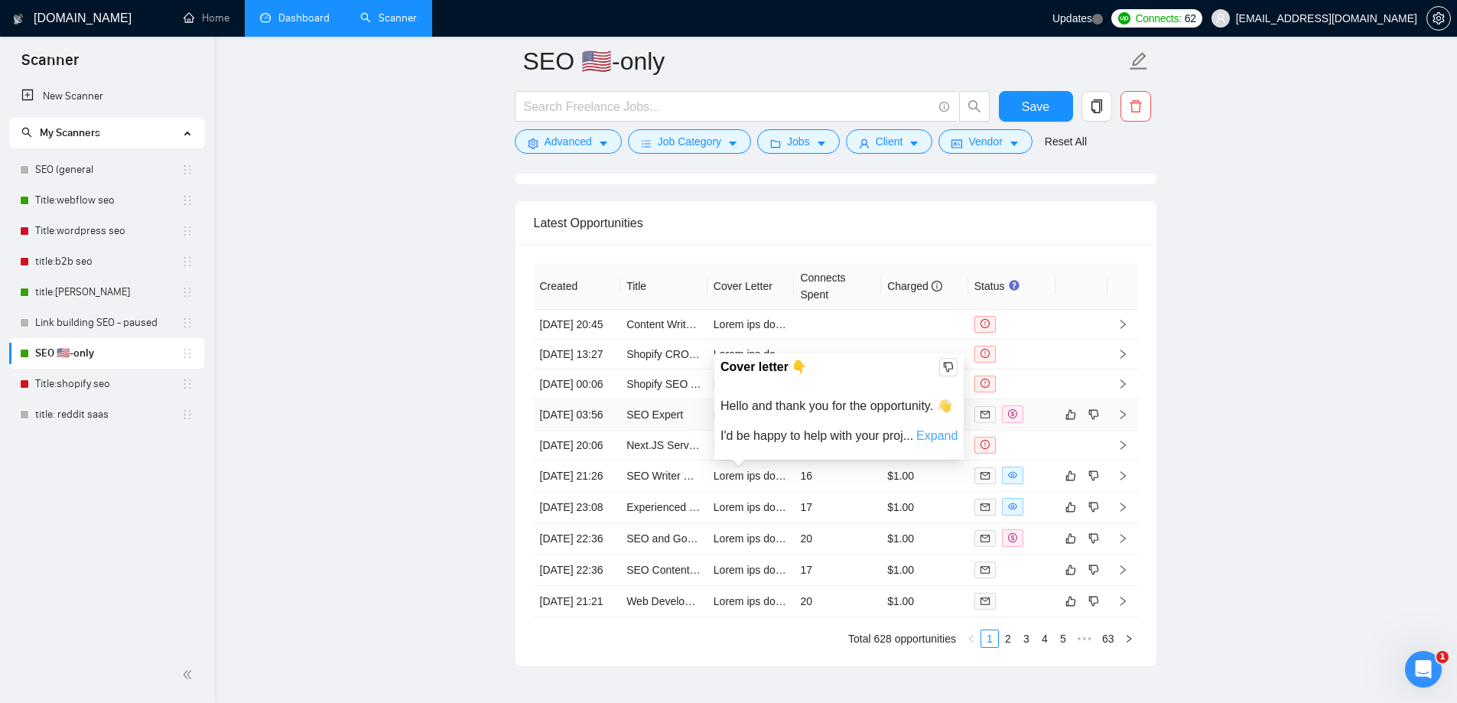
click at [942, 434] on link "Expand" at bounding box center [936, 435] width 41 height 13
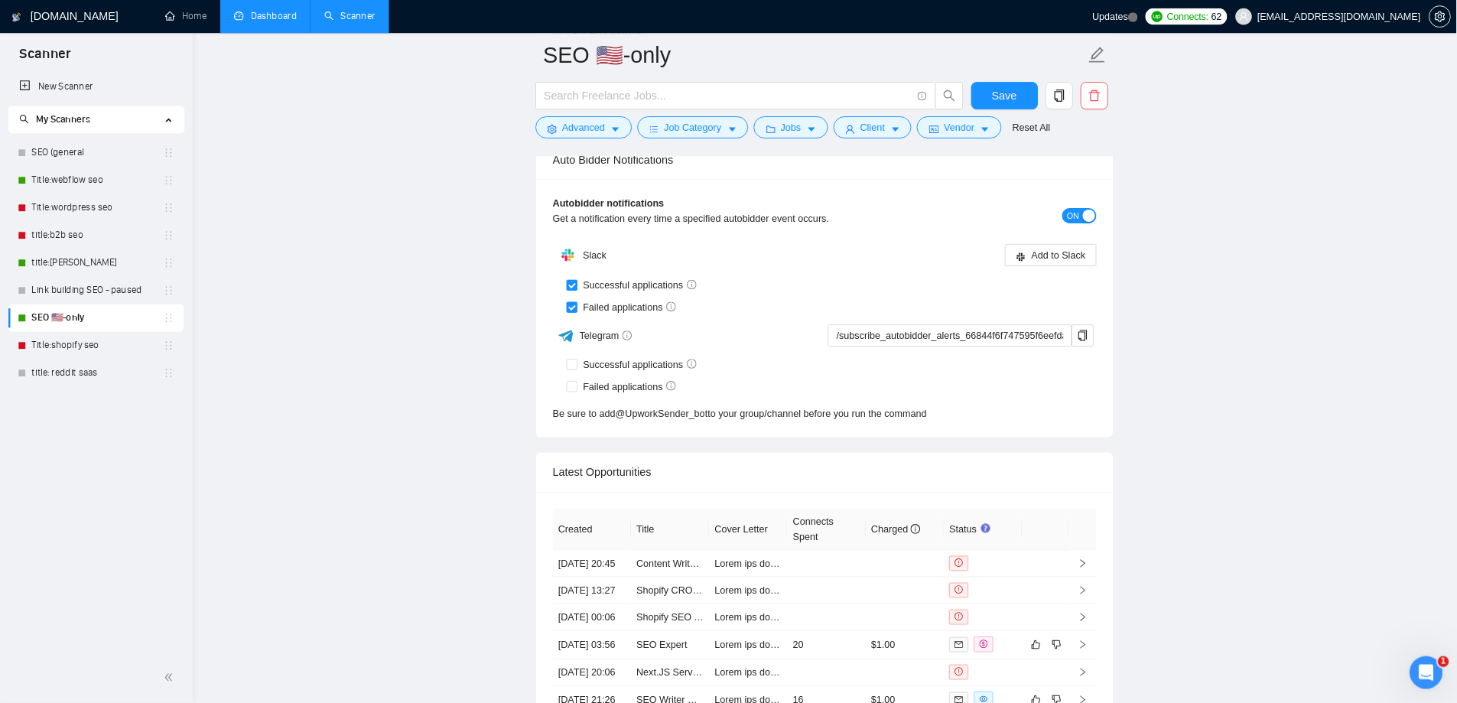
scroll to position [420, 0]
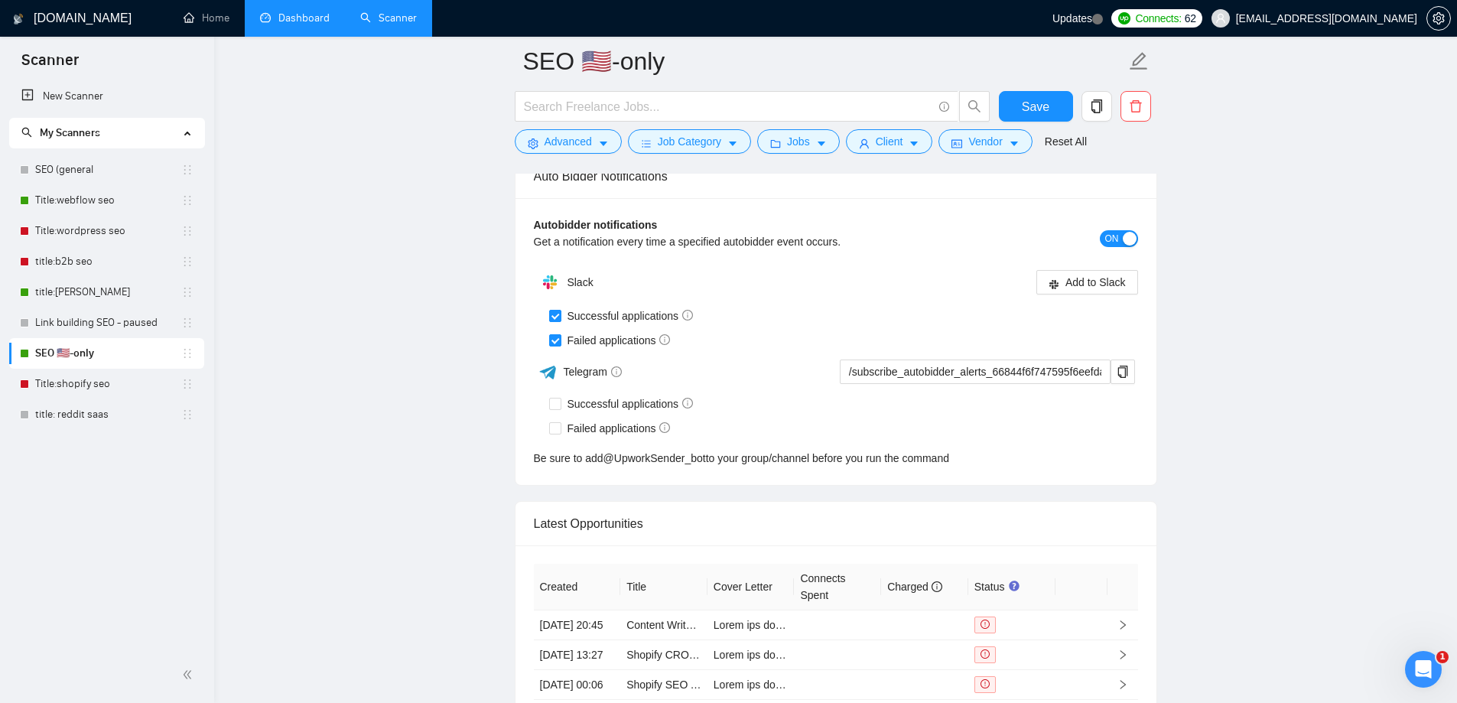
click at [316, 21] on link "Dashboard" at bounding box center [295, 17] width 70 height 13
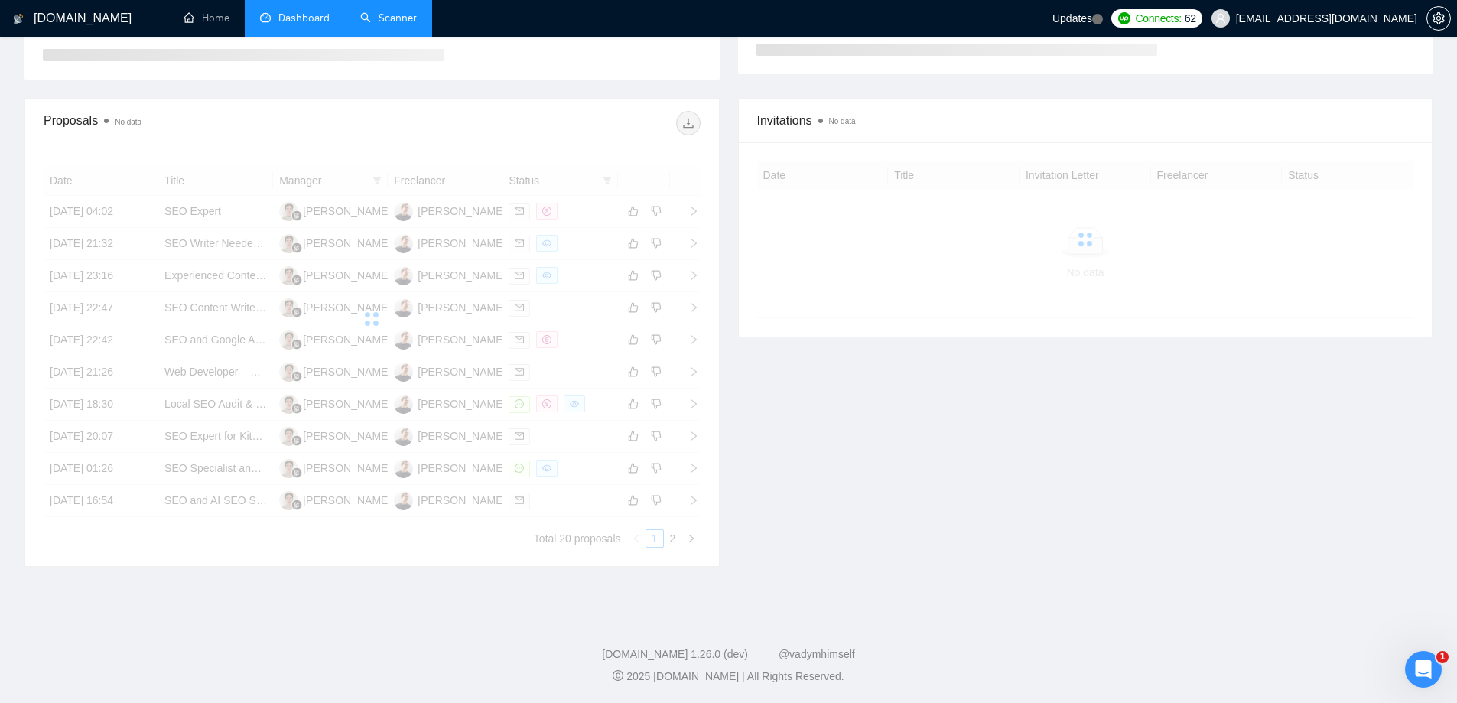
scroll to position [124, 0]
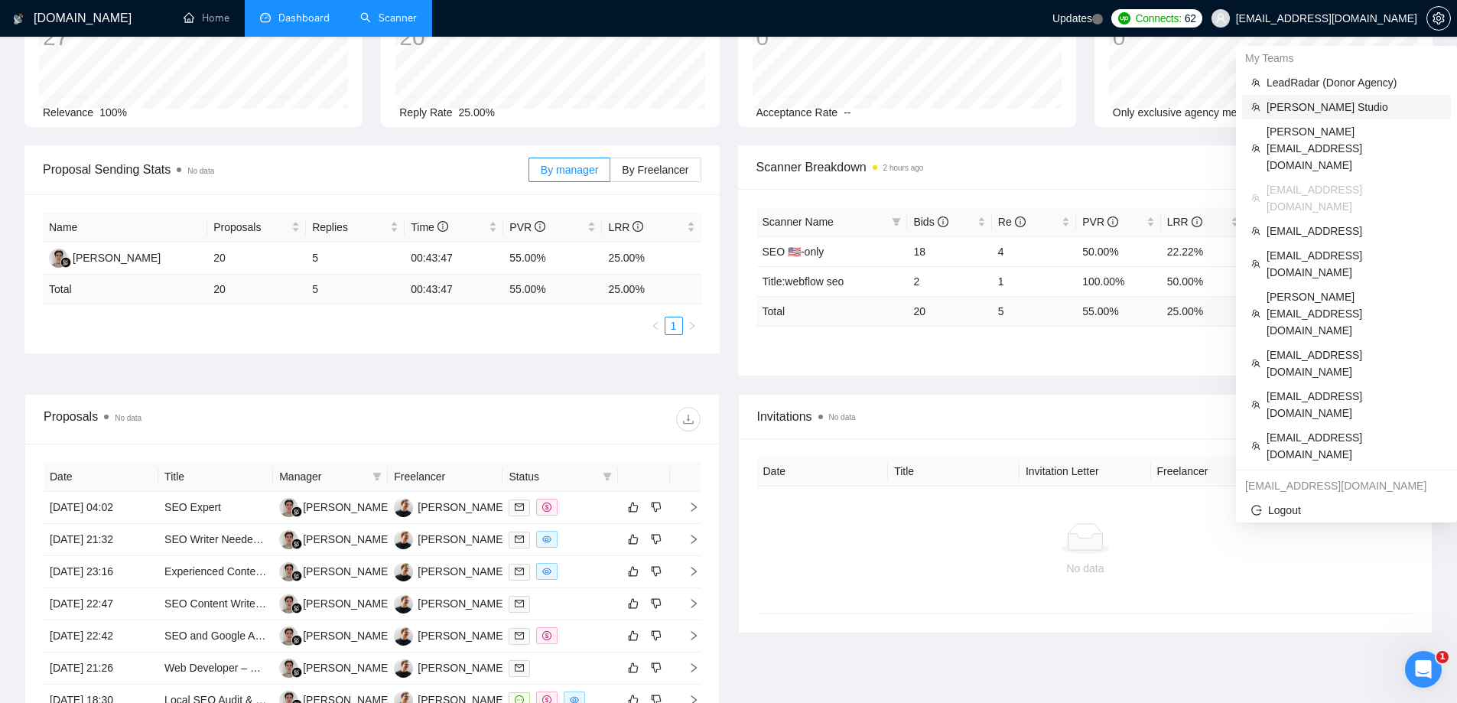
click at [1307, 113] on span "[PERSON_NAME] Studio" at bounding box center [1354, 107] width 175 height 17
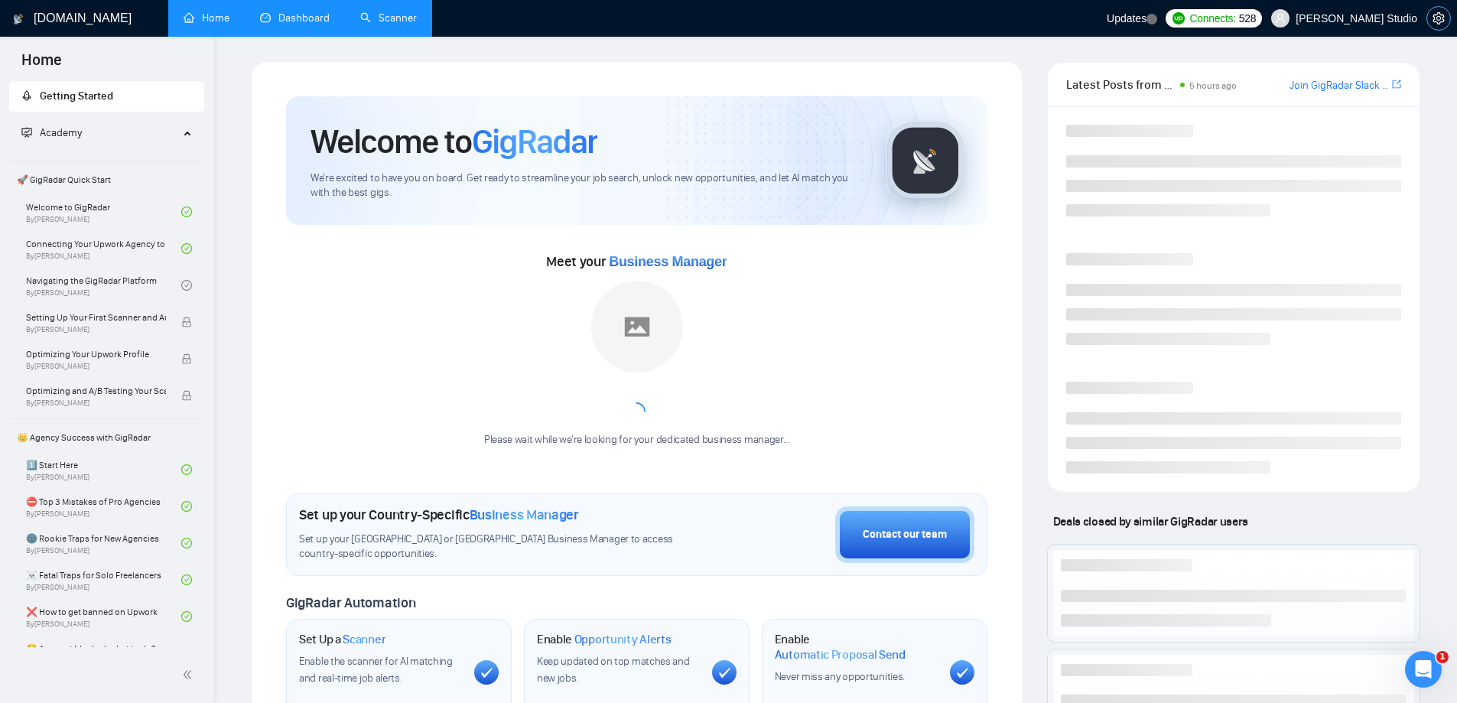
click at [1438, 21] on icon "setting" at bounding box center [1439, 18] width 12 height 12
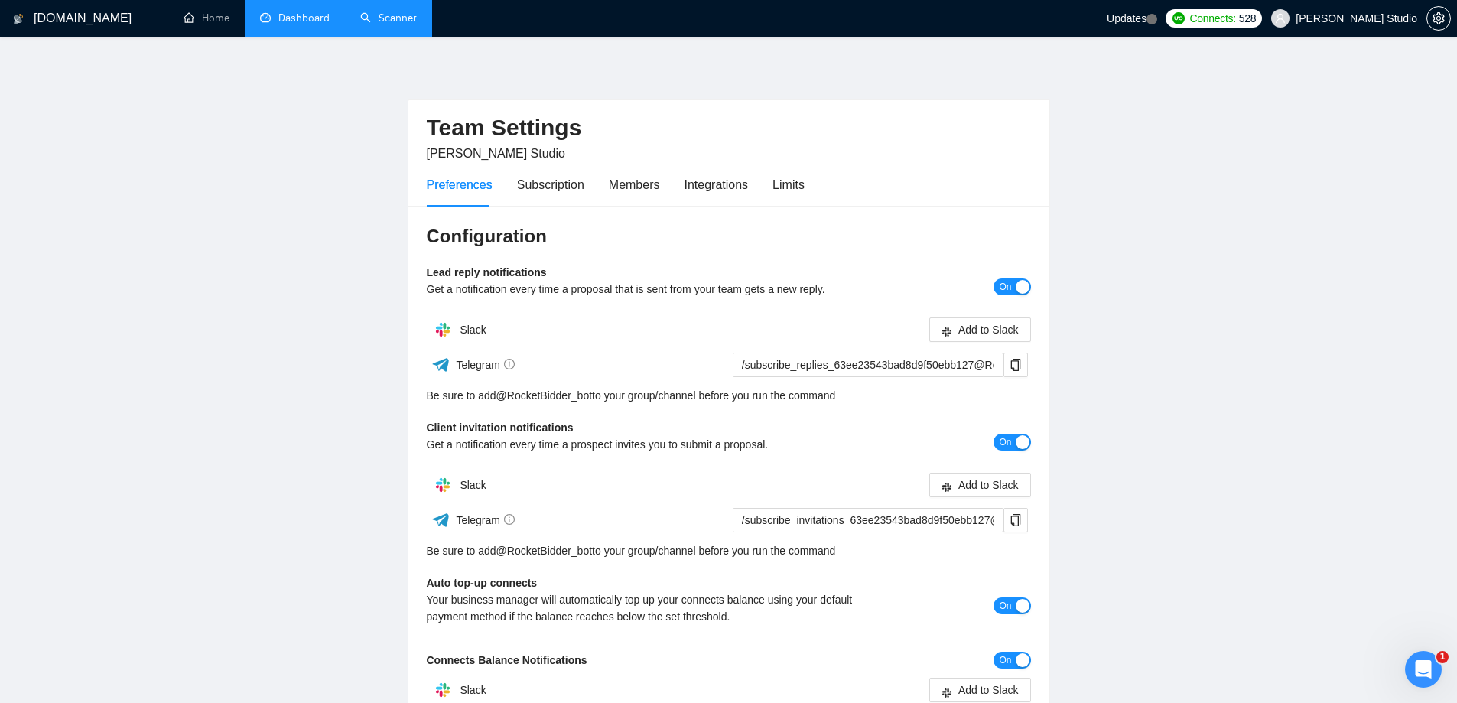
click at [296, 21] on link "Dashboard" at bounding box center [295, 17] width 70 height 13
